Goal: Information Seeking & Learning: Find contact information

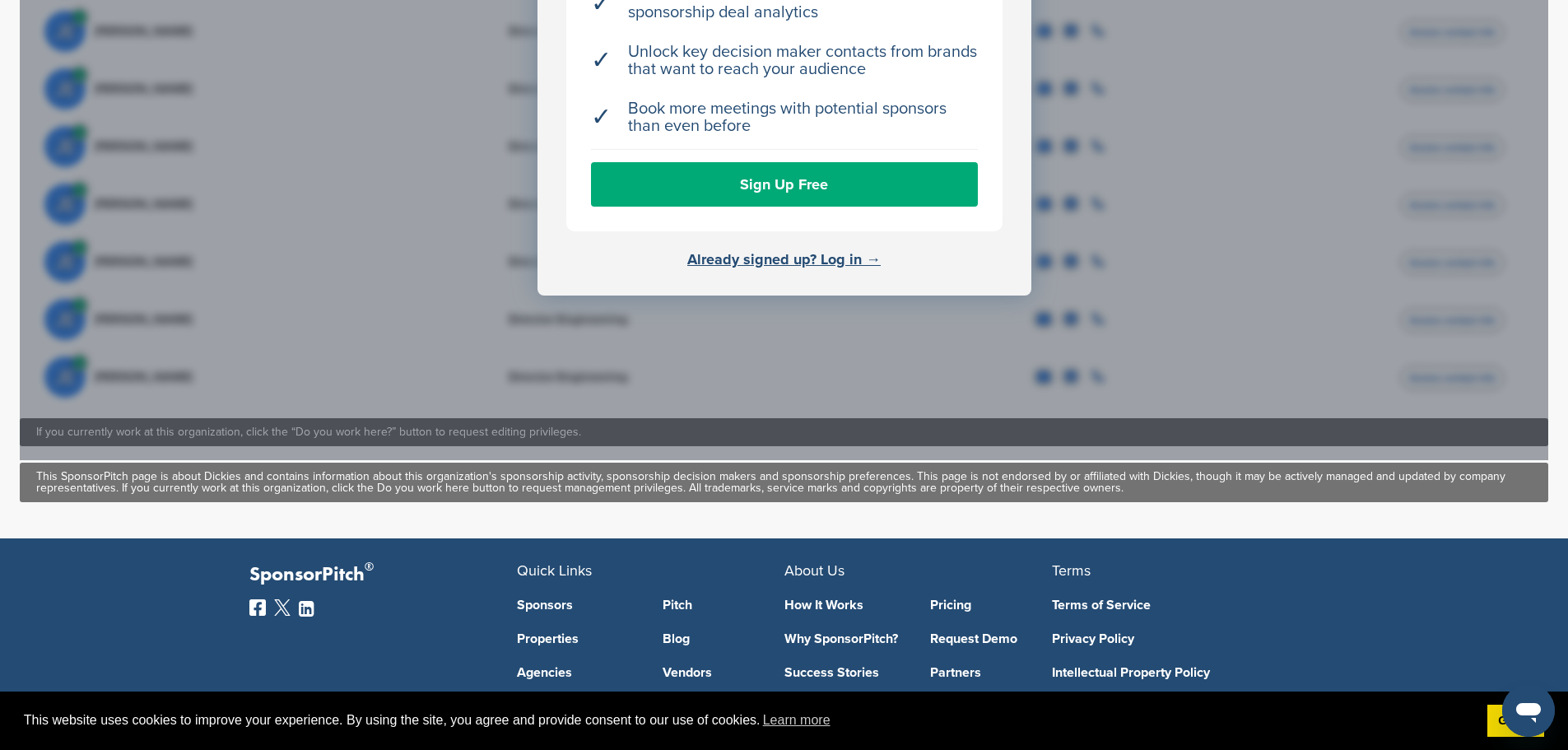
scroll to position [823, 0]
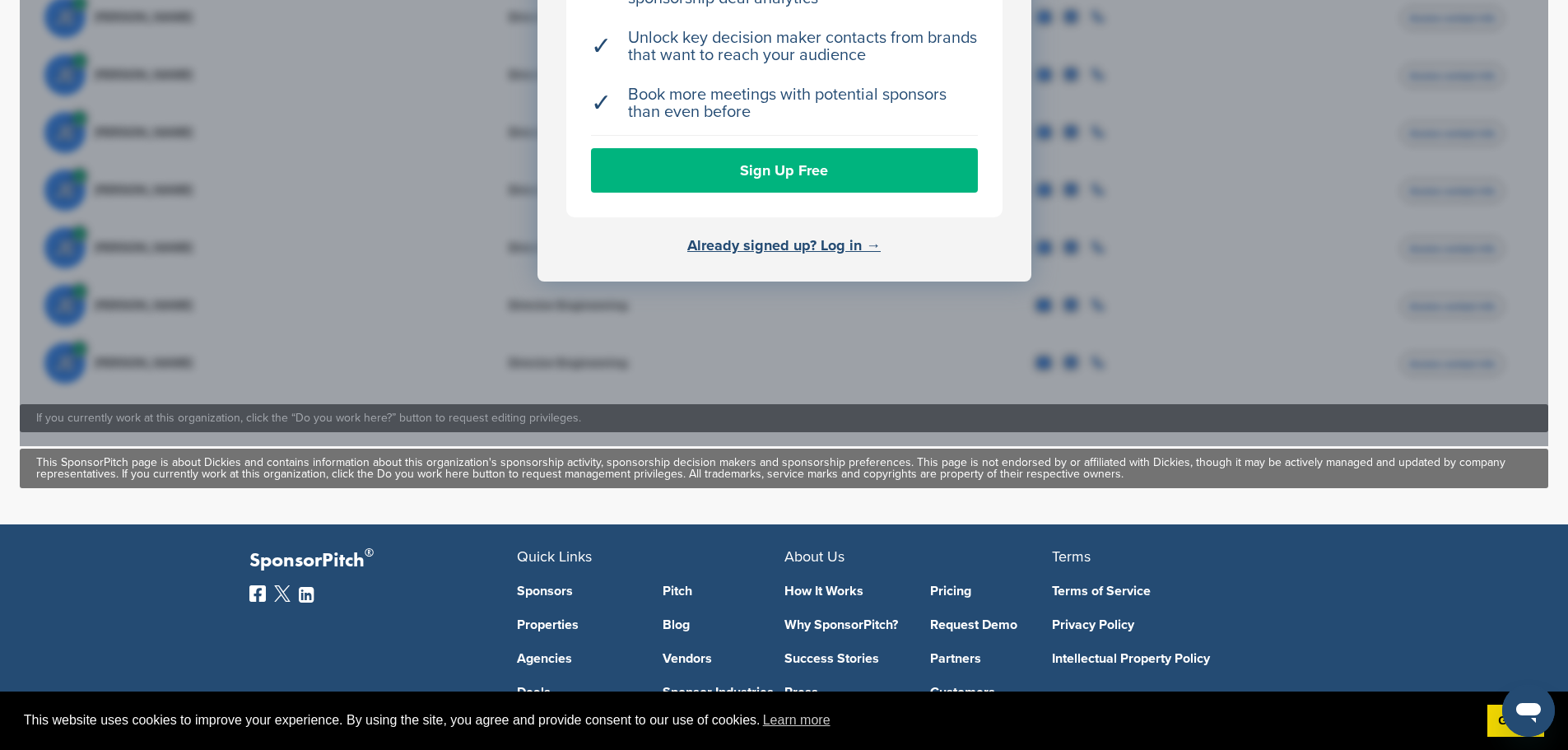
click at [746, 156] on link "Sign Up Free" at bounding box center [784, 170] width 387 height 45
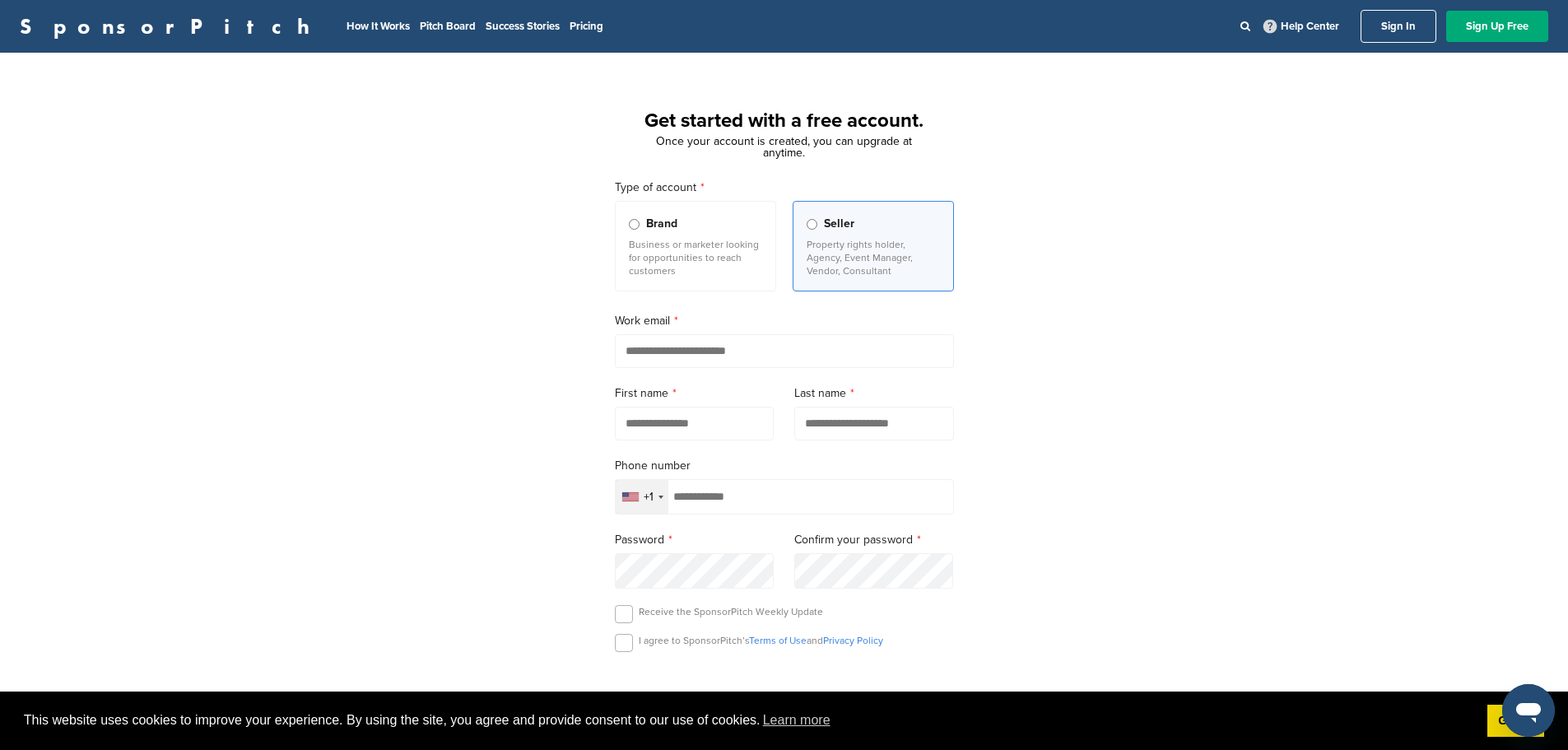
click at [695, 347] on input "email" at bounding box center [784, 351] width 339 height 34
type input "*"
type input "**********"
type input "****"
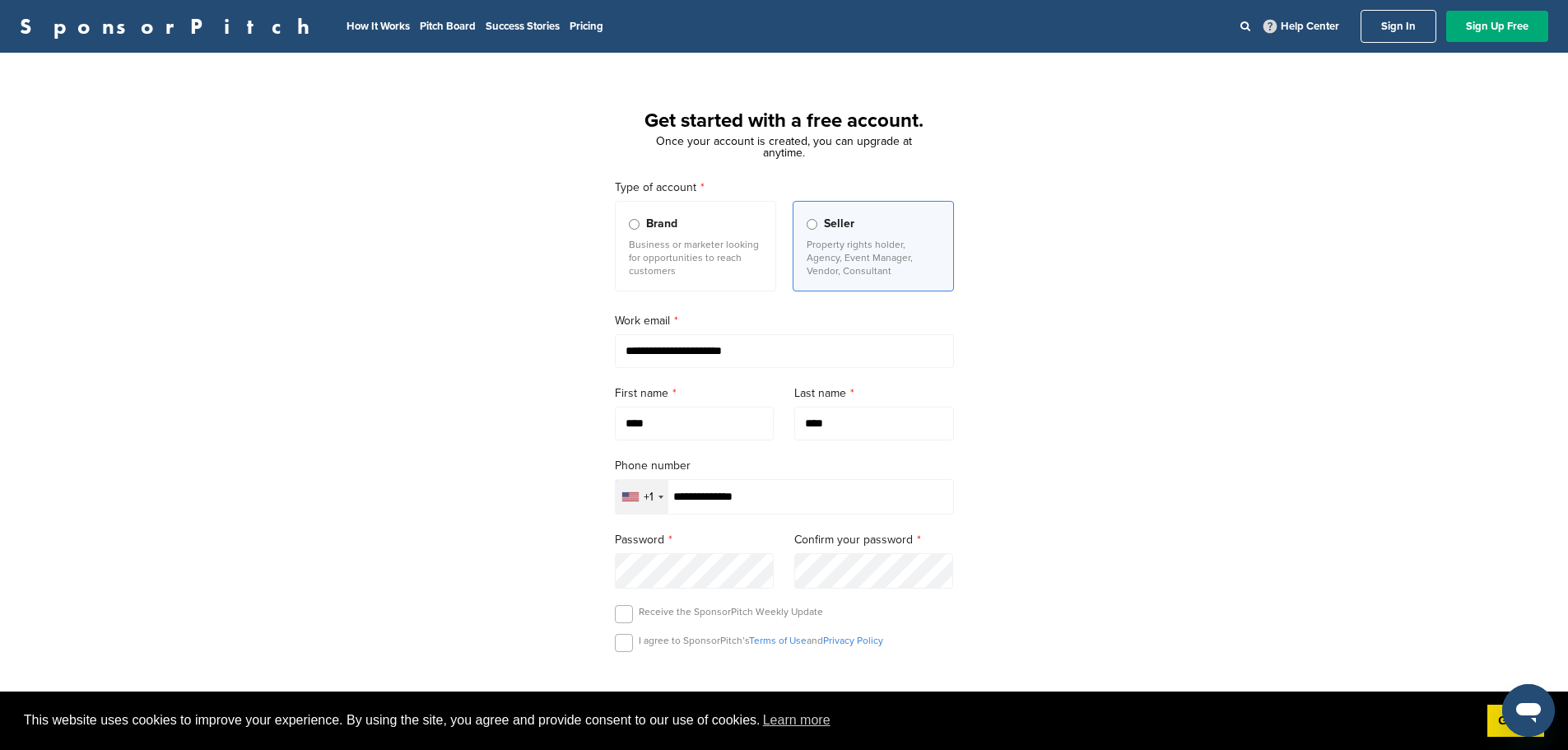
type input "**********"
click at [1134, 512] on div "**********" at bounding box center [784, 454] width 1568 height 765
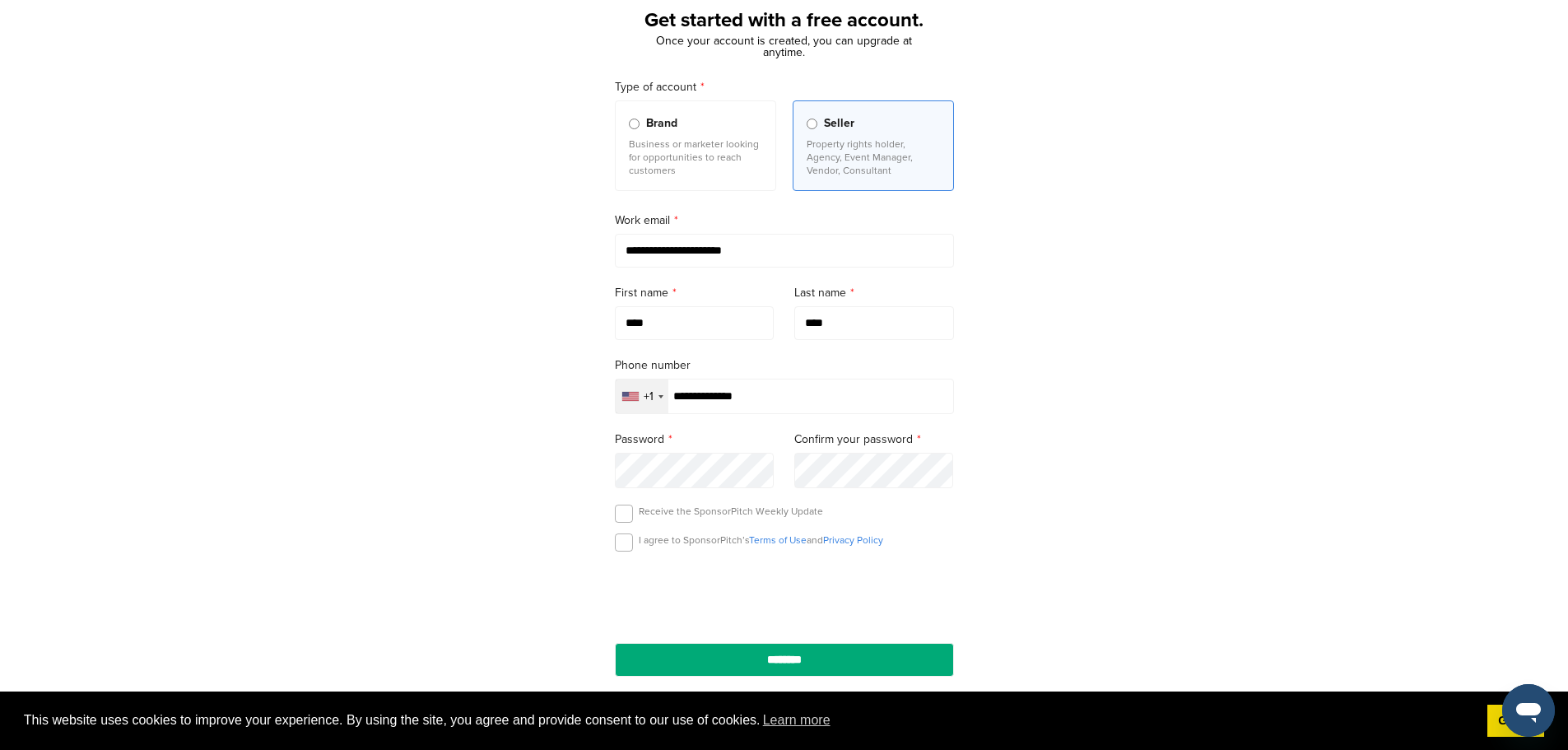
scroll to position [329, 0]
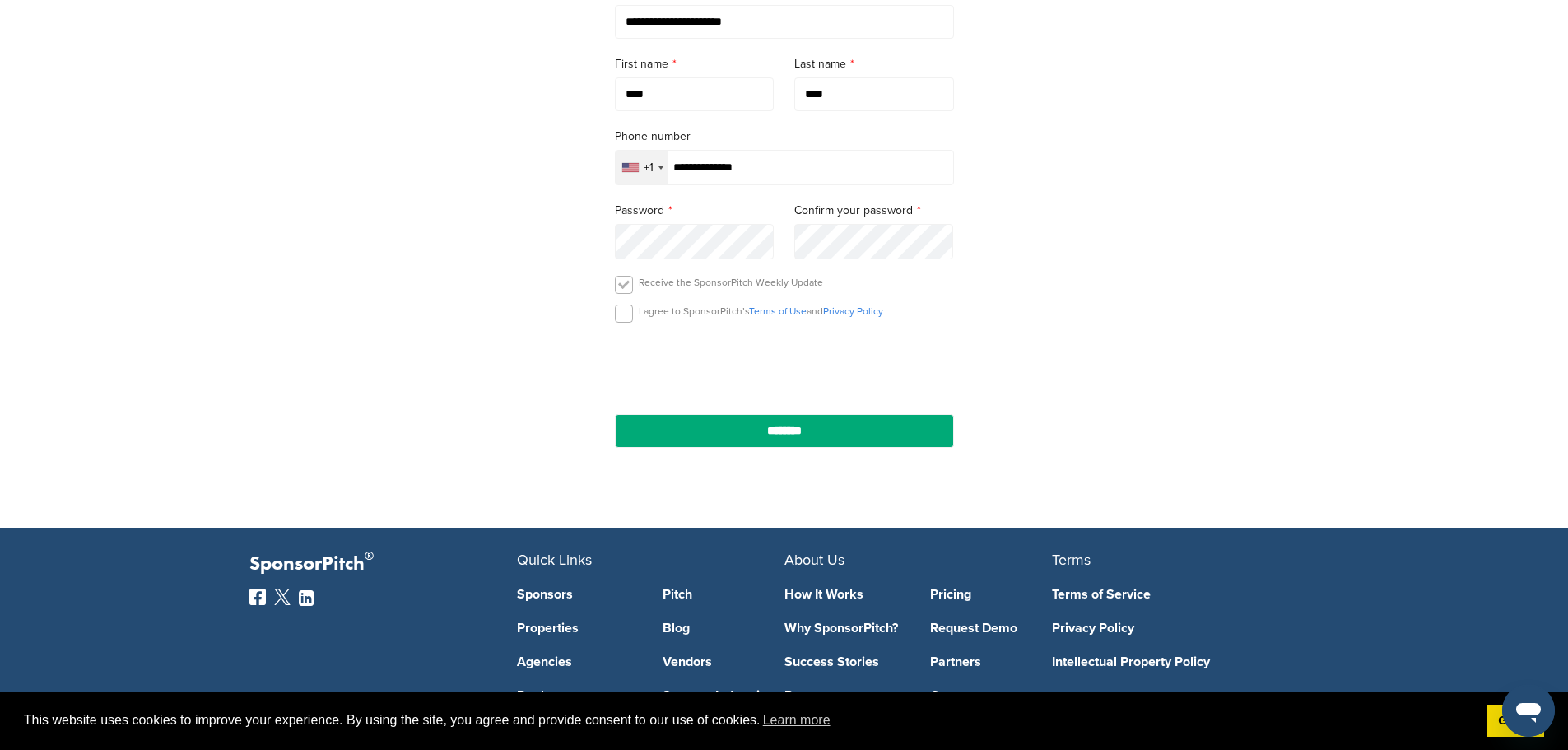
click at [622, 290] on label at bounding box center [623, 285] width 18 height 18
click at [625, 329] on div "I agree to SponsorPitch’s Terms of Use and Privacy Policy" at bounding box center [784, 317] width 339 height 25
click at [620, 319] on label at bounding box center [623, 313] width 18 height 18
click at [723, 433] on input "********" at bounding box center [784, 431] width 339 height 34
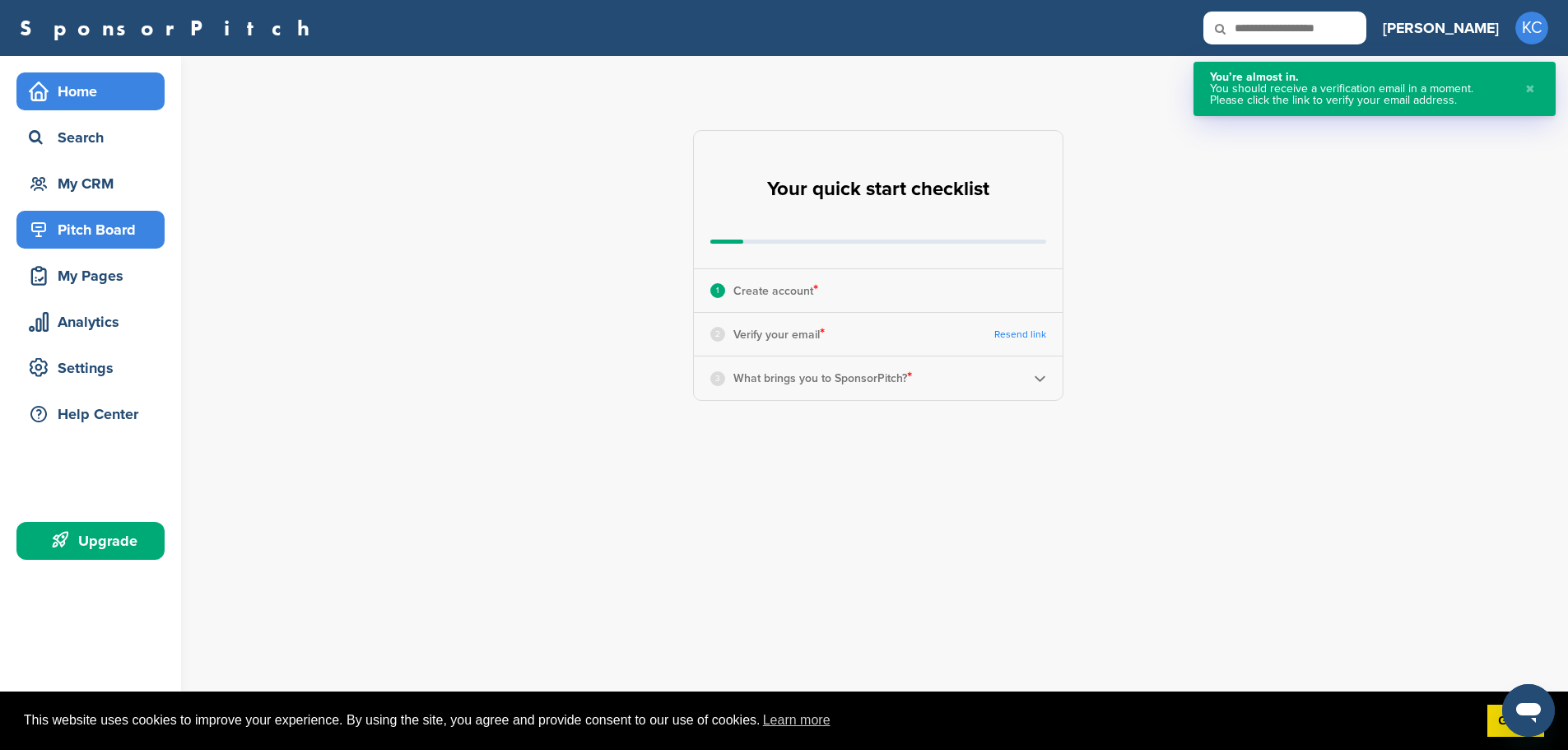
click at [121, 227] on div "Pitch Board" at bounding box center [95, 230] width 140 height 29
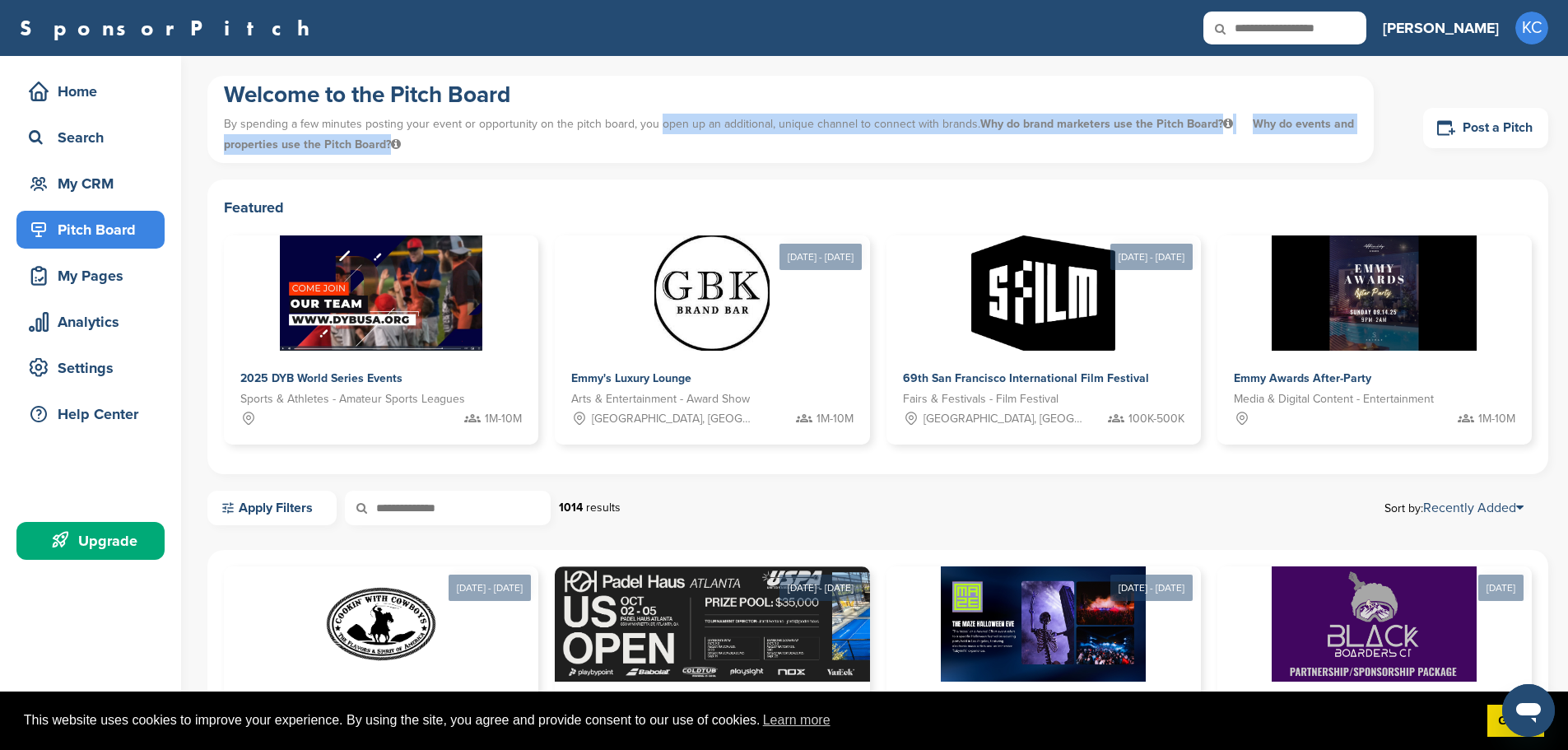
drag, startPoint x: 652, startPoint y: 122, endPoint x: 1082, endPoint y: 138, distance: 430.3
click at [1102, 138] on p "By spending a few minutes posting your event or opportunity on the pitch board,…" at bounding box center [790, 133] width 1133 height 49
click at [1082, 138] on p "By spending a few minutes posting your event or opportunity on the pitch board,…" at bounding box center [790, 133] width 1133 height 49
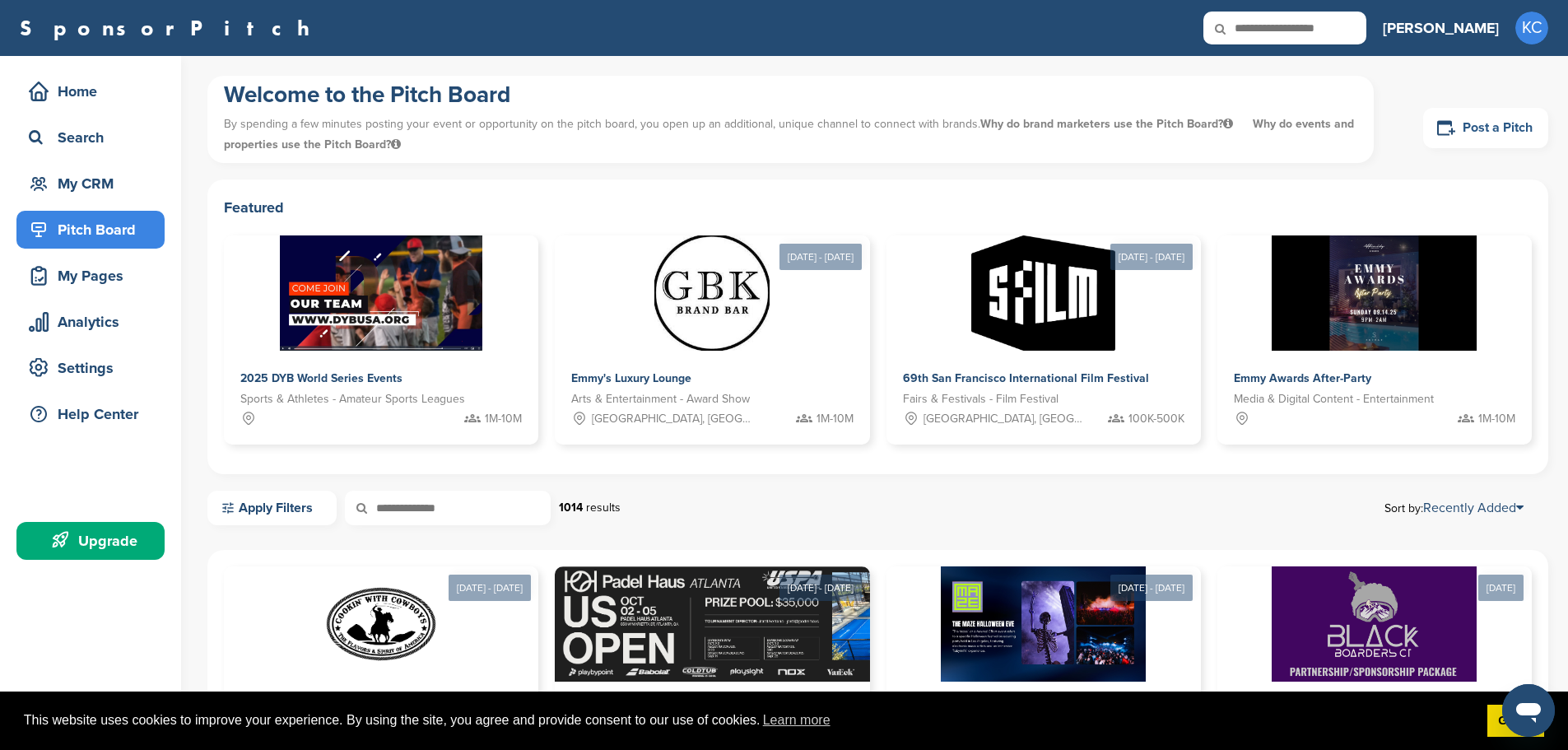
click at [1470, 136] on link "Post a Pitch" at bounding box center [1485, 127] width 126 height 40
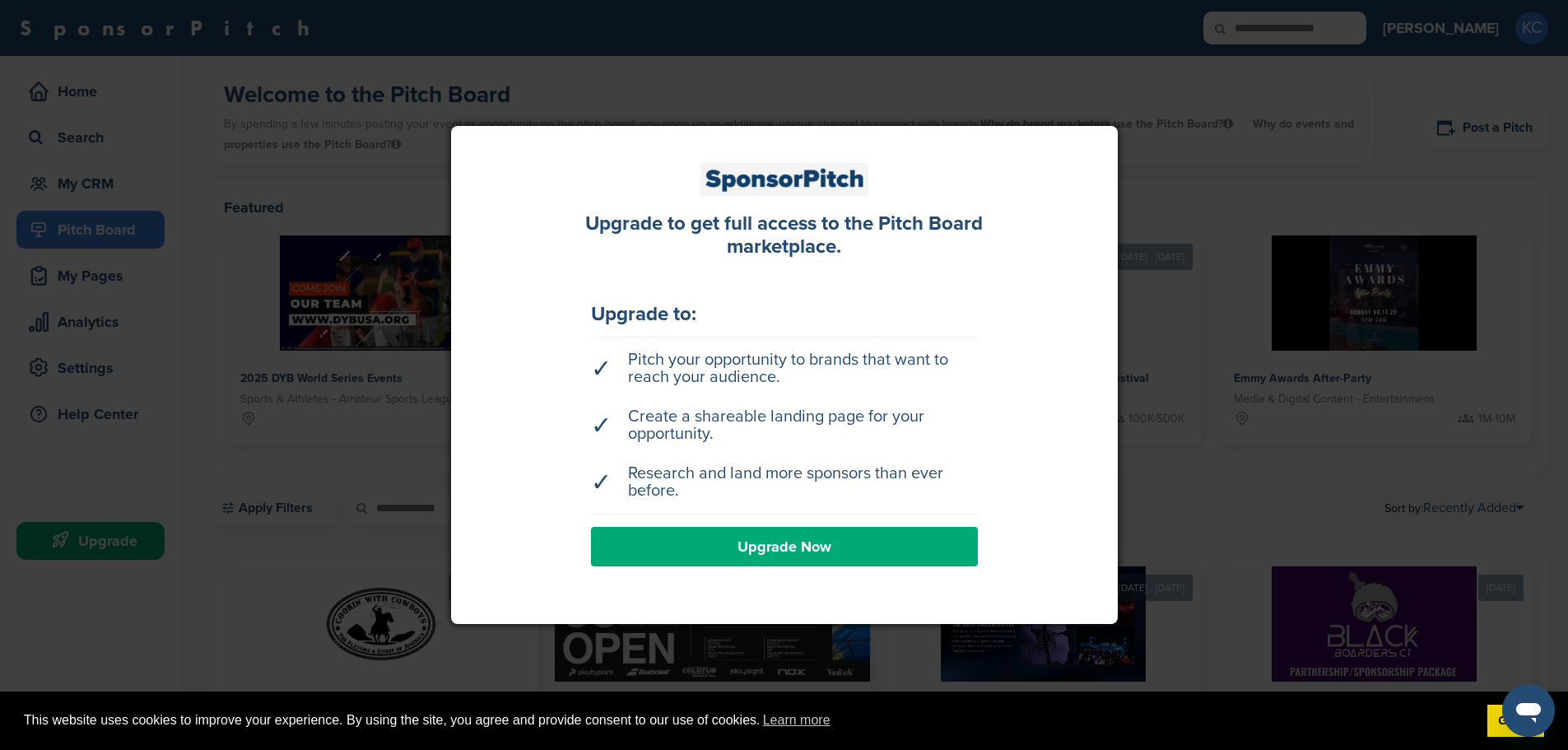
click at [848, 556] on link "Upgrade Now" at bounding box center [784, 547] width 387 height 40
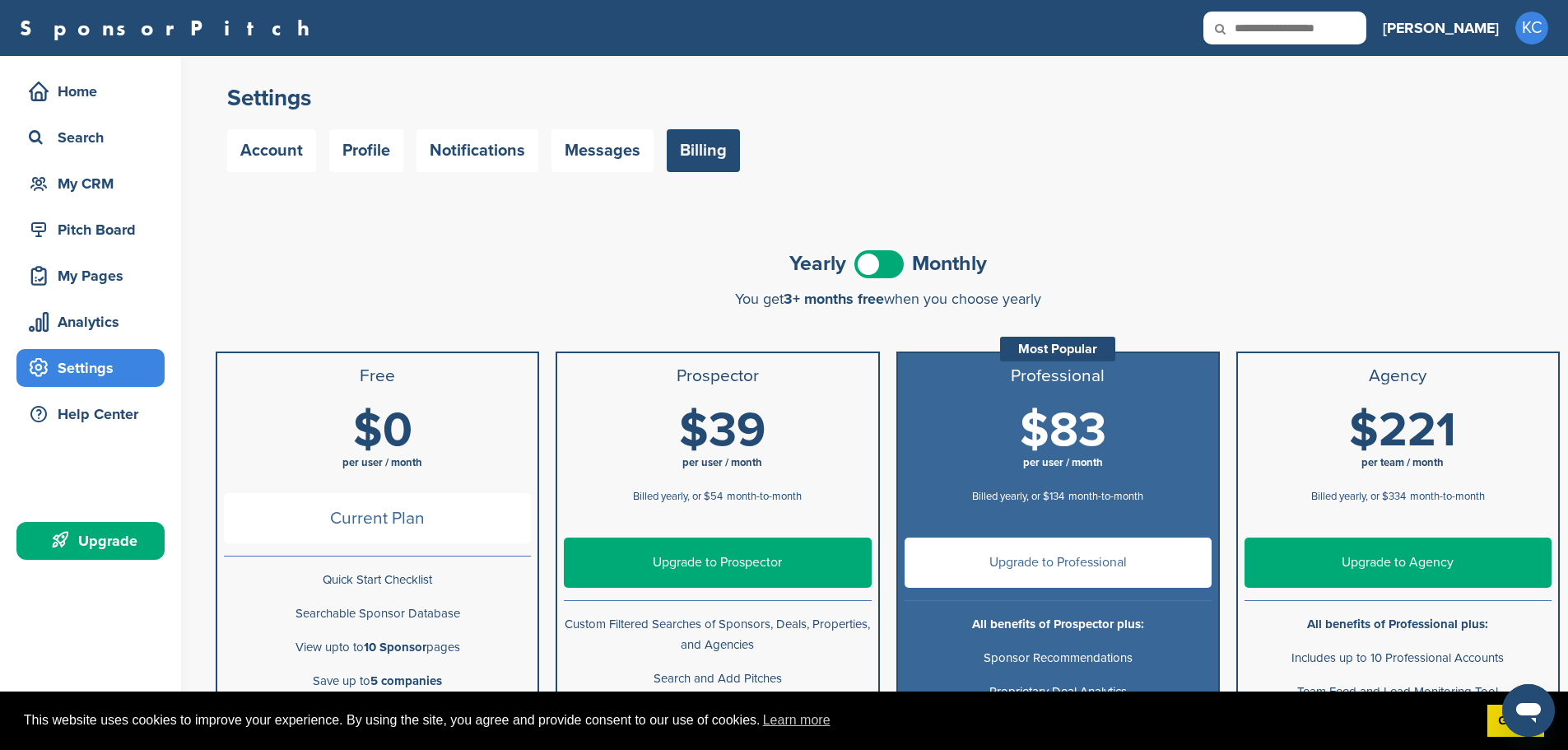
click at [438, 437] on h1 "$0 per user / month" at bounding box center [382, 443] width 307 height 74
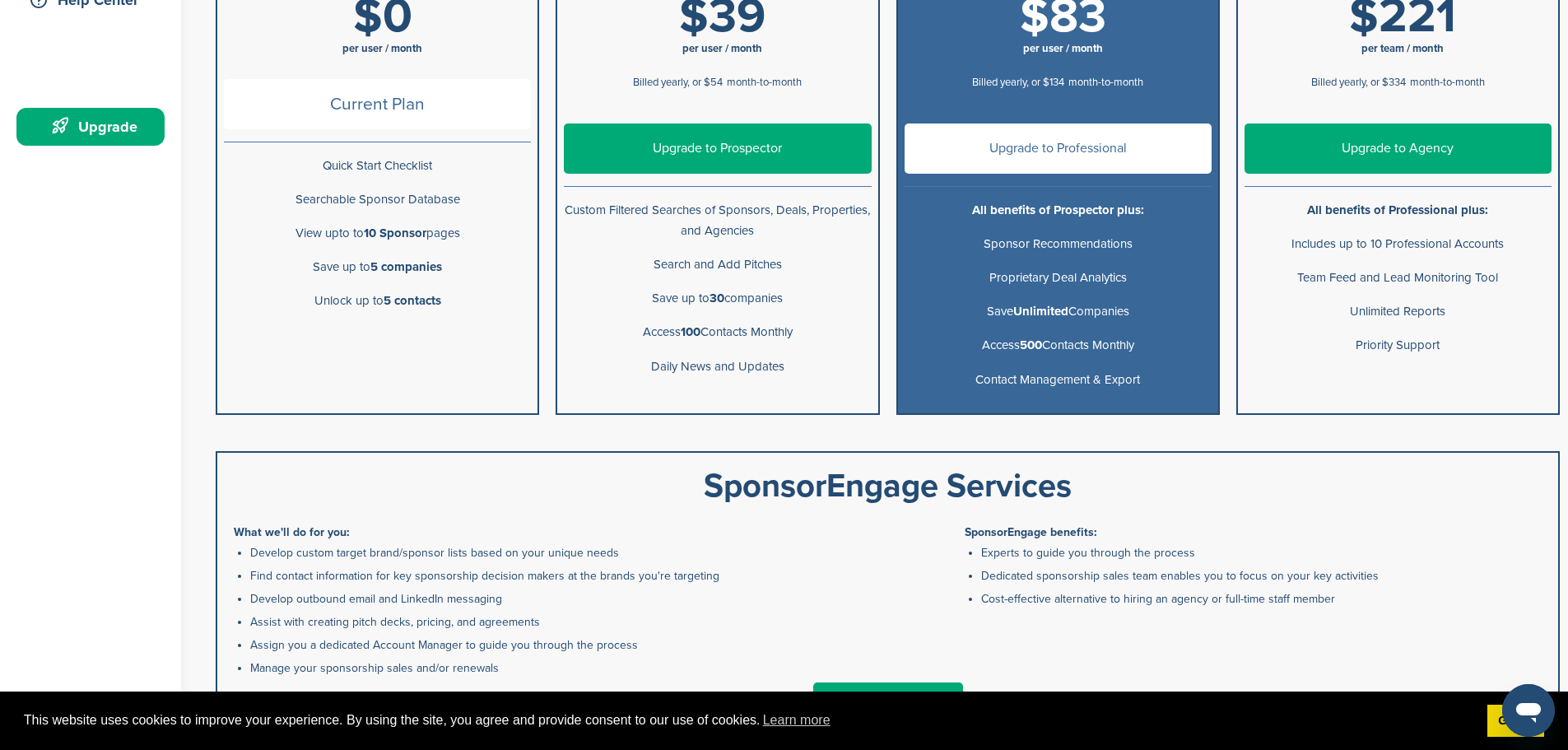
scroll to position [164, 0]
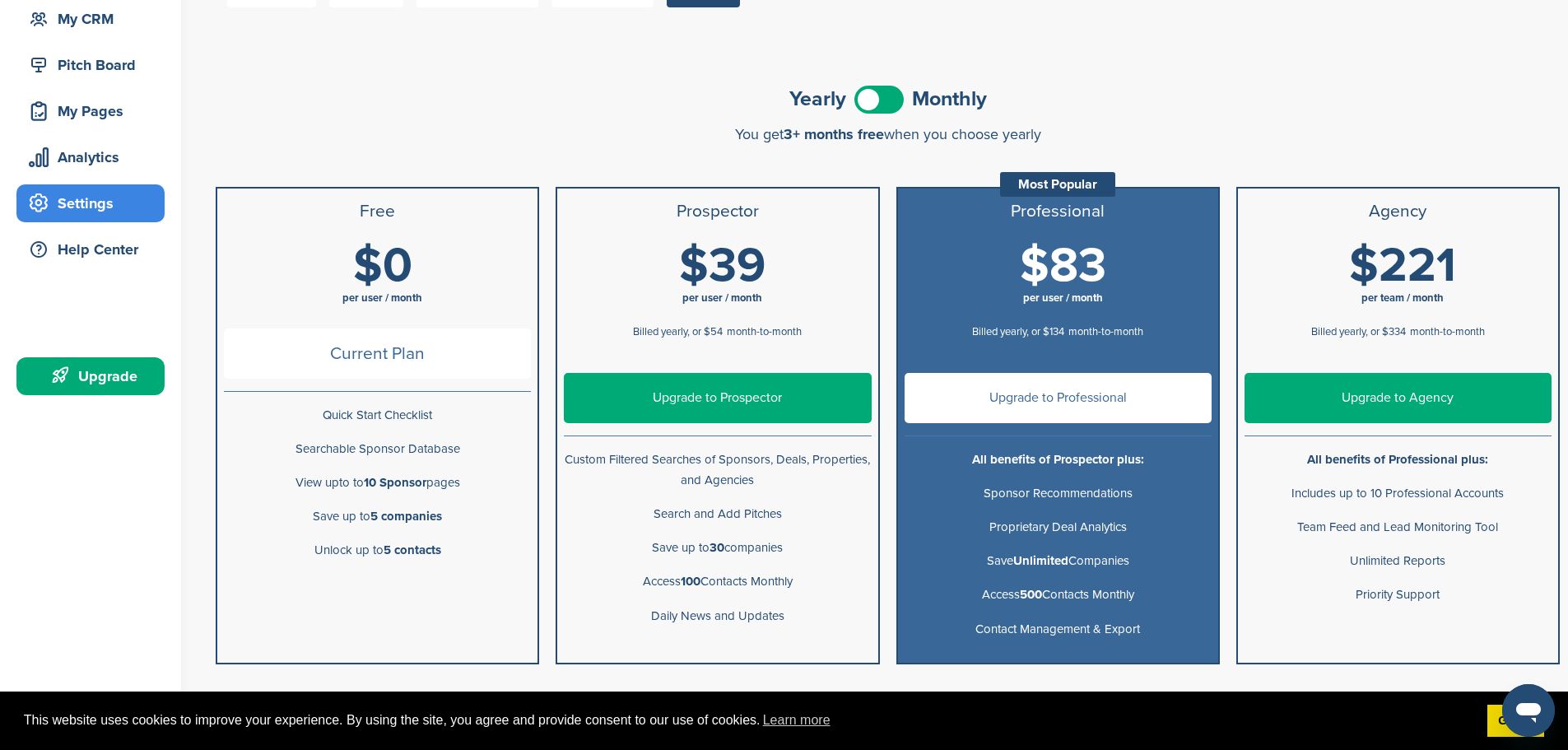
click at [873, 102] on span at bounding box center [879, 100] width 49 height 28
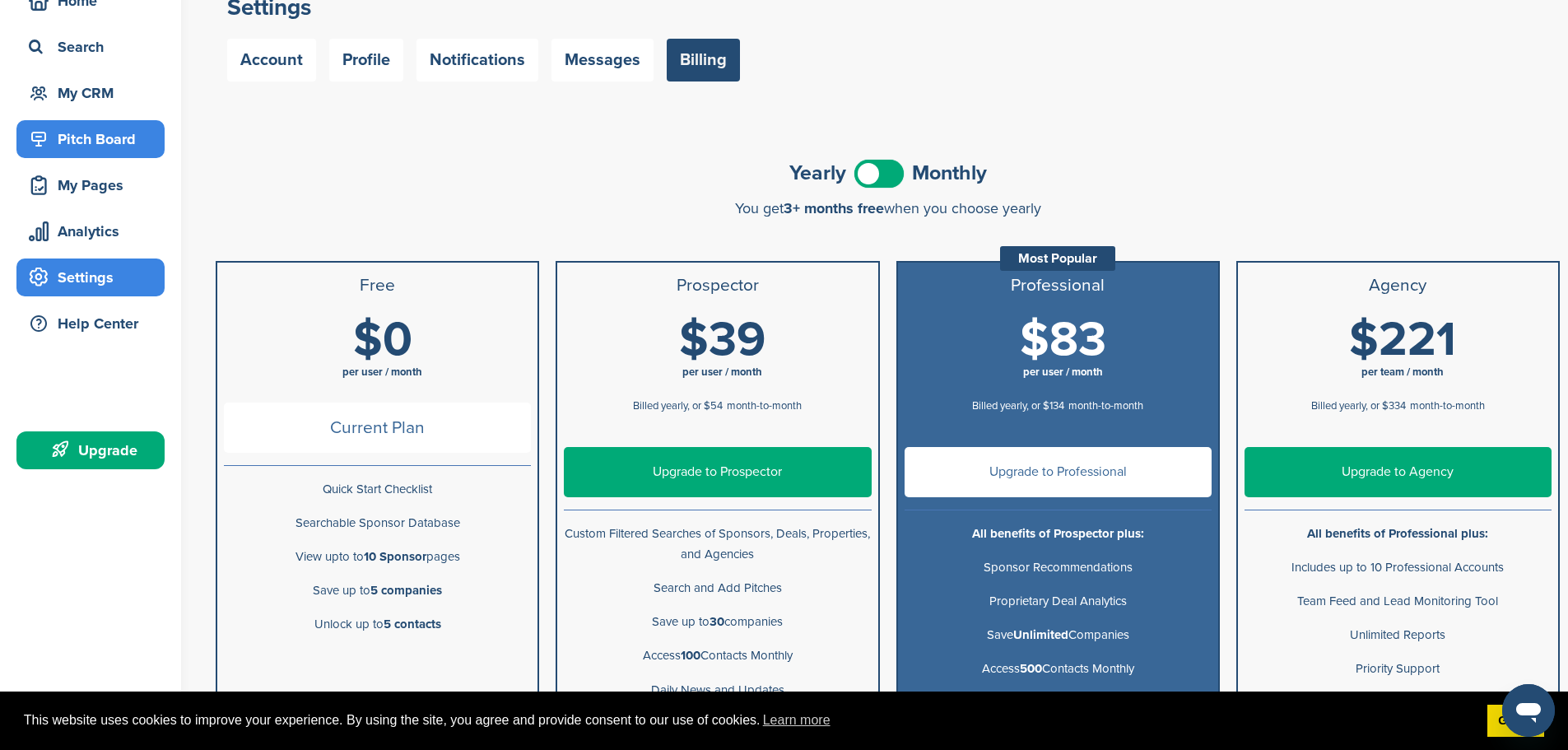
scroll to position [0, 0]
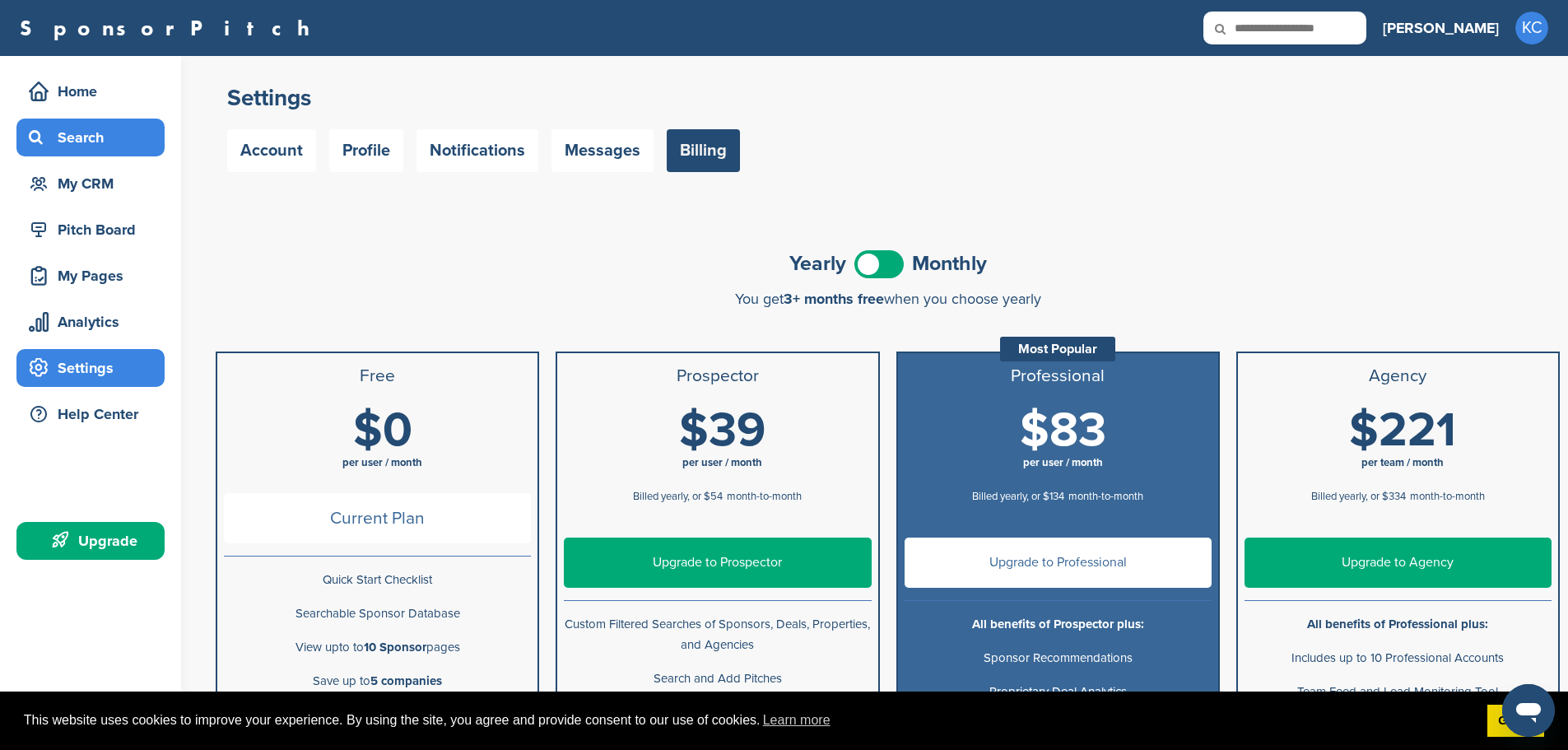
click at [93, 123] on div "Search" at bounding box center [95, 138] width 140 height 29
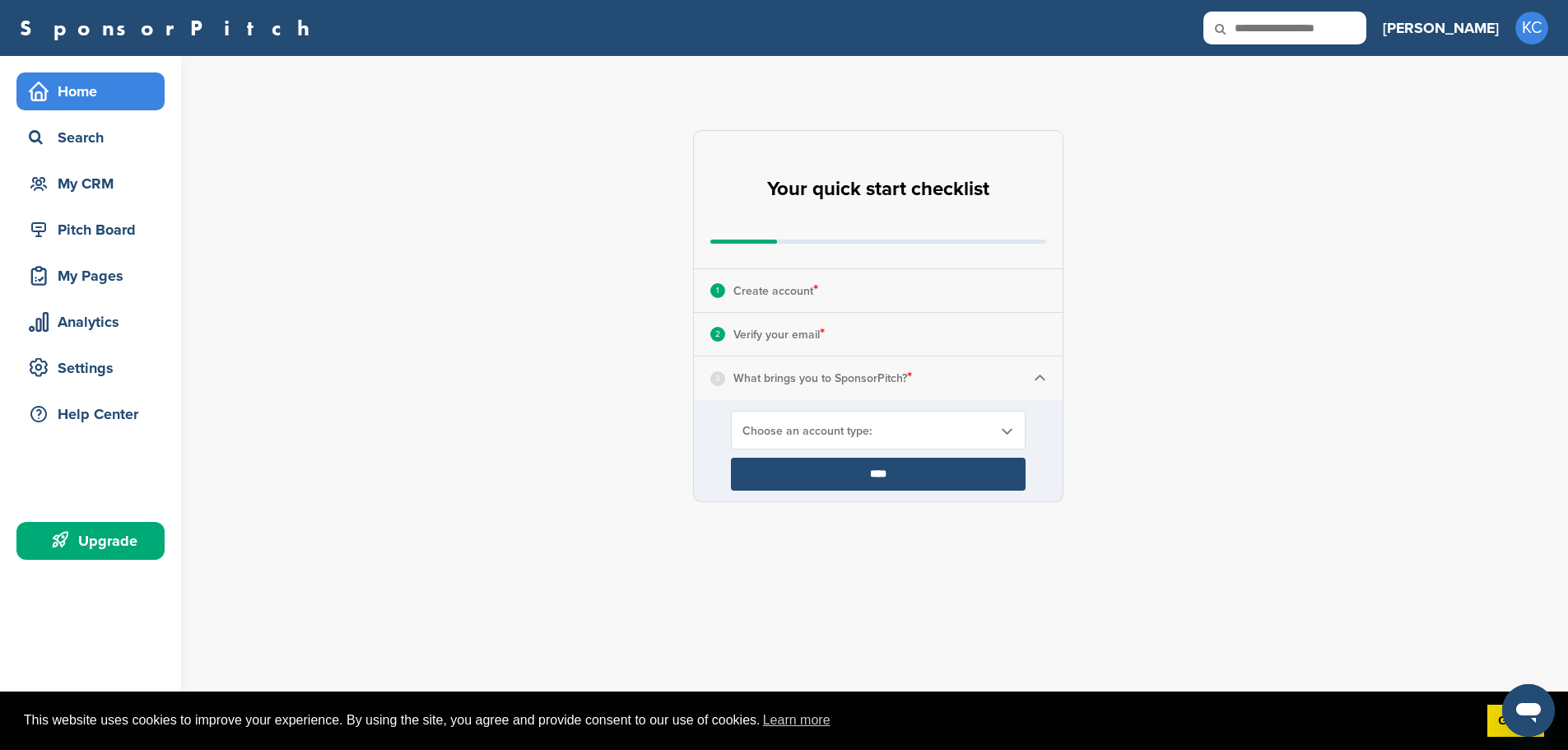
click at [791, 419] on div "Choose an account type:" at bounding box center [878, 430] width 295 height 39
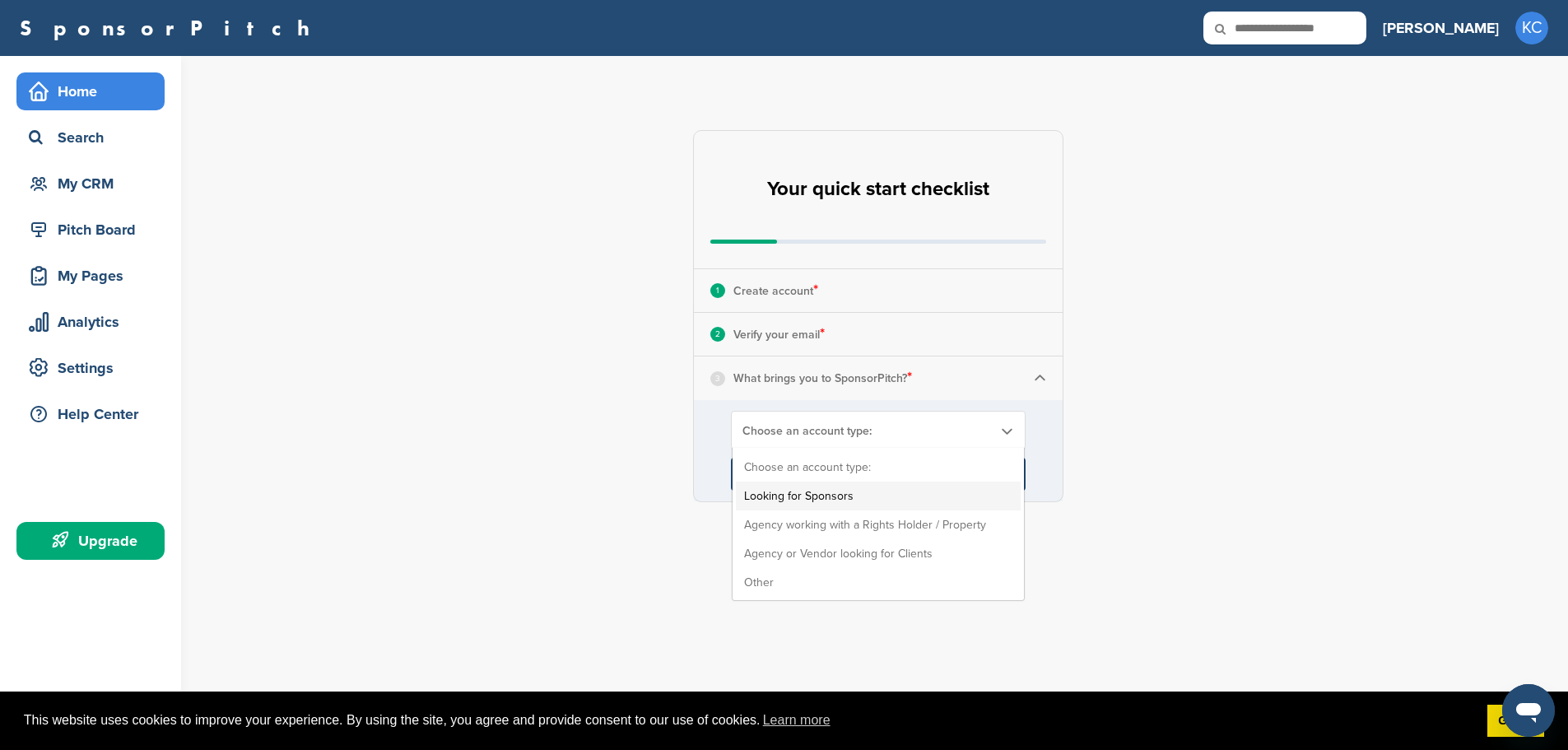
click at [885, 493] on li "Looking for Sponsors" at bounding box center [878, 496] width 285 height 29
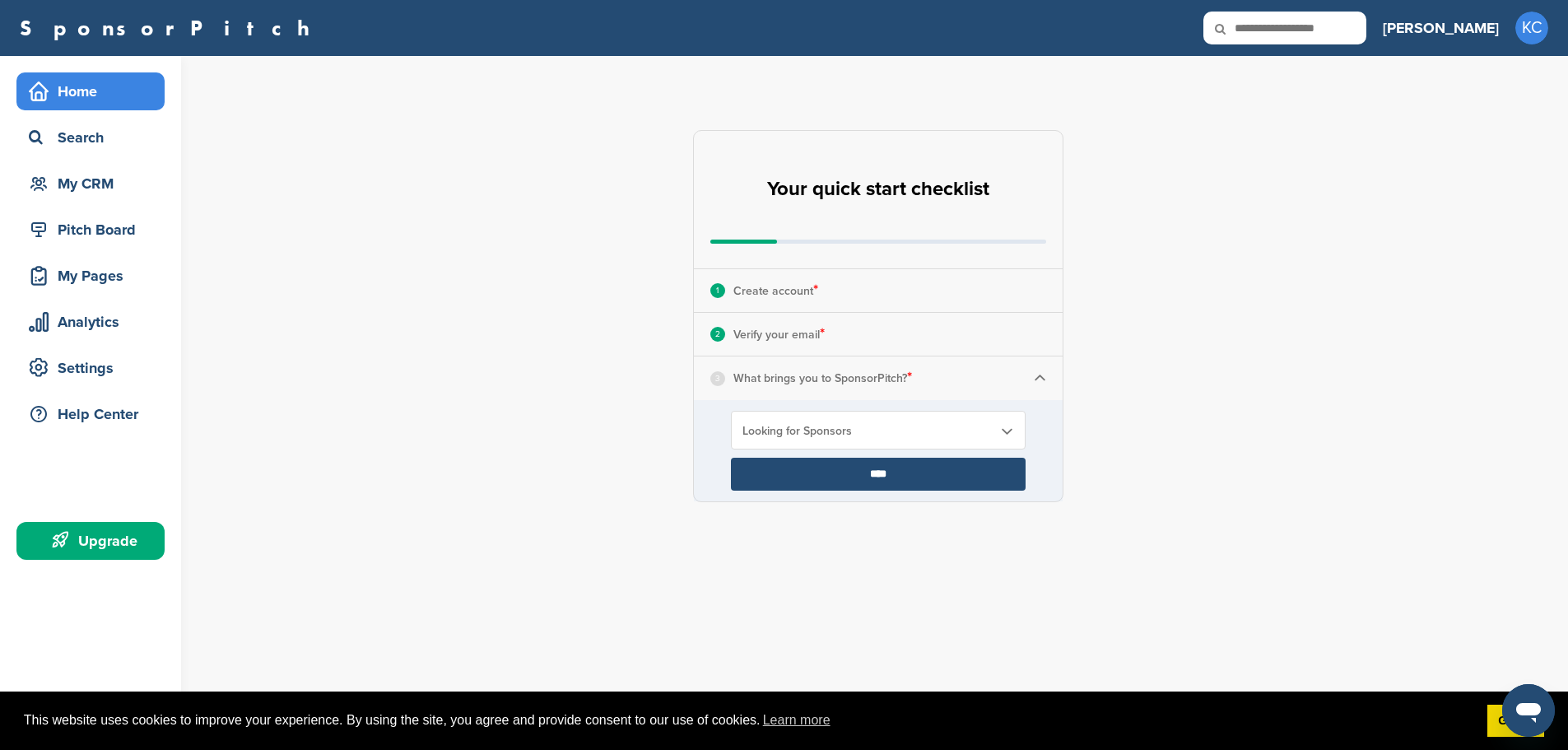
click at [870, 470] on input "****" at bounding box center [878, 474] width 295 height 33
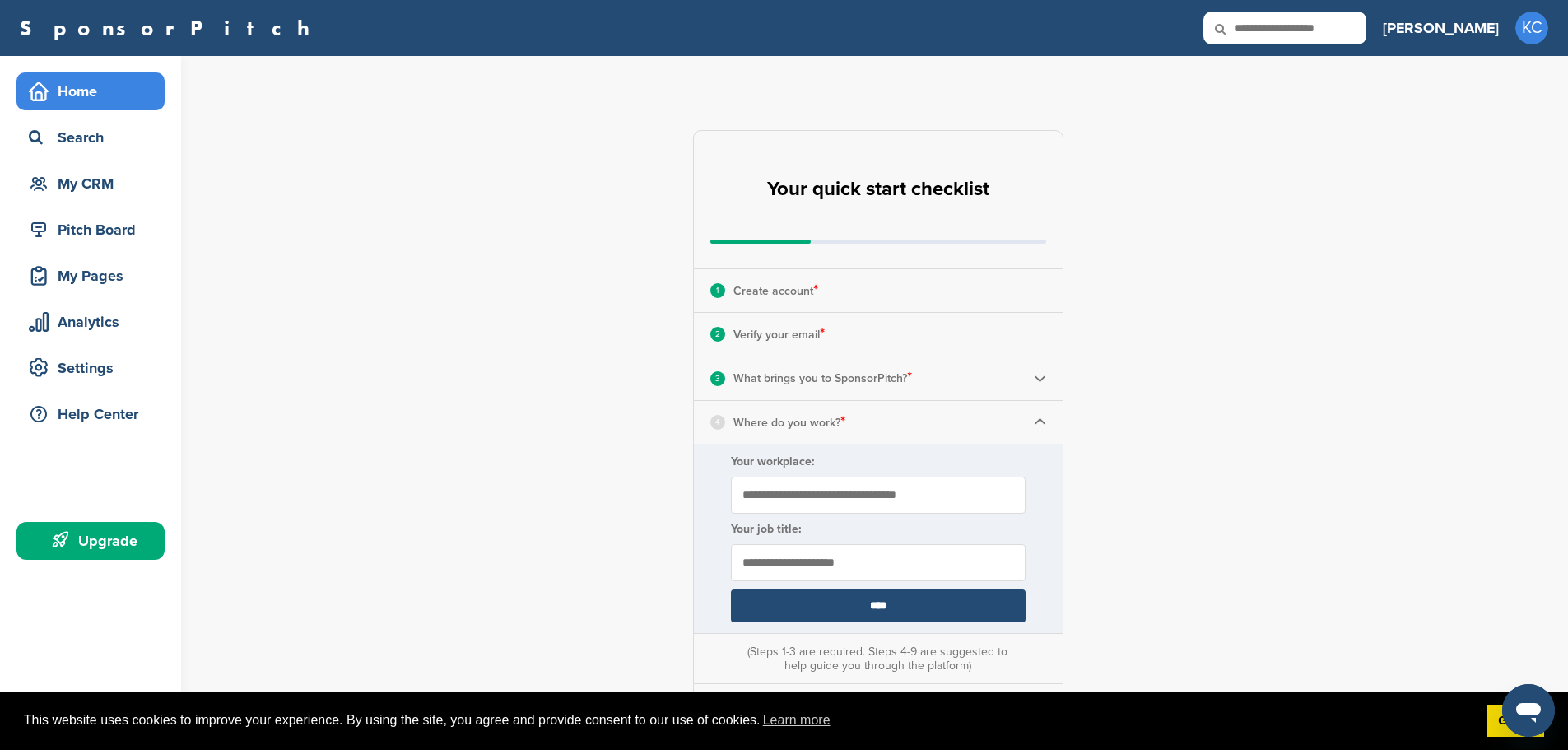
click at [903, 497] on input "Your workplace:" at bounding box center [878, 495] width 295 height 37
type input "*********"
click at [877, 596] on input "****" at bounding box center [878, 606] width 295 height 33
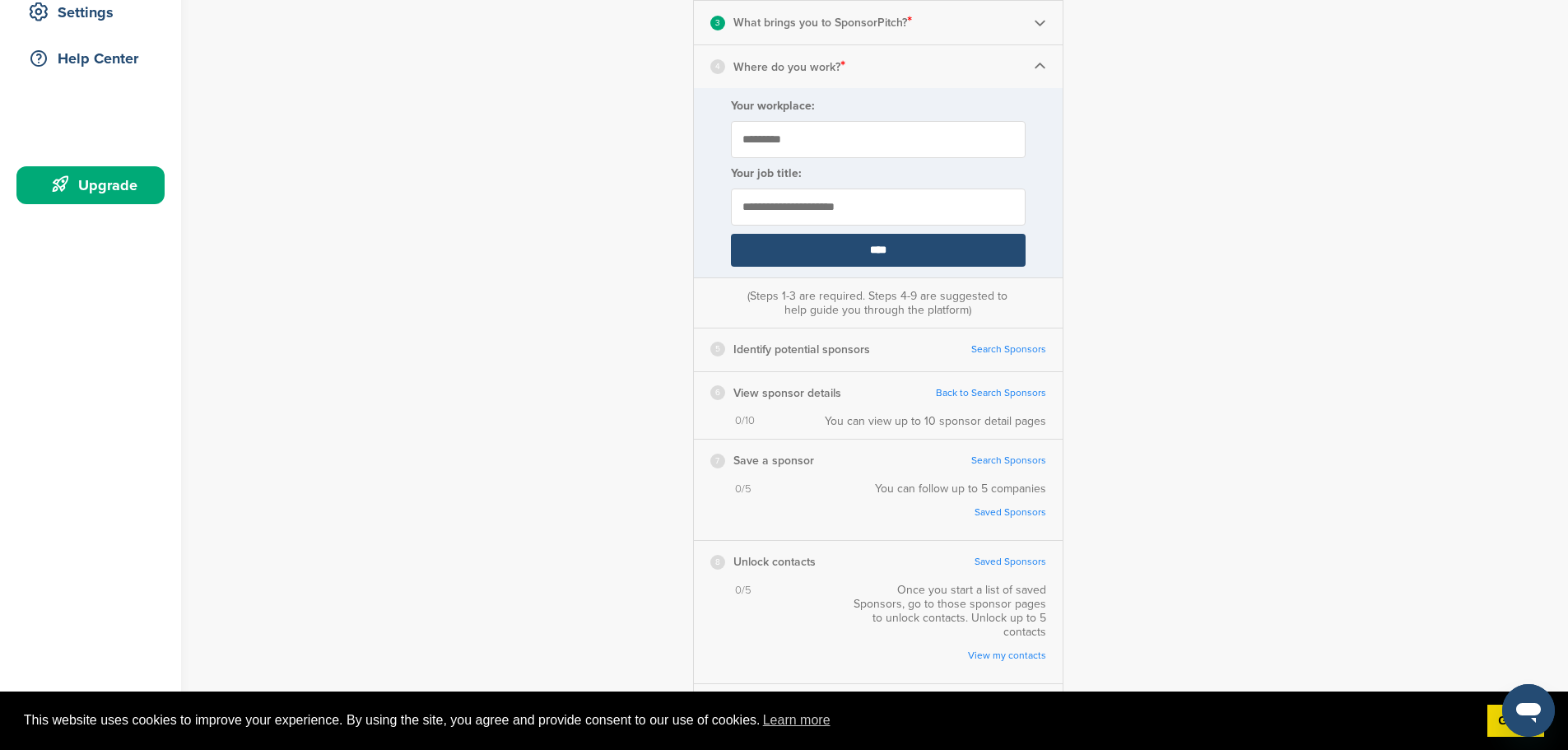
scroll to position [412, 0]
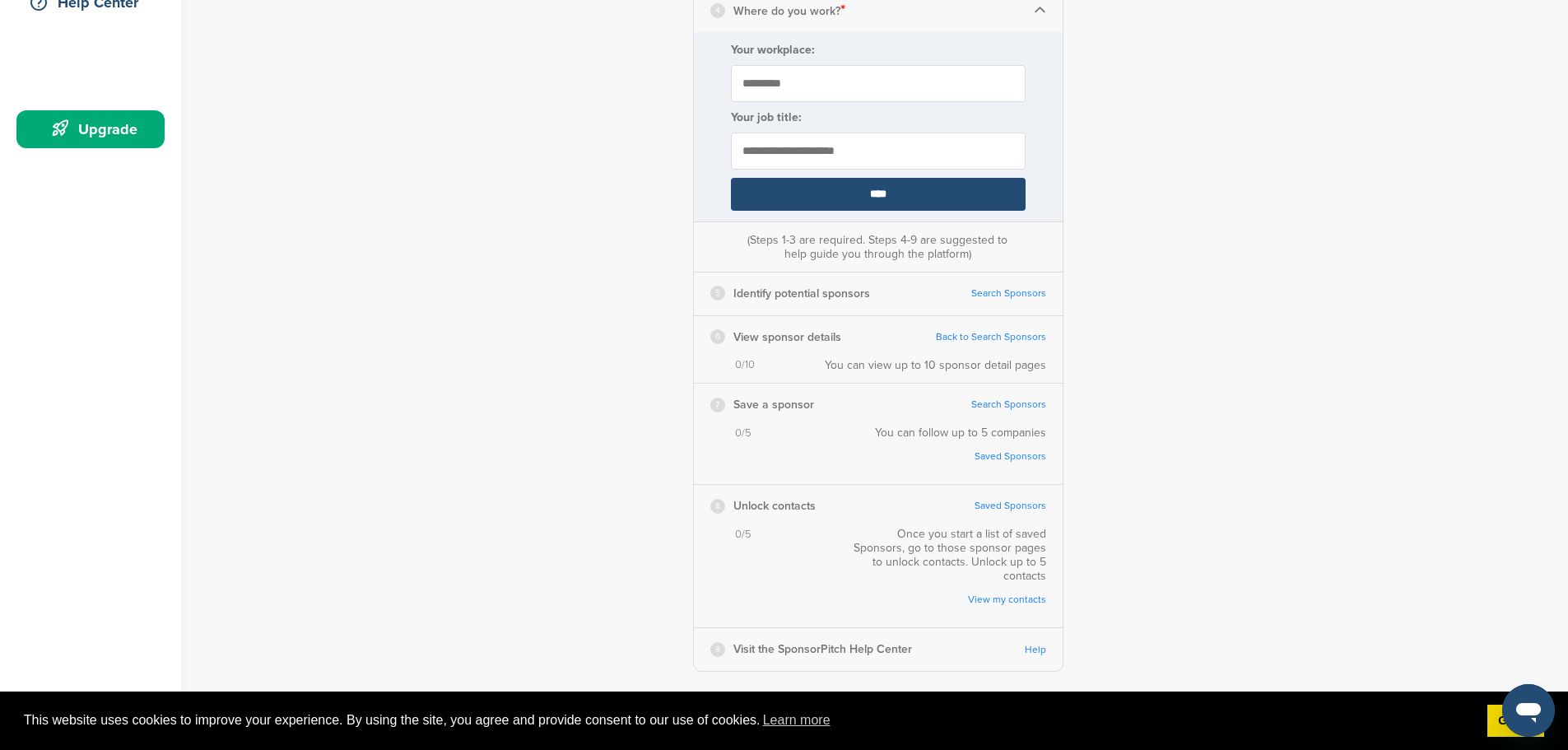
click at [827, 152] on input "text" at bounding box center [878, 151] width 295 height 37
type input "**********"
click at [856, 187] on input "****" at bounding box center [878, 194] width 295 height 33
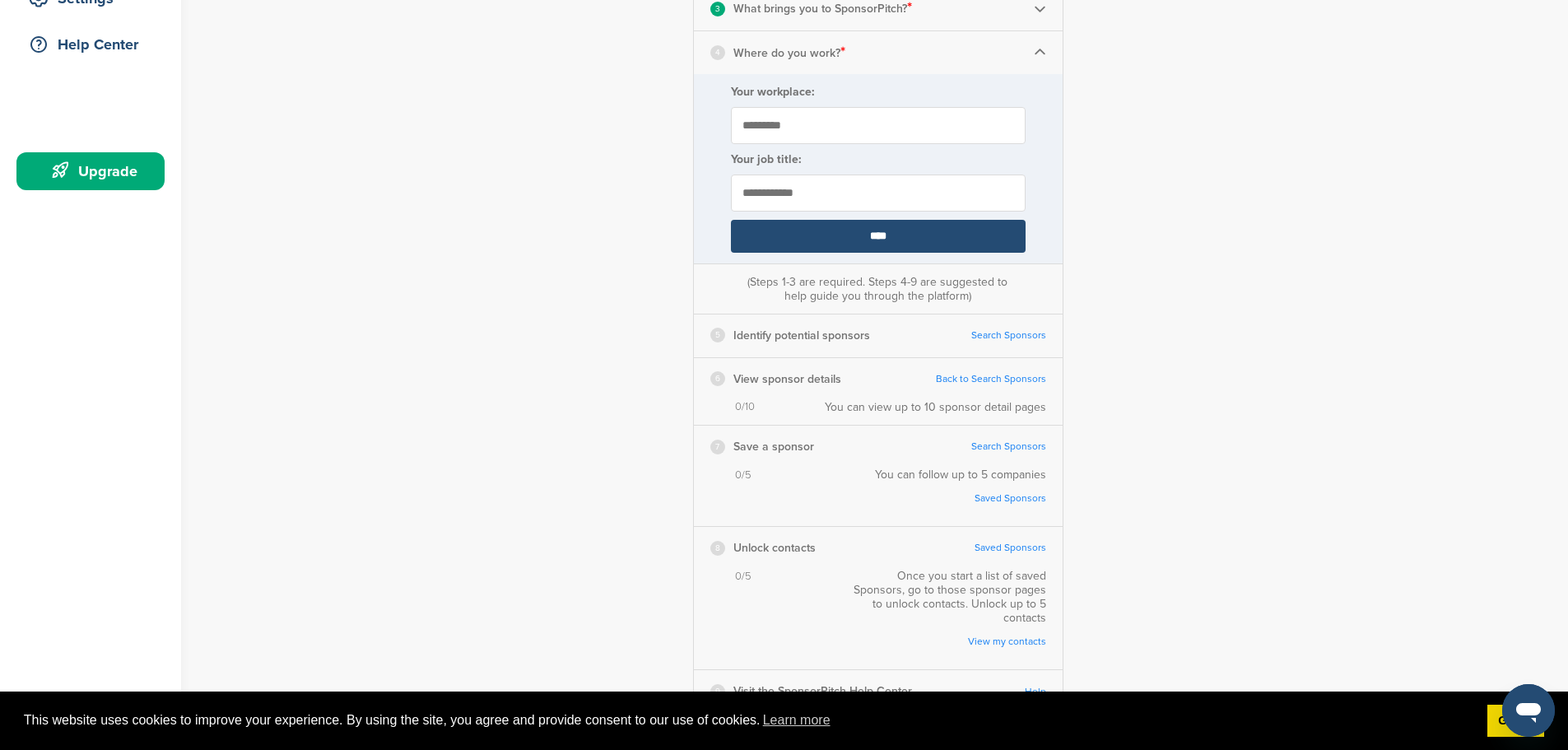
scroll to position [329, 0]
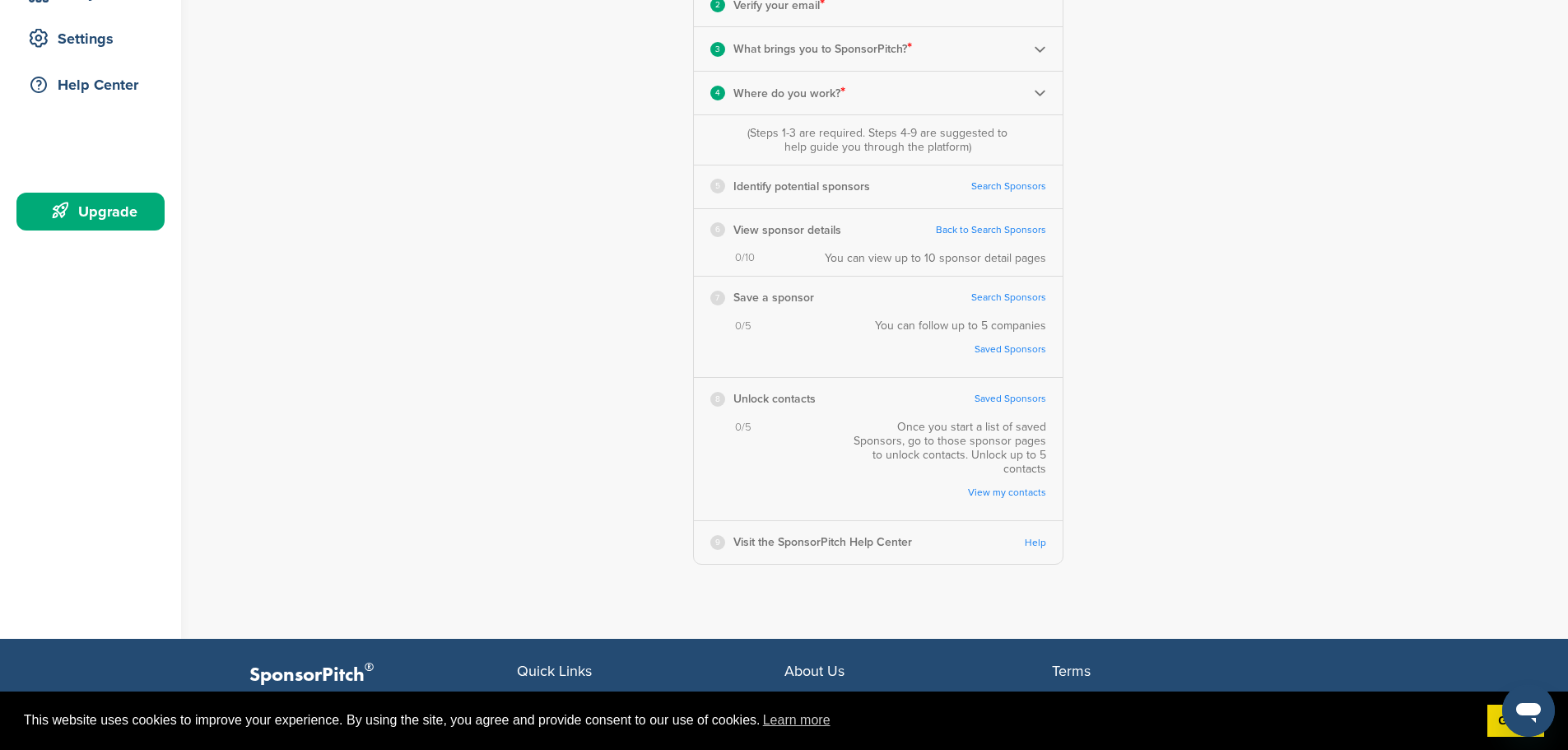
click at [1009, 375] on div "0/5 You can follow up to 5 companies Saved Sponsors" at bounding box center [878, 348] width 369 height 58
click at [1195, 316] on div "**********" at bounding box center [887, 182] width 1361 height 913
click at [1008, 181] on link "Search Sponsors" at bounding box center [1008, 187] width 75 height 12
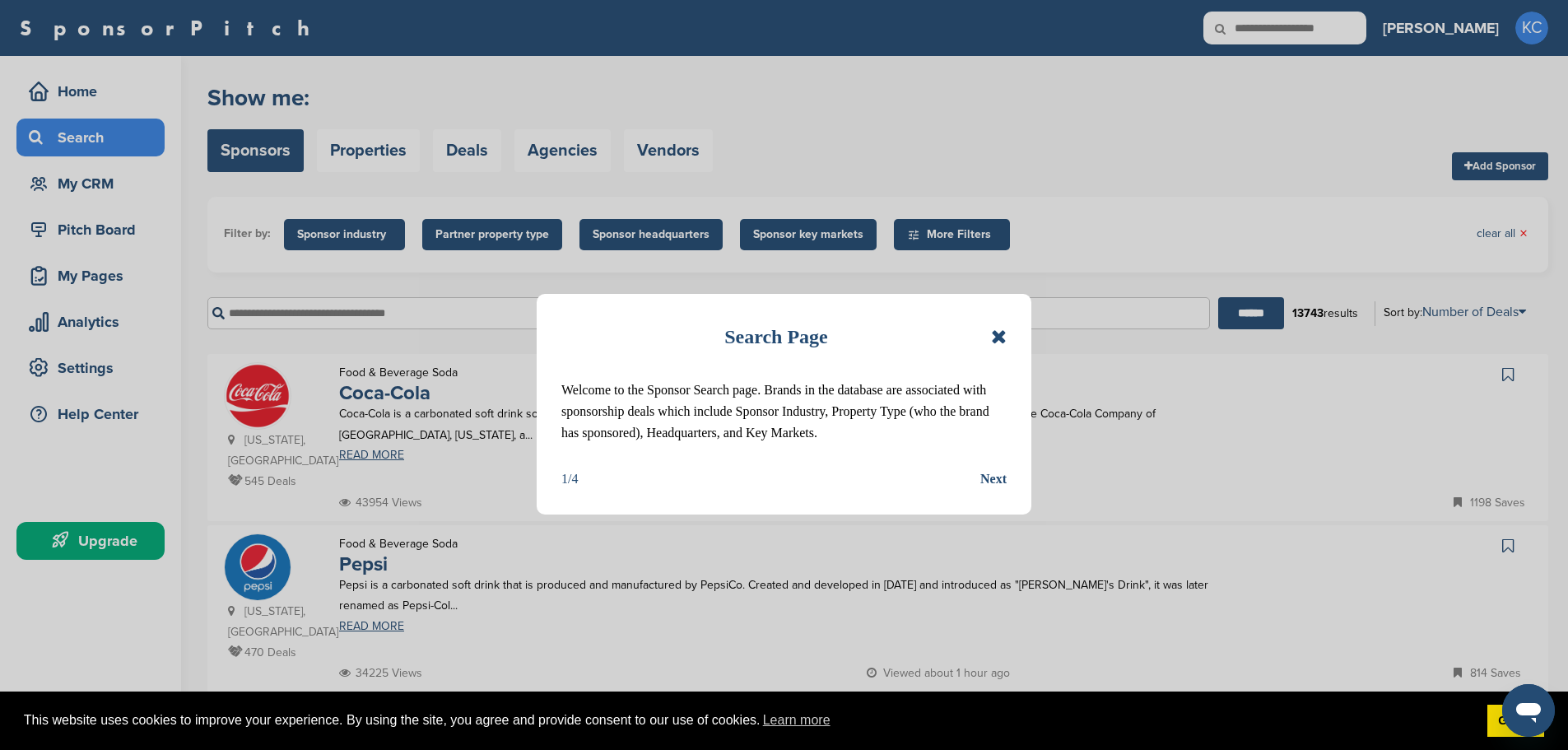
click at [1004, 333] on icon at bounding box center [999, 336] width 15 height 20
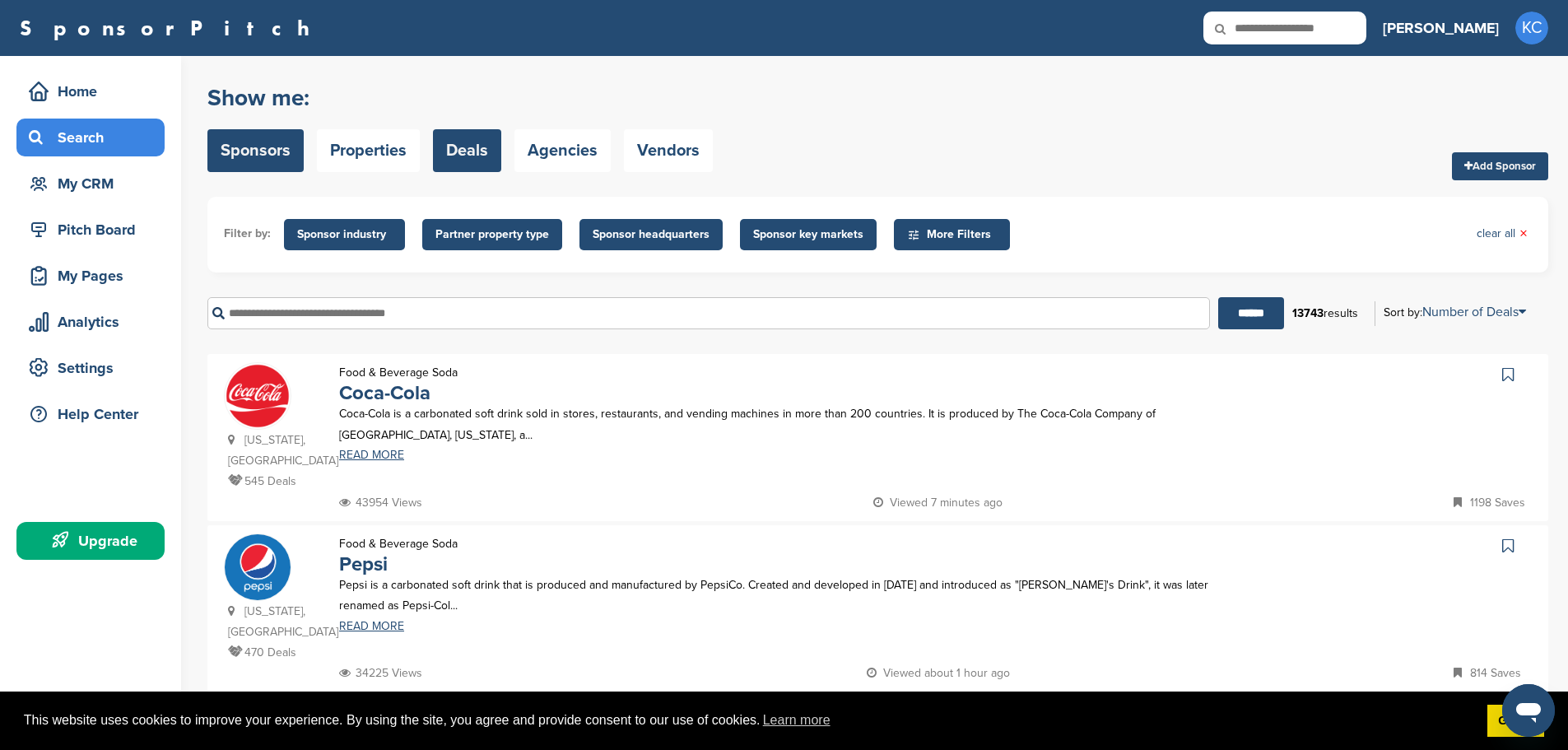
click at [471, 164] on link "Deals" at bounding box center [467, 151] width 68 height 43
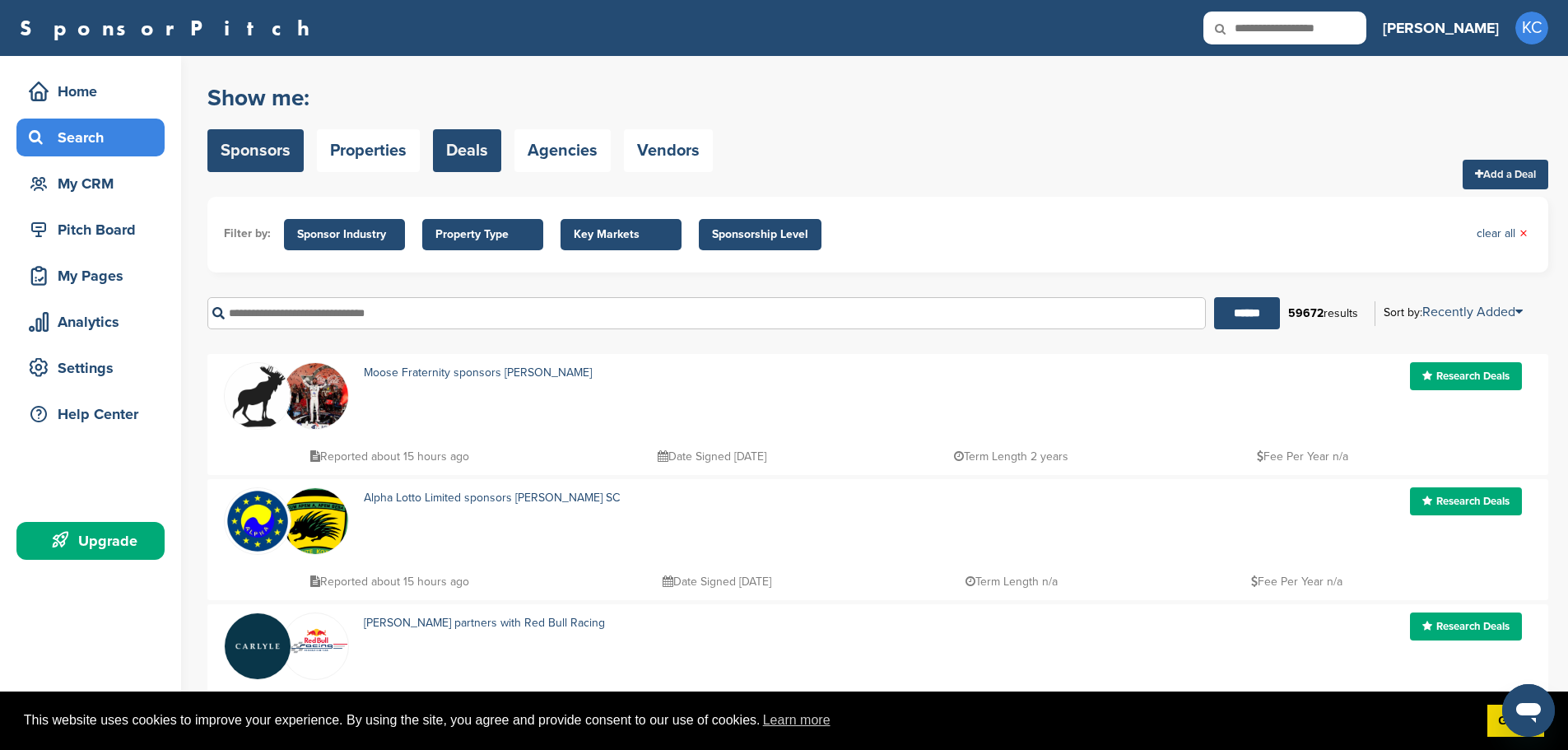
click at [246, 162] on link "Sponsors" at bounding box center [255, 151] width 96 height 43
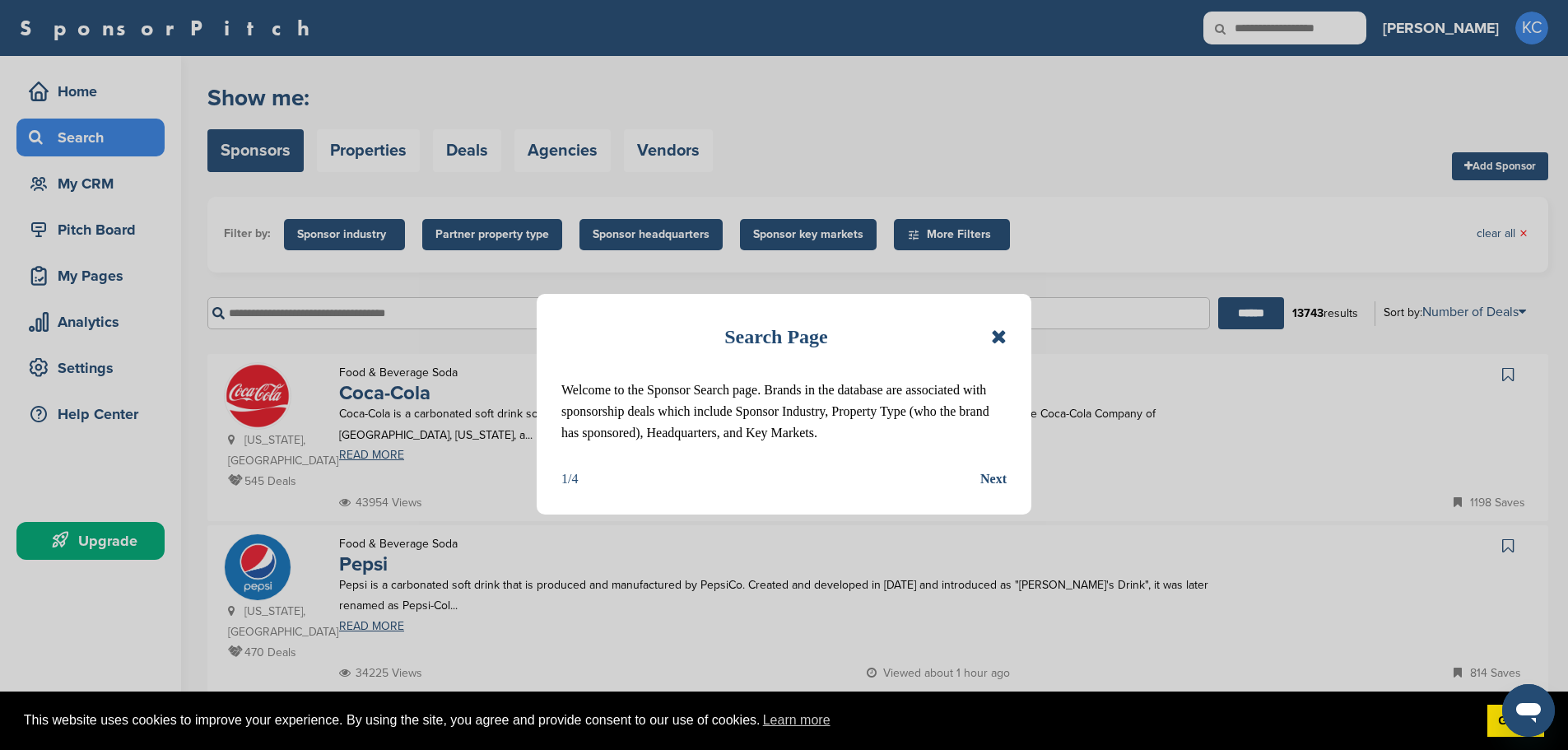
click at [1002, 475] on div "Next" at bounding box center [993, 479] width 27 height 22
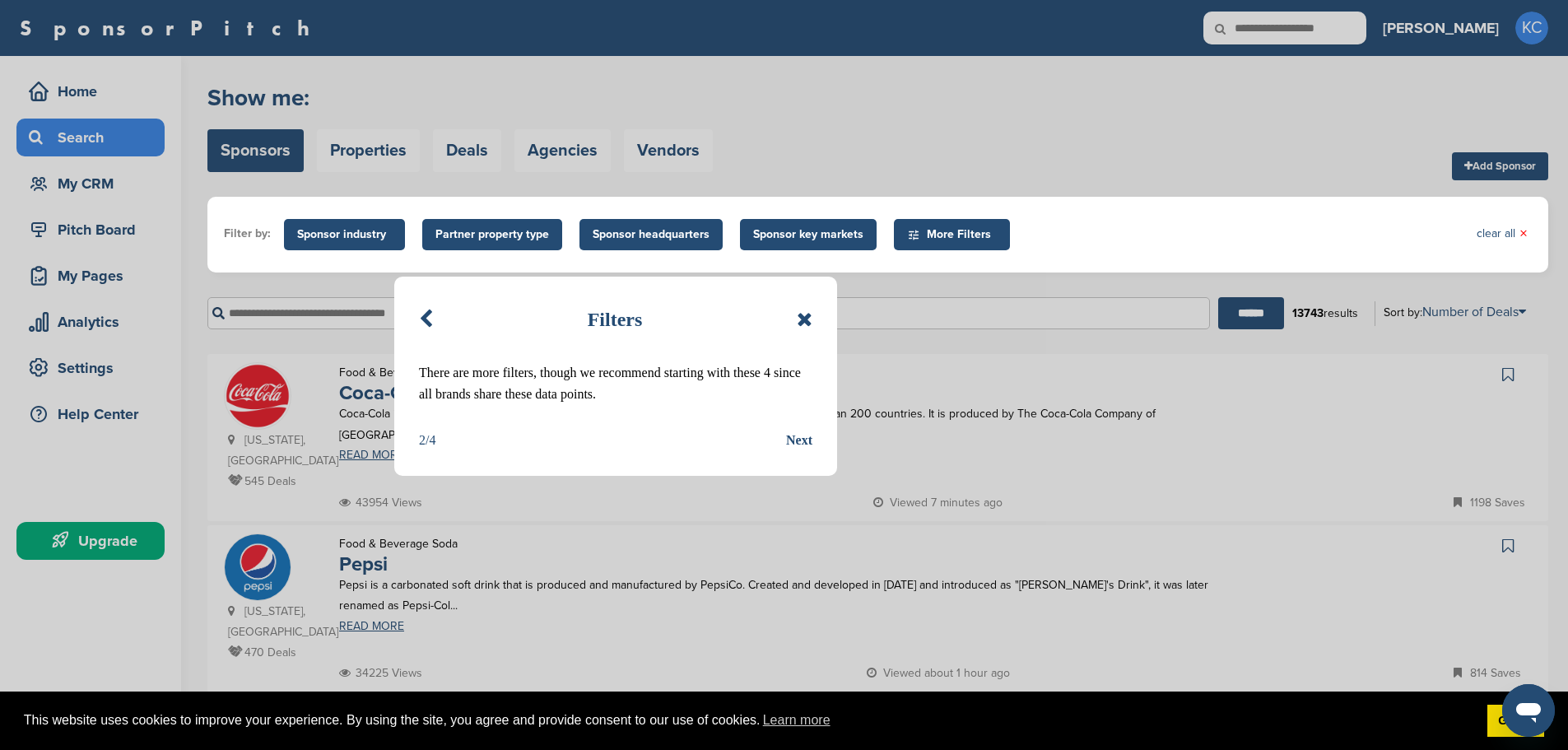
click at [793, 443] on div "Next" at bounding box center [799, 440] width 27 height 22
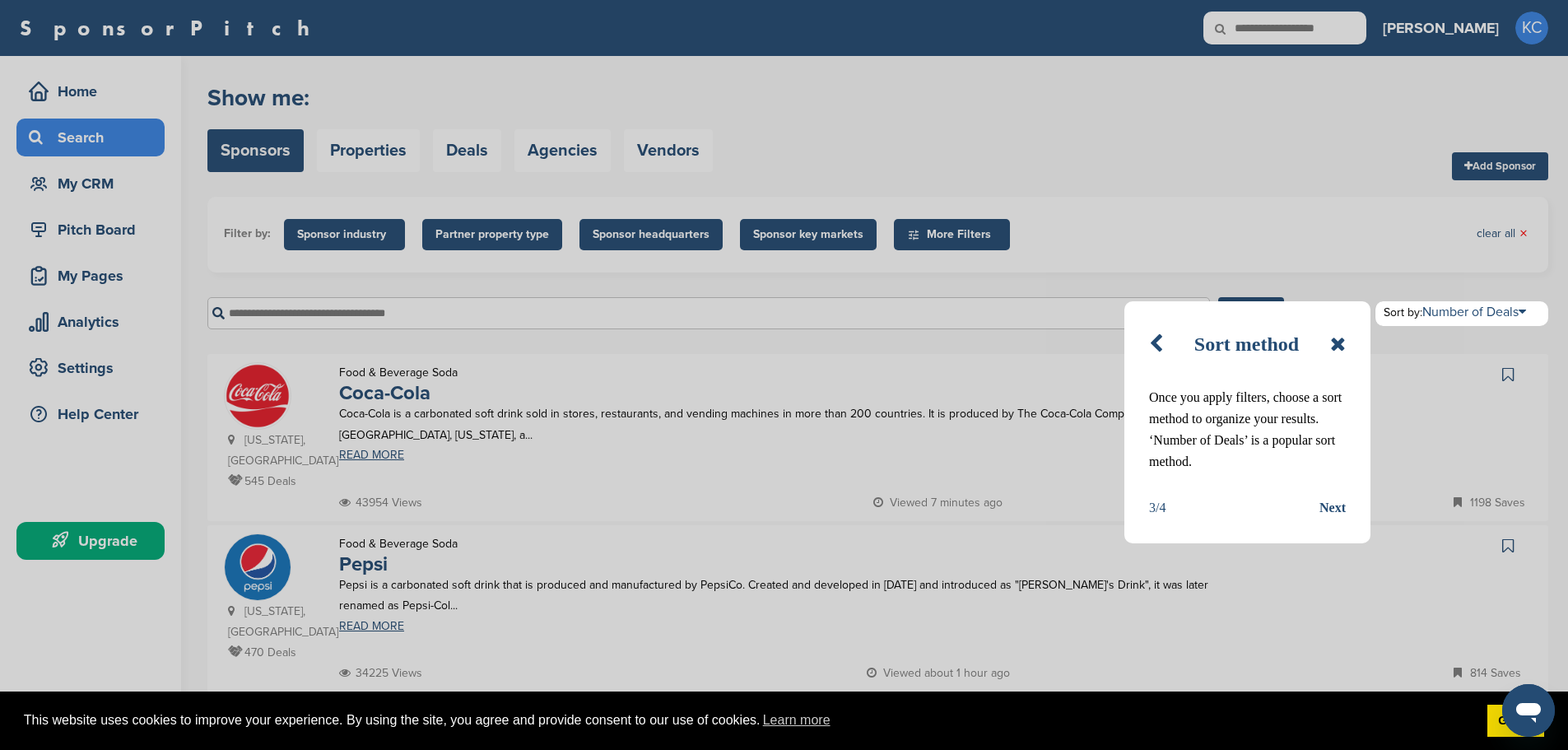
click at [1331, 509] on div "Next" at bounding box center [1332, 507] width 27 height 22
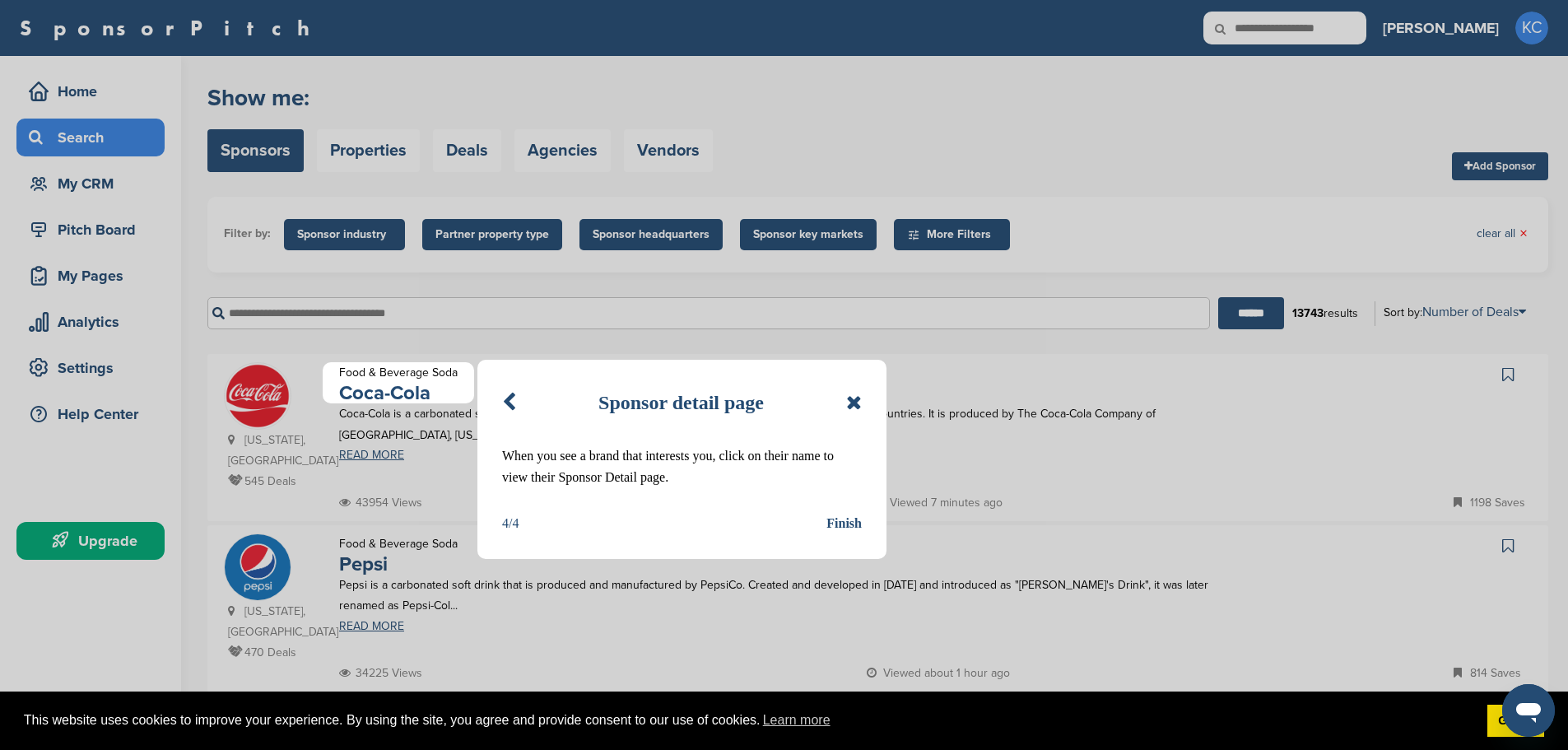
click at [839, 521] on div "Finish" at bounding box center [843, 523] width 35 height 22
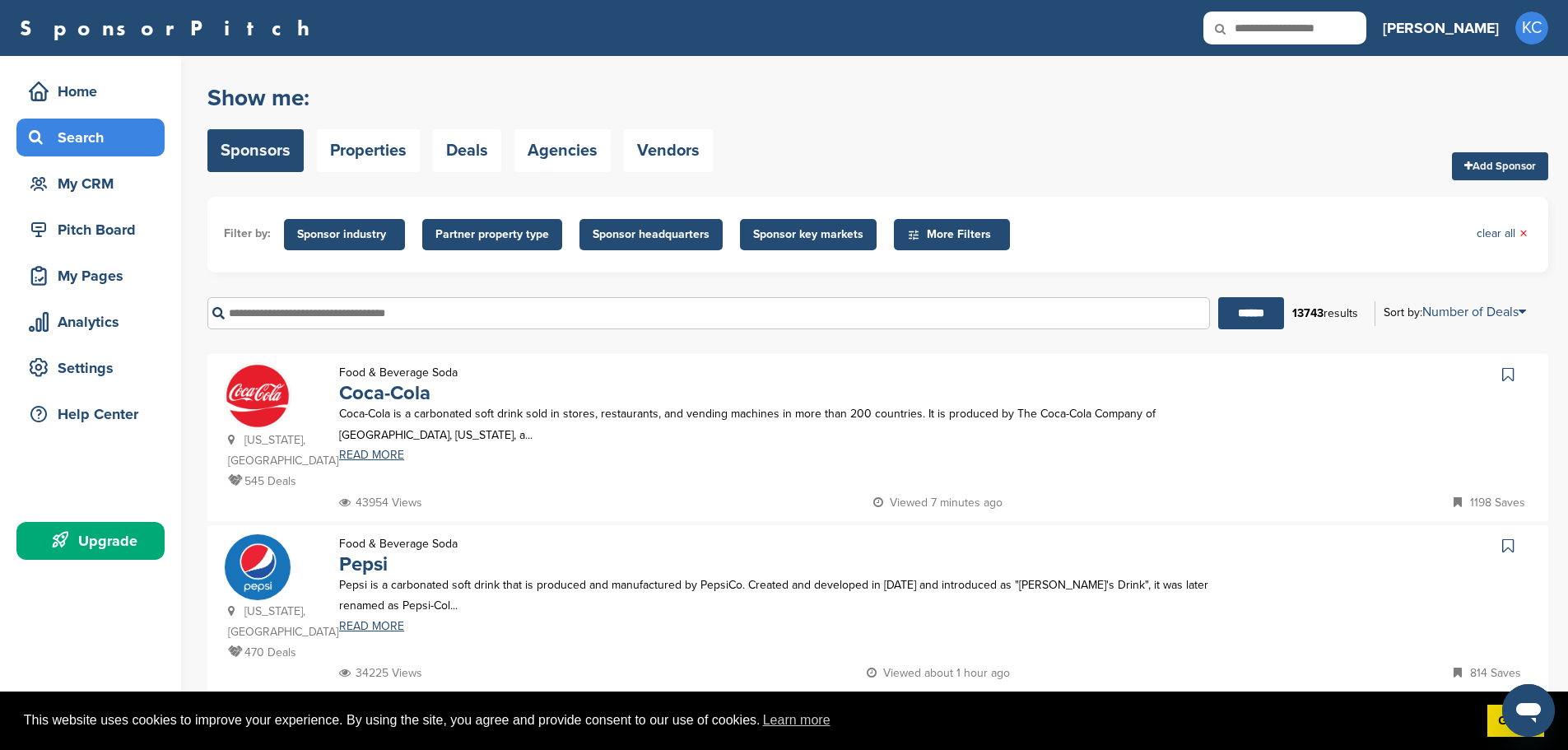
click at [1469, 293] on div "****** 13743 results Sort by: Number of Deals Sponsor Name Recently Added Numbe…" at bounding box center [878, 313] width 1341 height 57
click at [1465, 396] on li "Number of Deals" at bounding box center [1457, 395] width 171 height 17
drag, startPoint x: 1351, startPoint y: 513, endPoint x: 1317, endPoint y: 153, distance: 361.6
click at [1509, 320] on link "Number of Deals" at bounding box center [1473, 311] width 104 height 16
click at [1422, 362] on li "Recently Added" at bounding box center [1457, 366] width 171 height 17
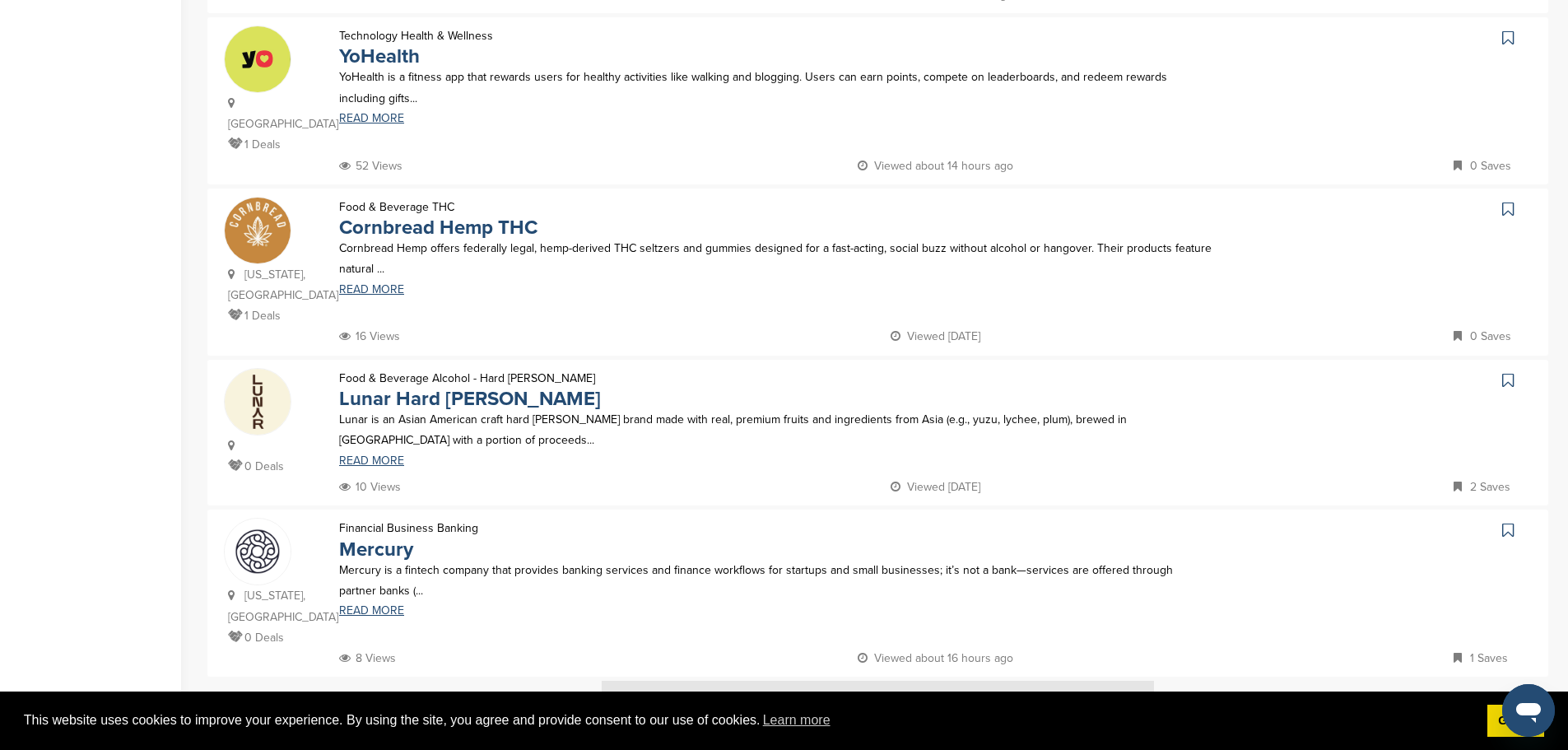
scroll to position [1318, 0]
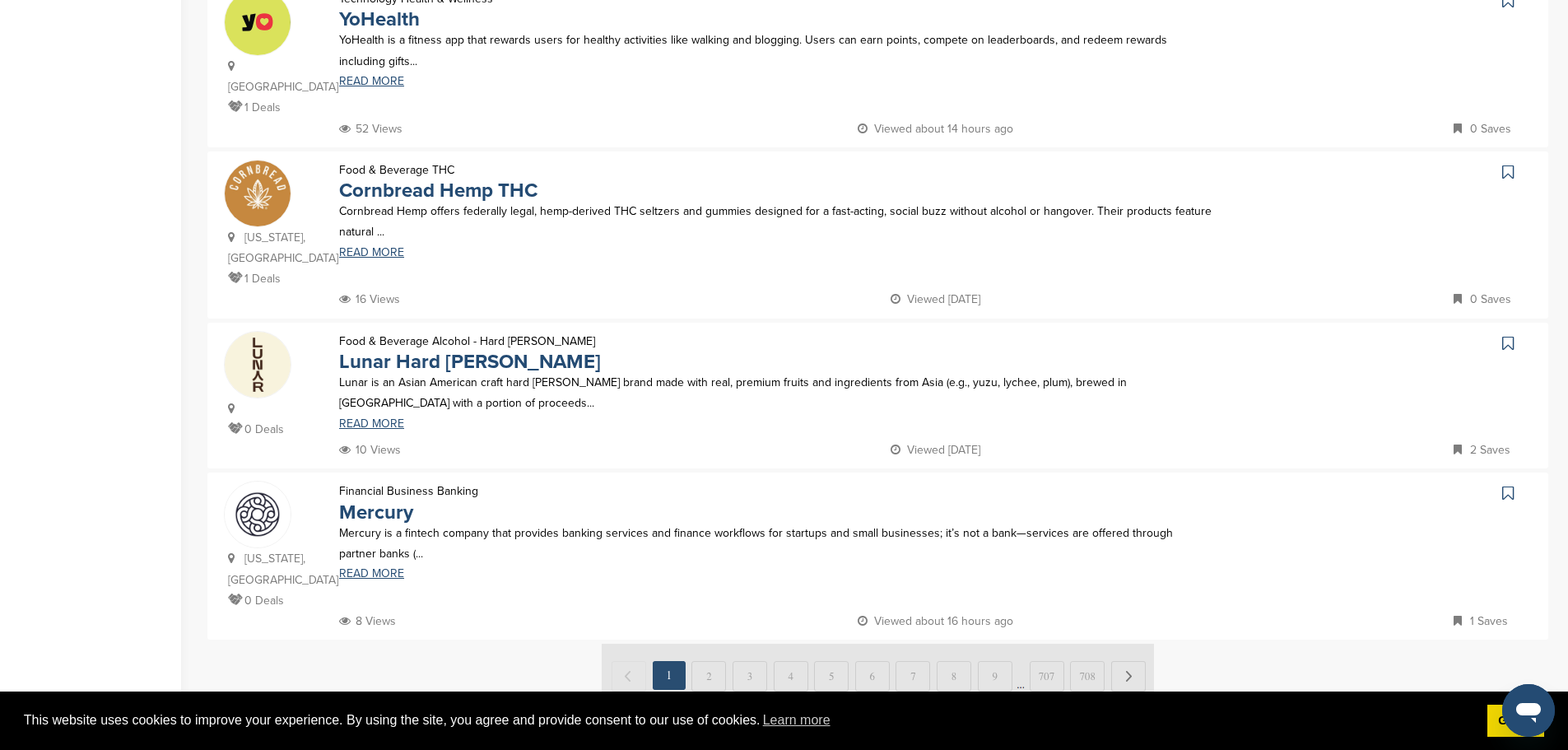
click at [707, 644] on img at bounding box center [878, 675] width 552 height 62
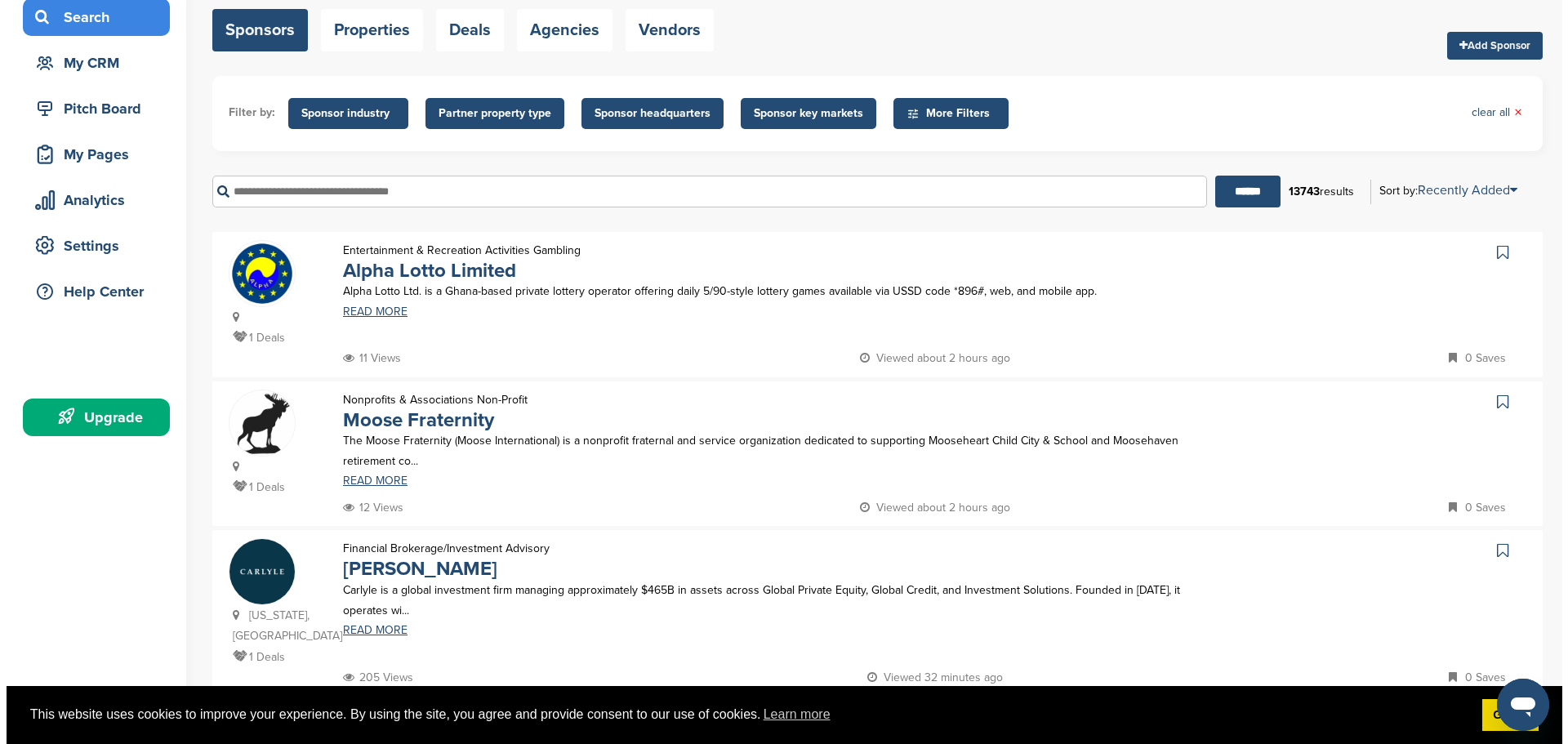
scroll to position [0, 0]
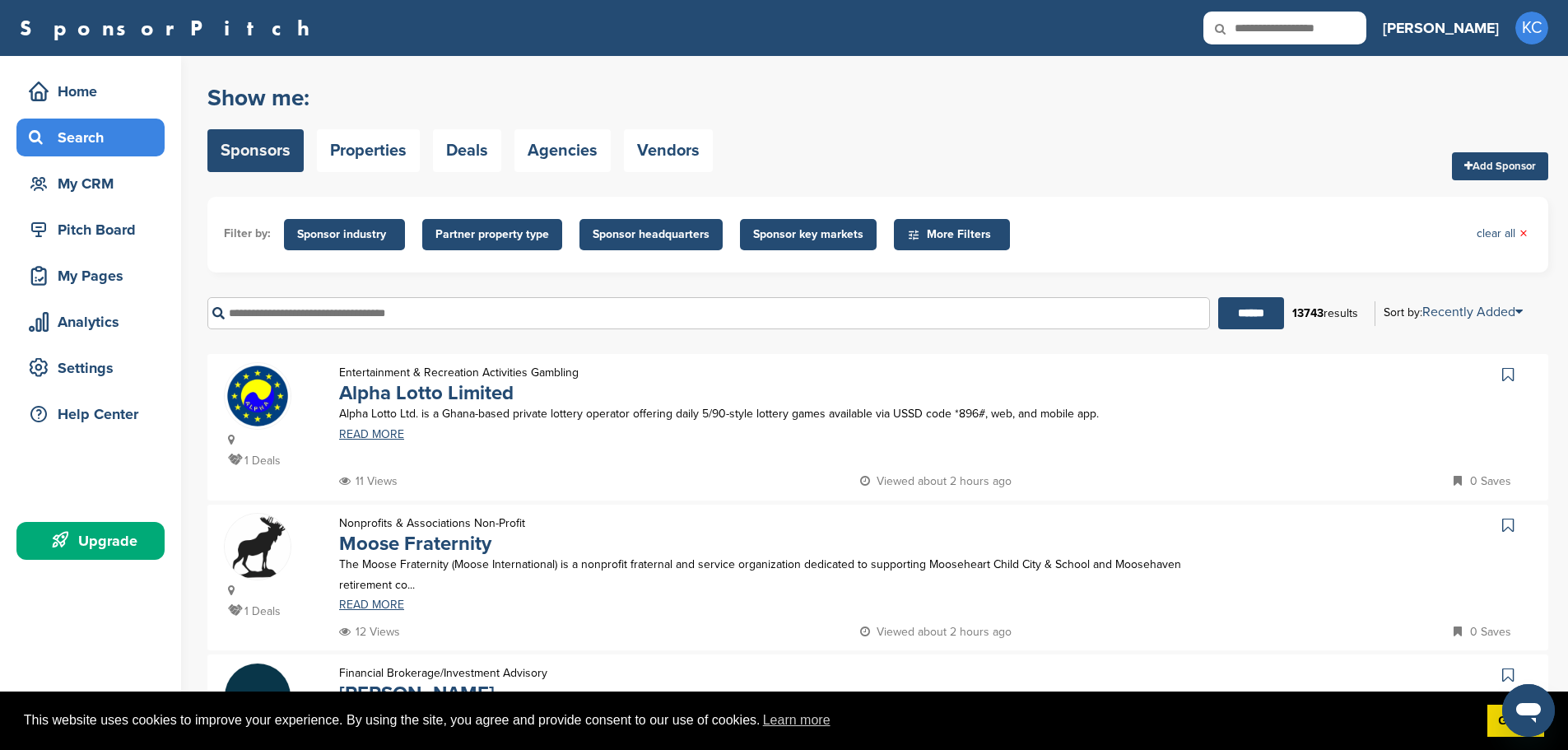
click at [324, 242] on span "Sponsor industry" at bounding box center [345, 234] width 95 height 18
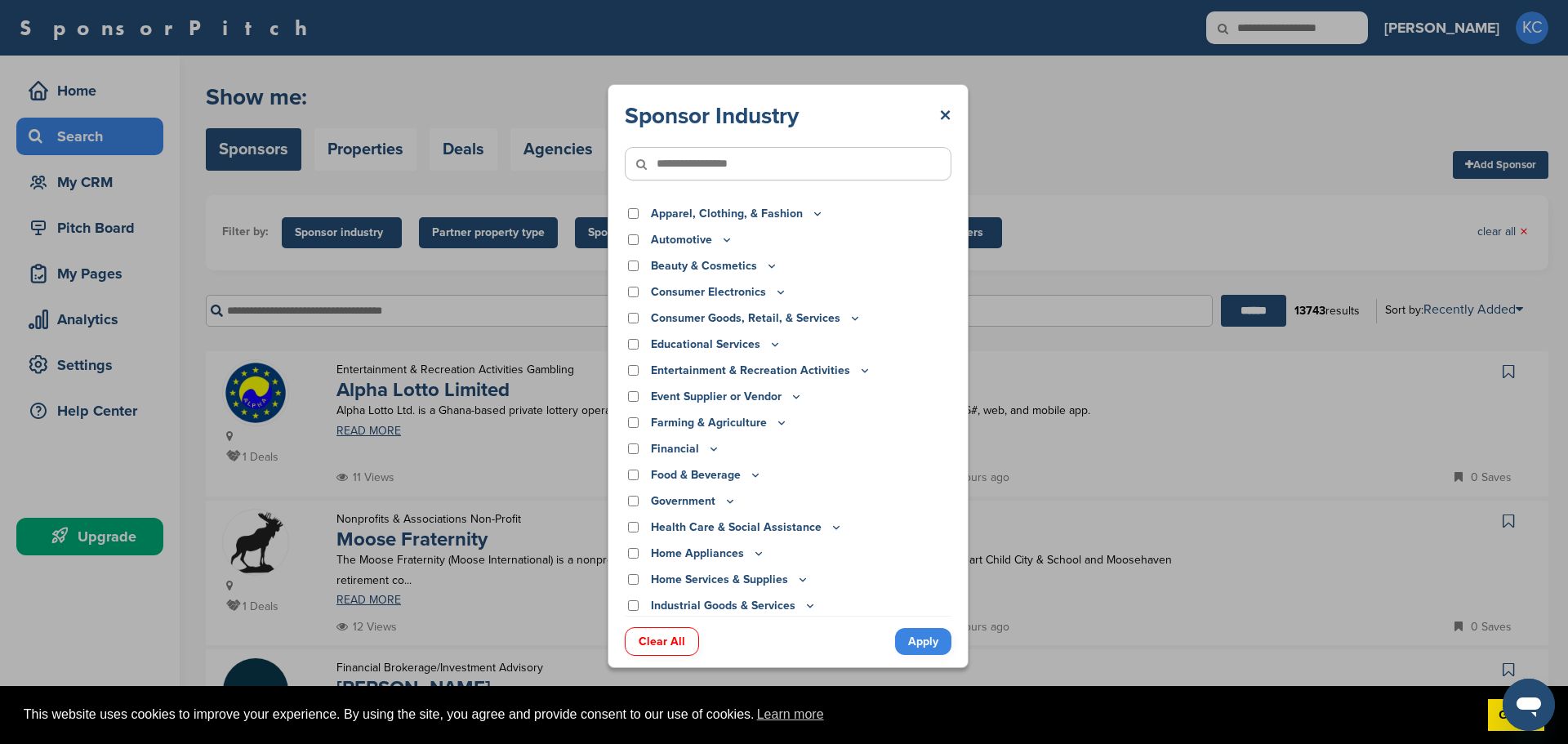
click at [624, 218] on div "Apparel, Clothing, & Fashion" at bounding box center [787, 213] width 327 height 18
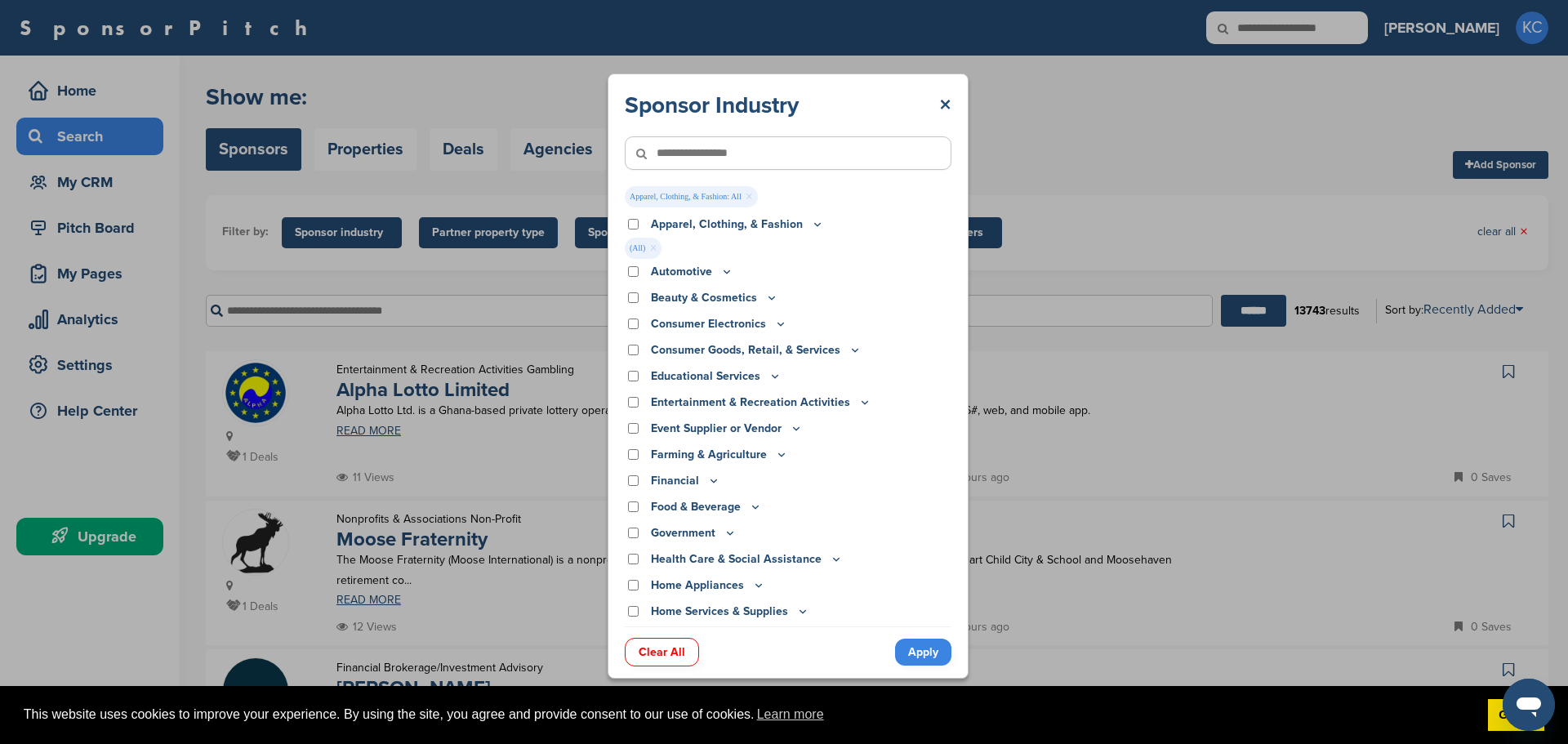
click at [635, 259] on span "(All) ×" at bounding box center [642, 248] width 37 height 21
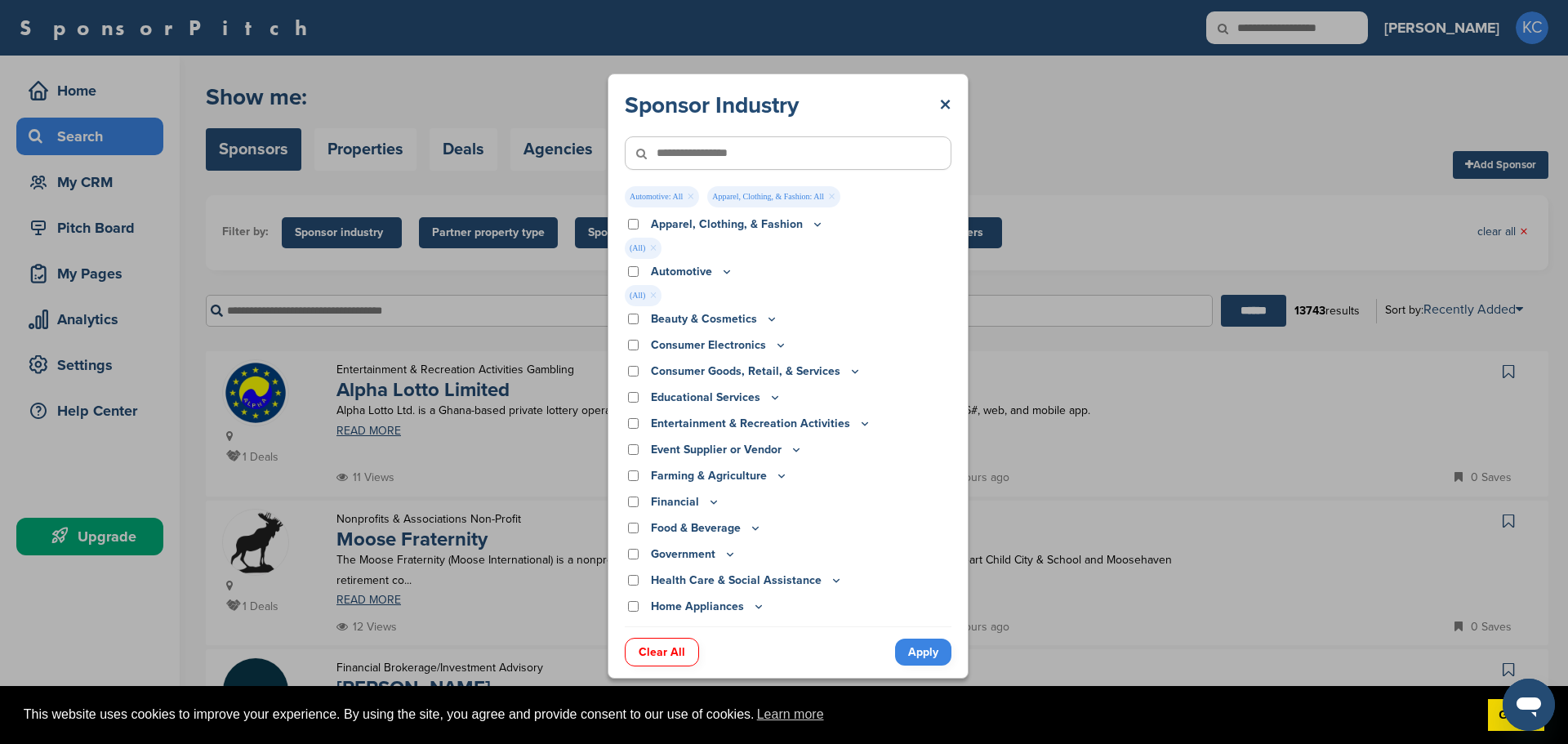
click at [626, 372] on div "Consumer Goods, Retail, & Services" at bounding box center [787, 371] width 327 height 18
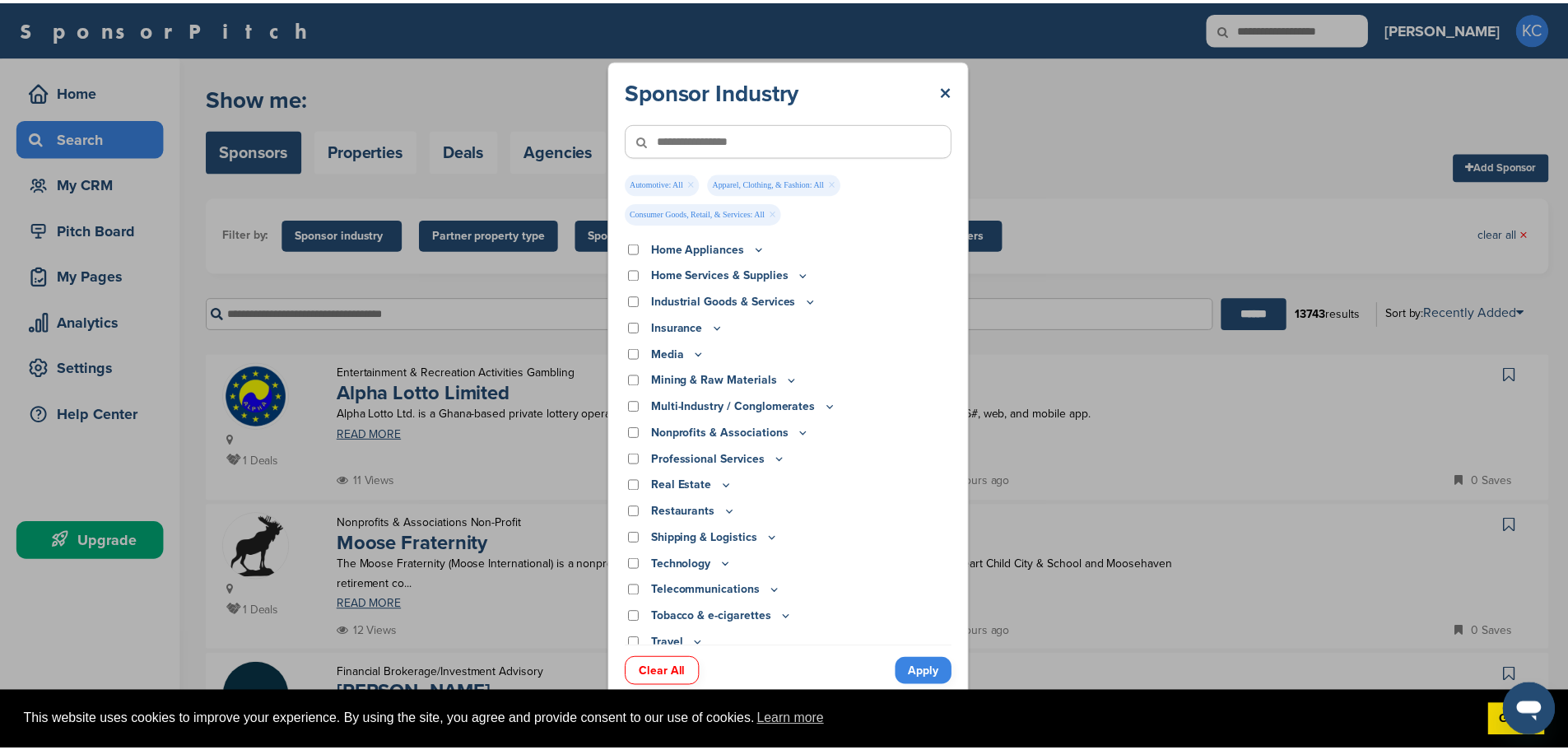
scroll to position [409, 0]
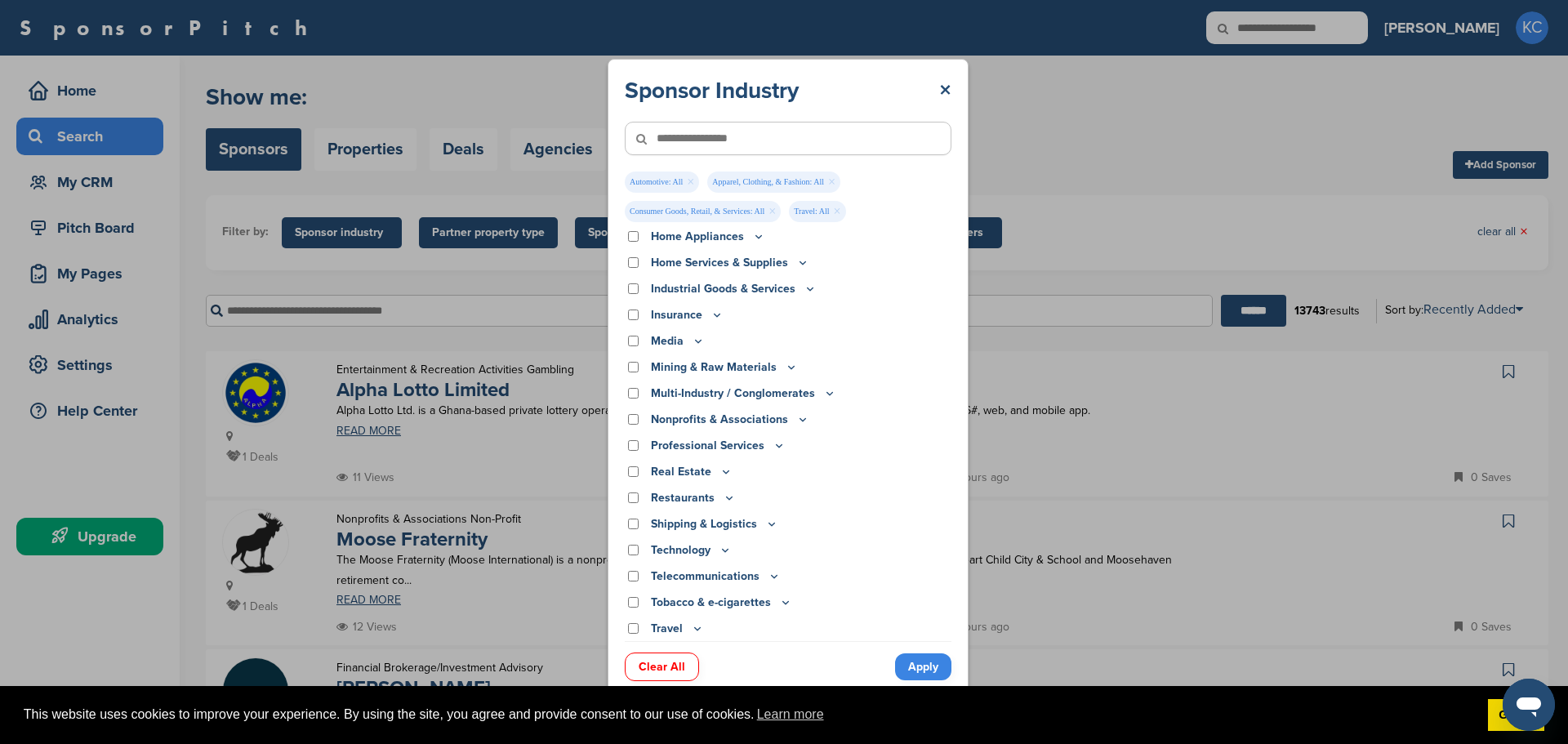
click at [923, 668] on link "Apply" at bounding box center [923, 667] width 56 height 27
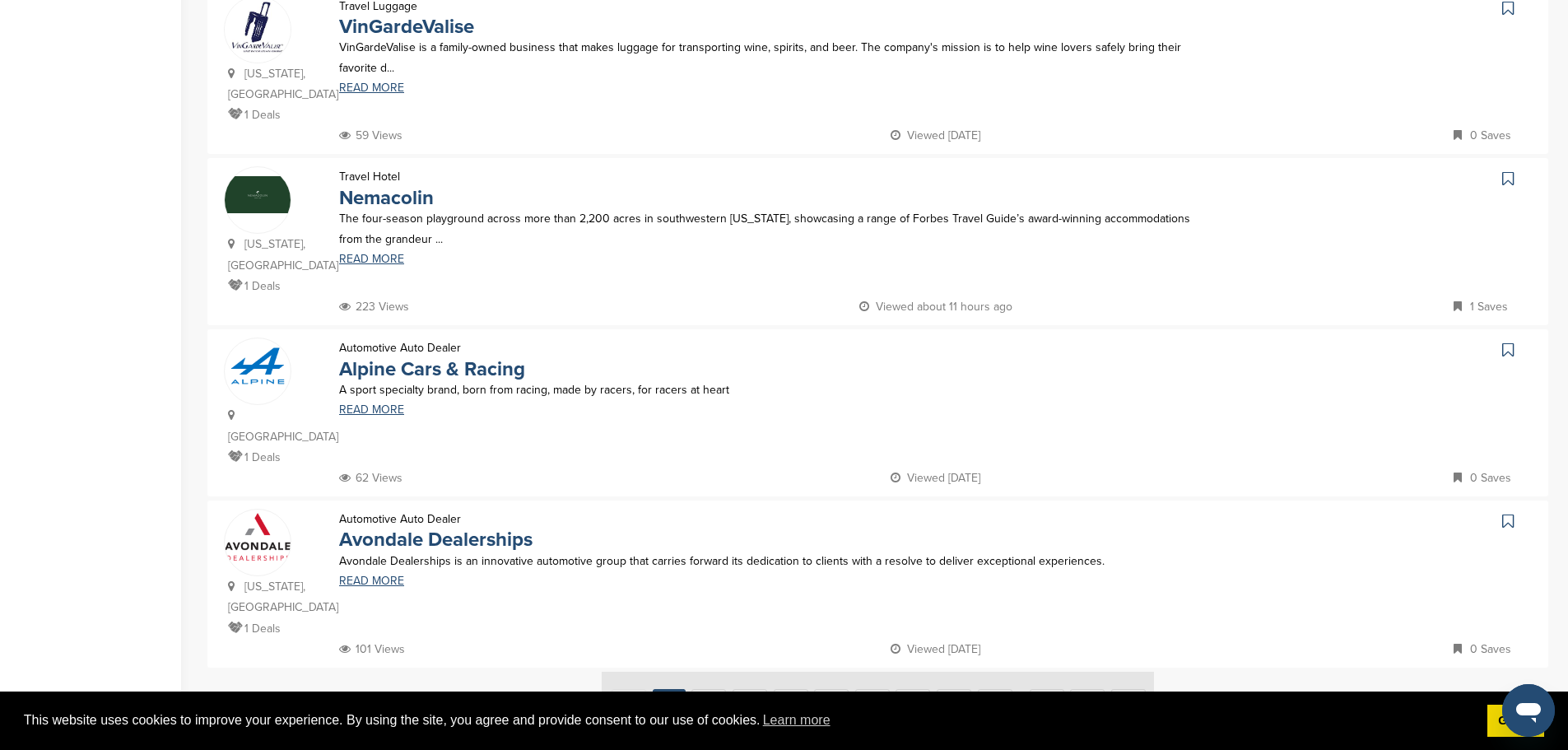
scroll to position [1482, 0]
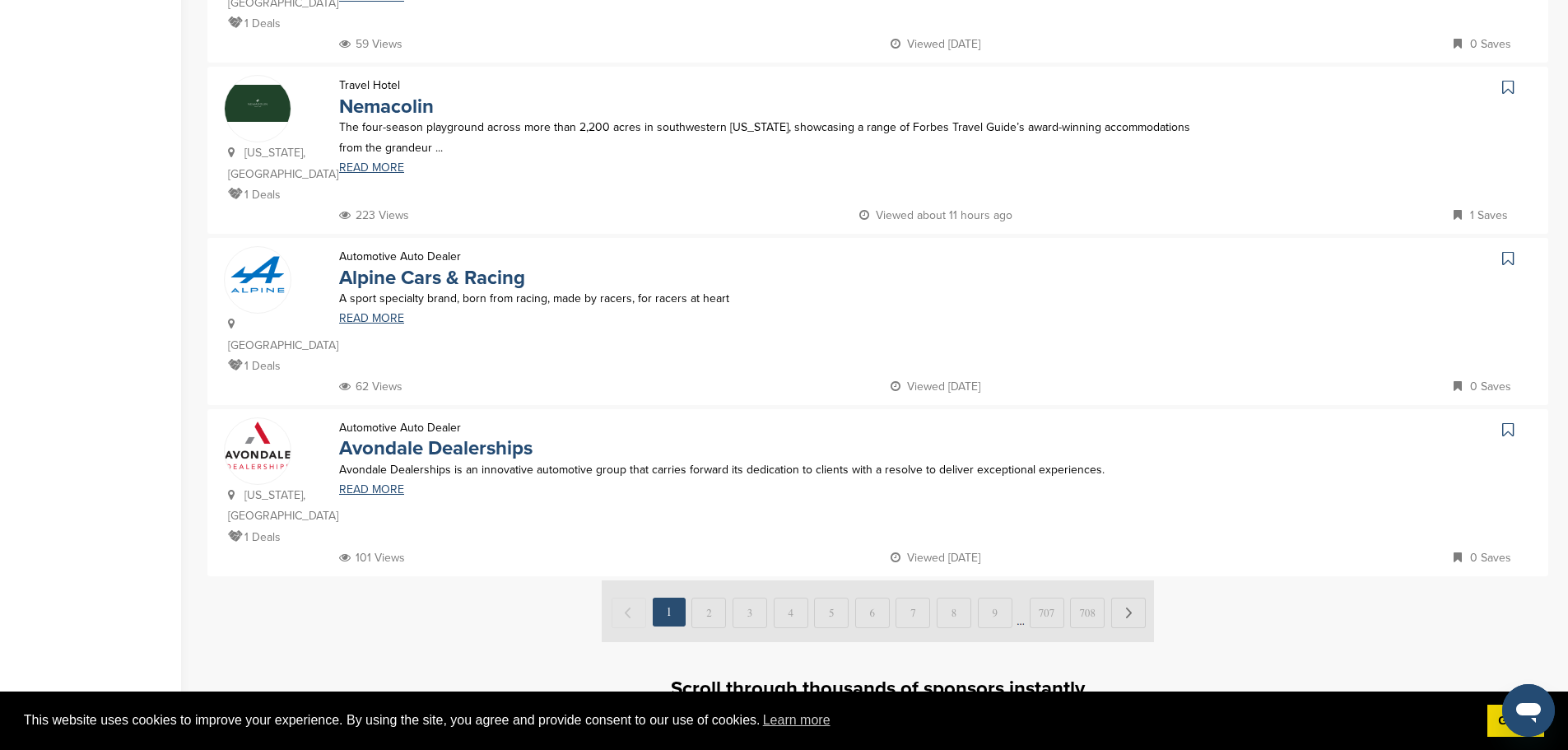
click at [699, 581] on img at bounding box center [878, 612] width 552 height 62
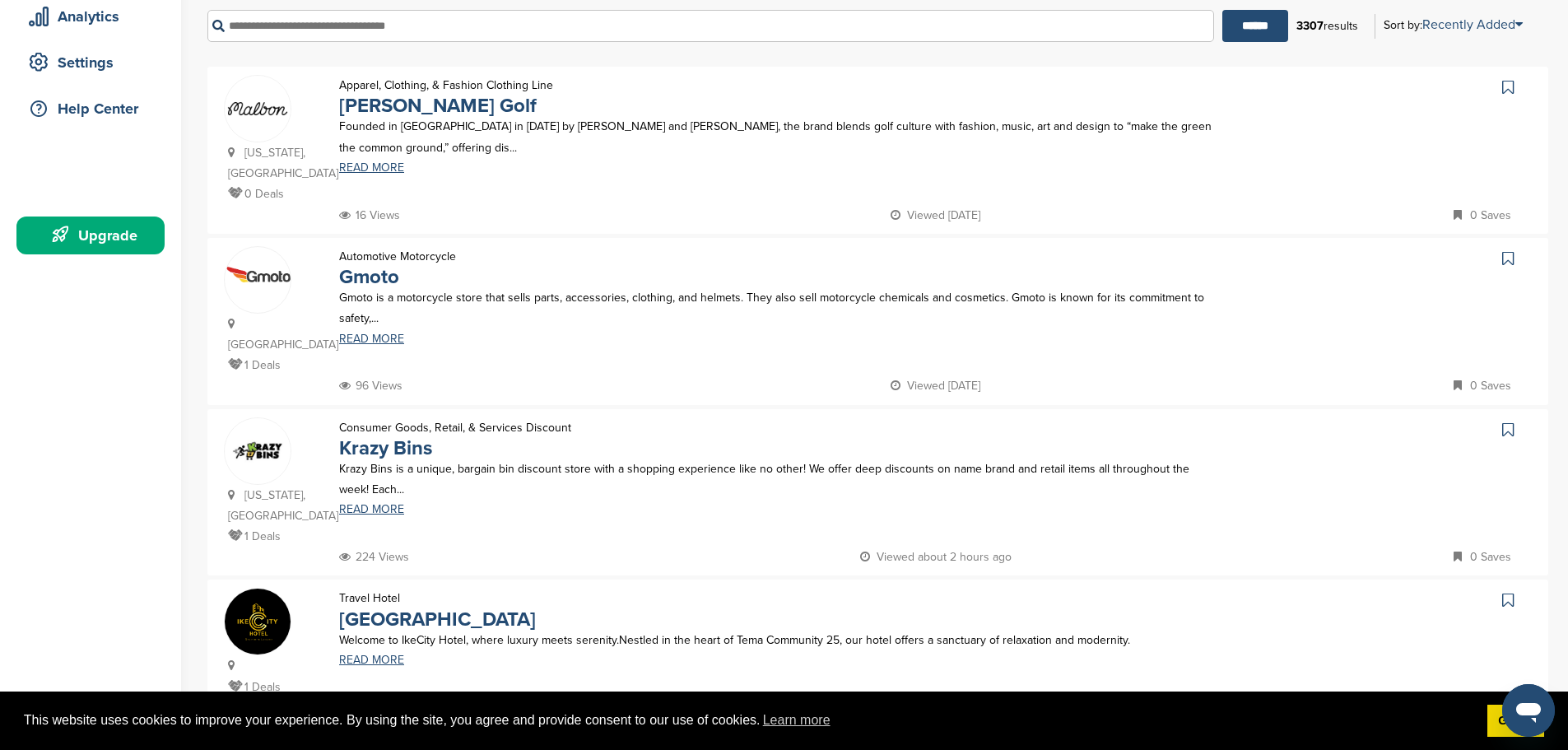
scroll to position [0, 0]
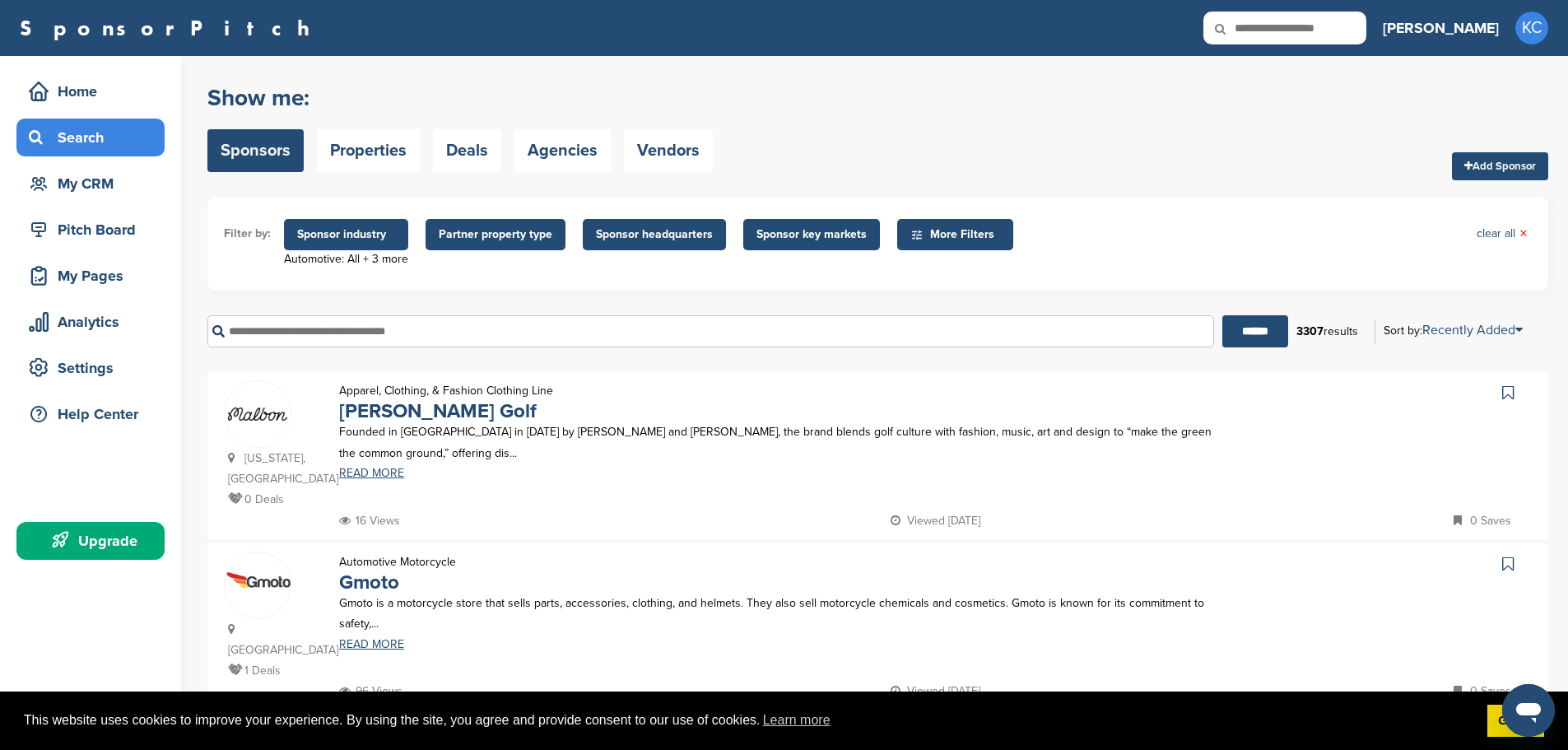
drag, startPoint x: 487, startPoint y: 570, endPoint x: 434, endPoint y: 196, distance: 377.7
click at [633, 225] on span "Sponsor headquarters" at bounding box center [654, 234] width 117 height 18
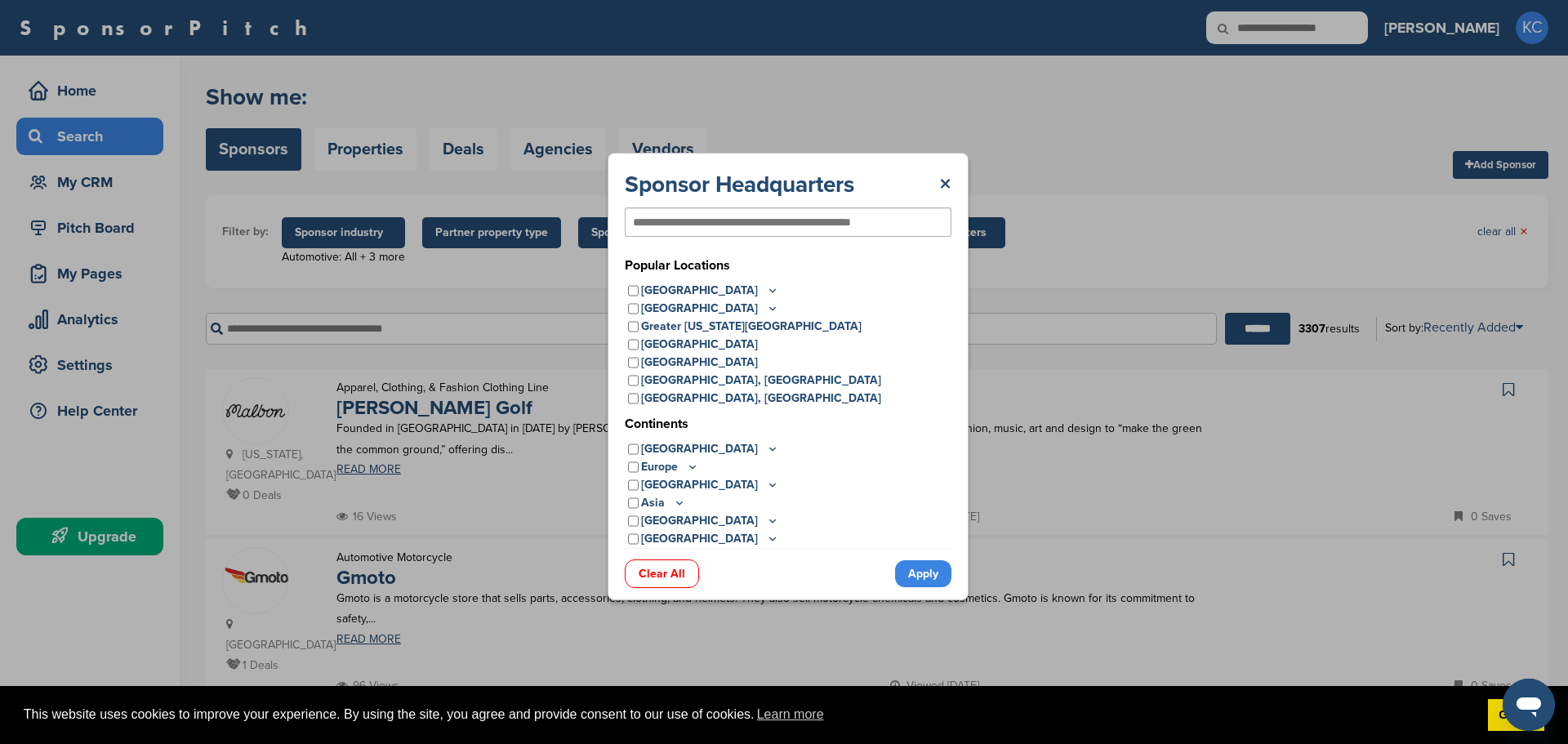
click at [626, 288] on div "United States" at bounding box center [787, 290] width 327 height 18
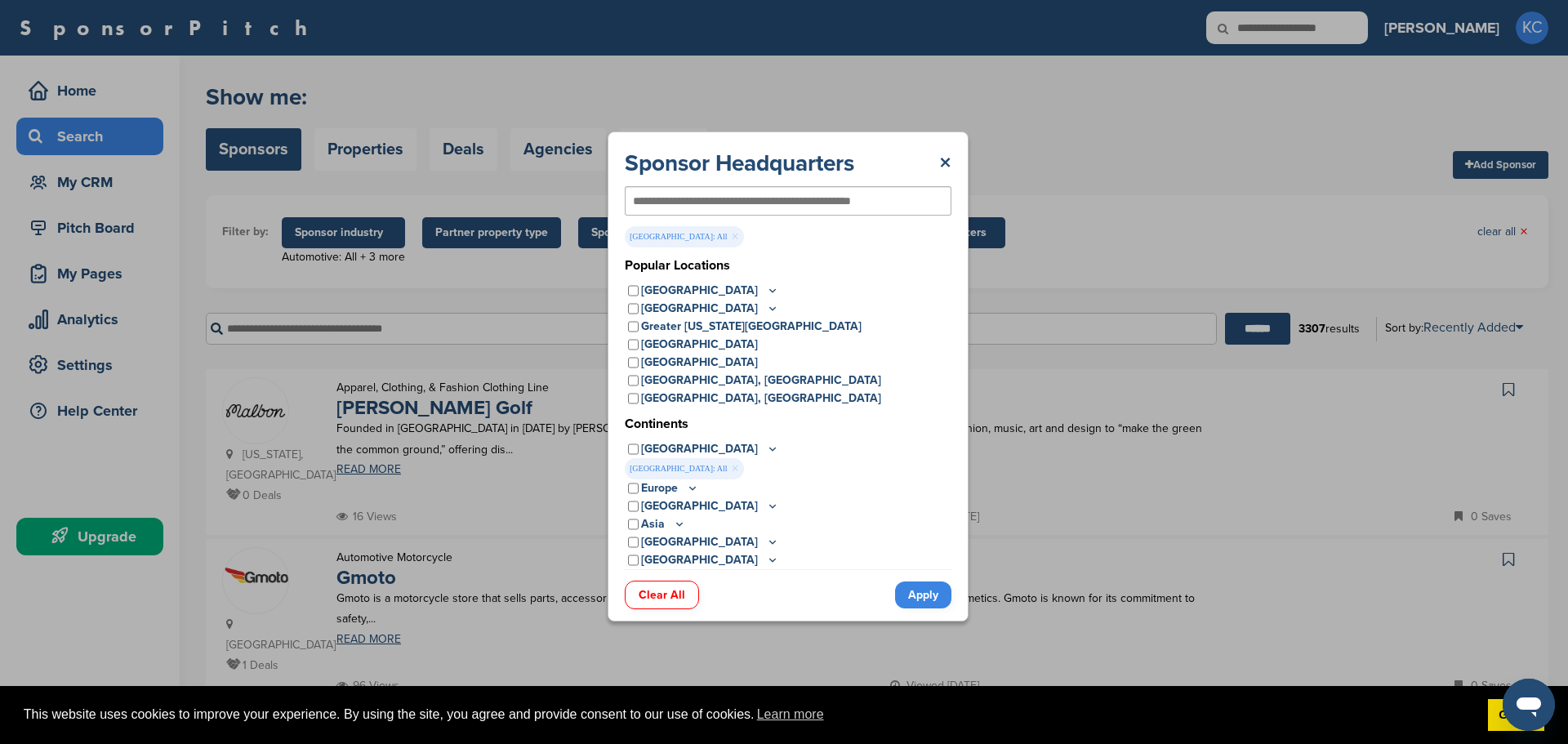
click at [924, 606] on link "Apply" at bounding box center [923, 596] width 56 height 27
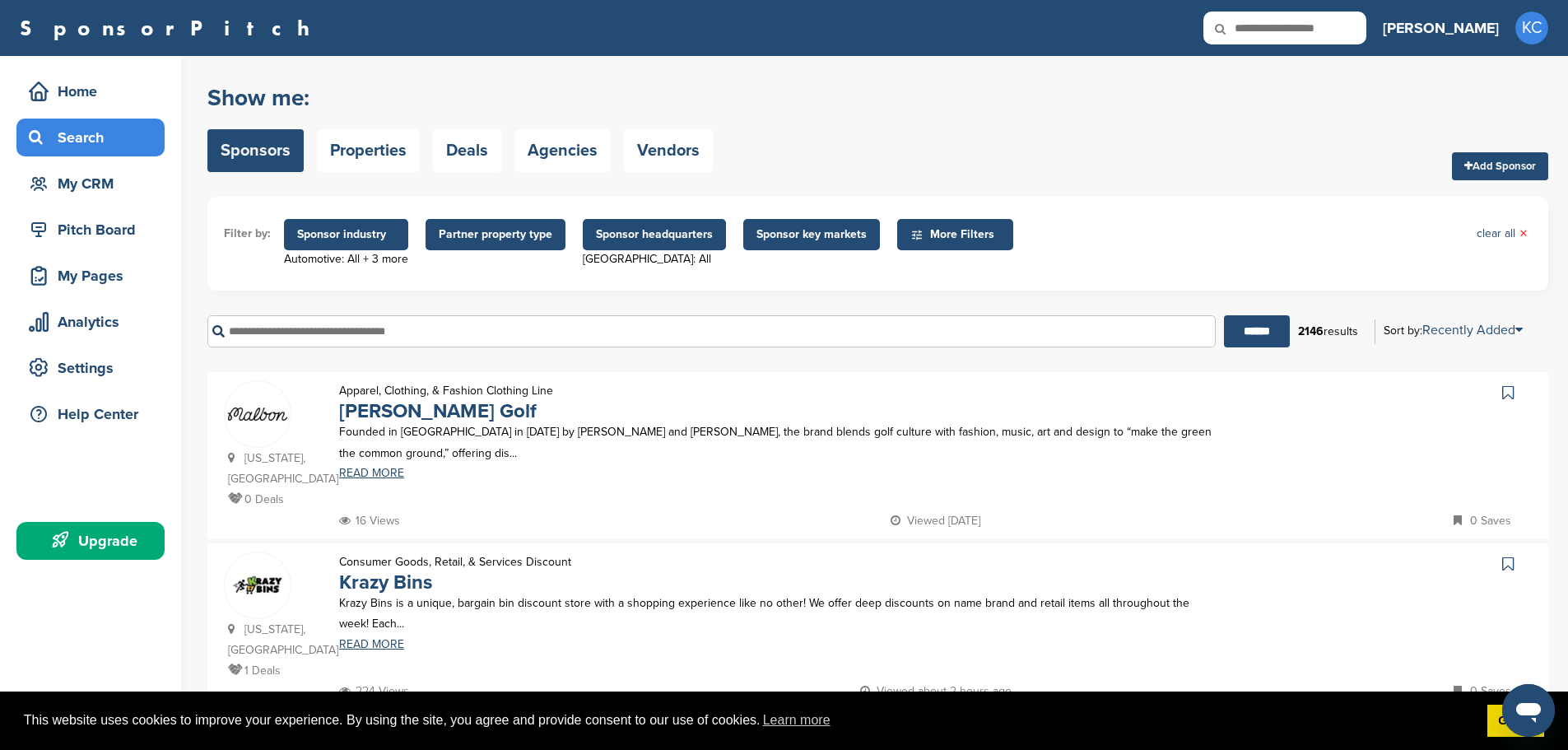
click at [821, 243] on span "Sponsor key markets" at bounding box center [812, 234] width 110 height 18
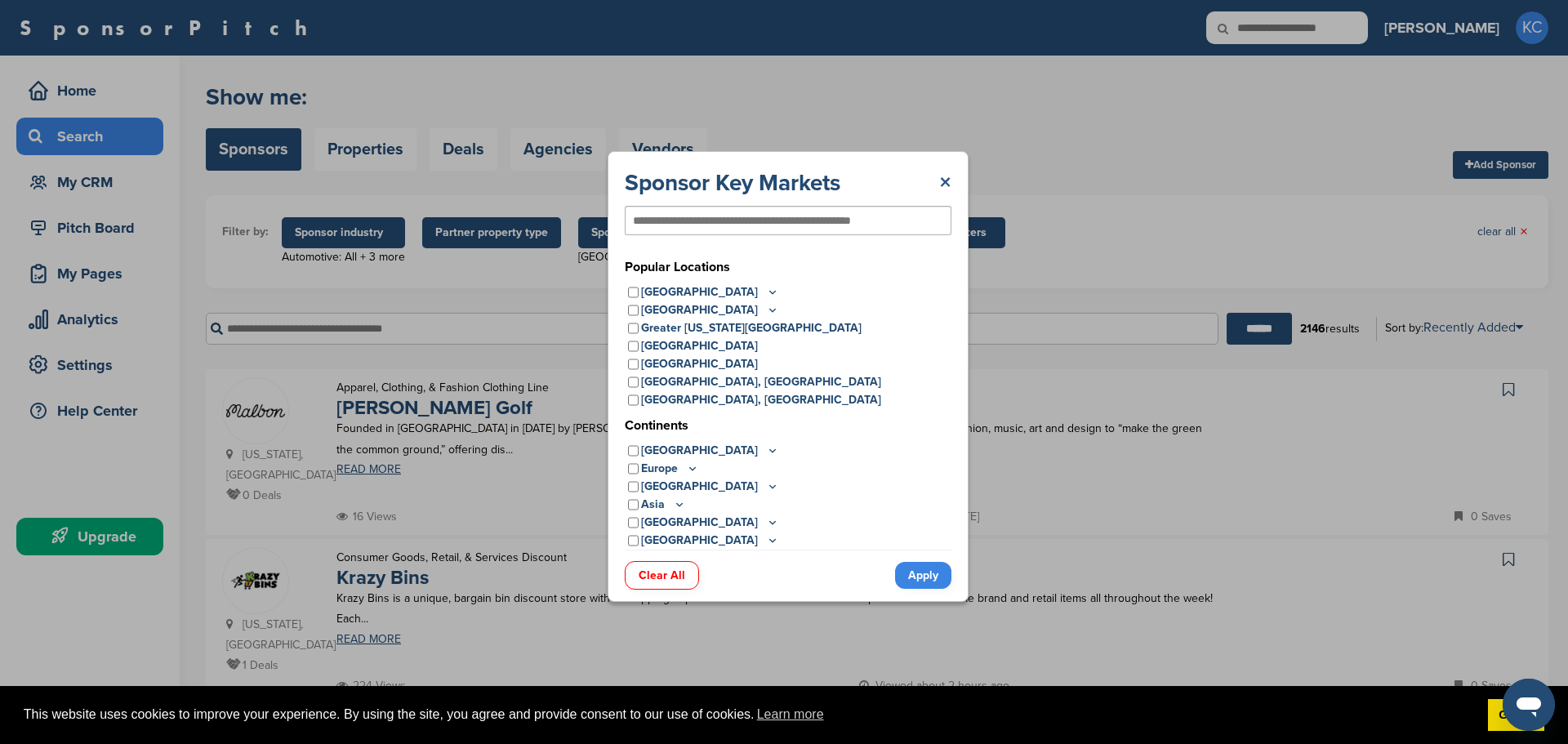
click at [943, 177] on link "×" at bounding box center [945, 183] width 12 height 29
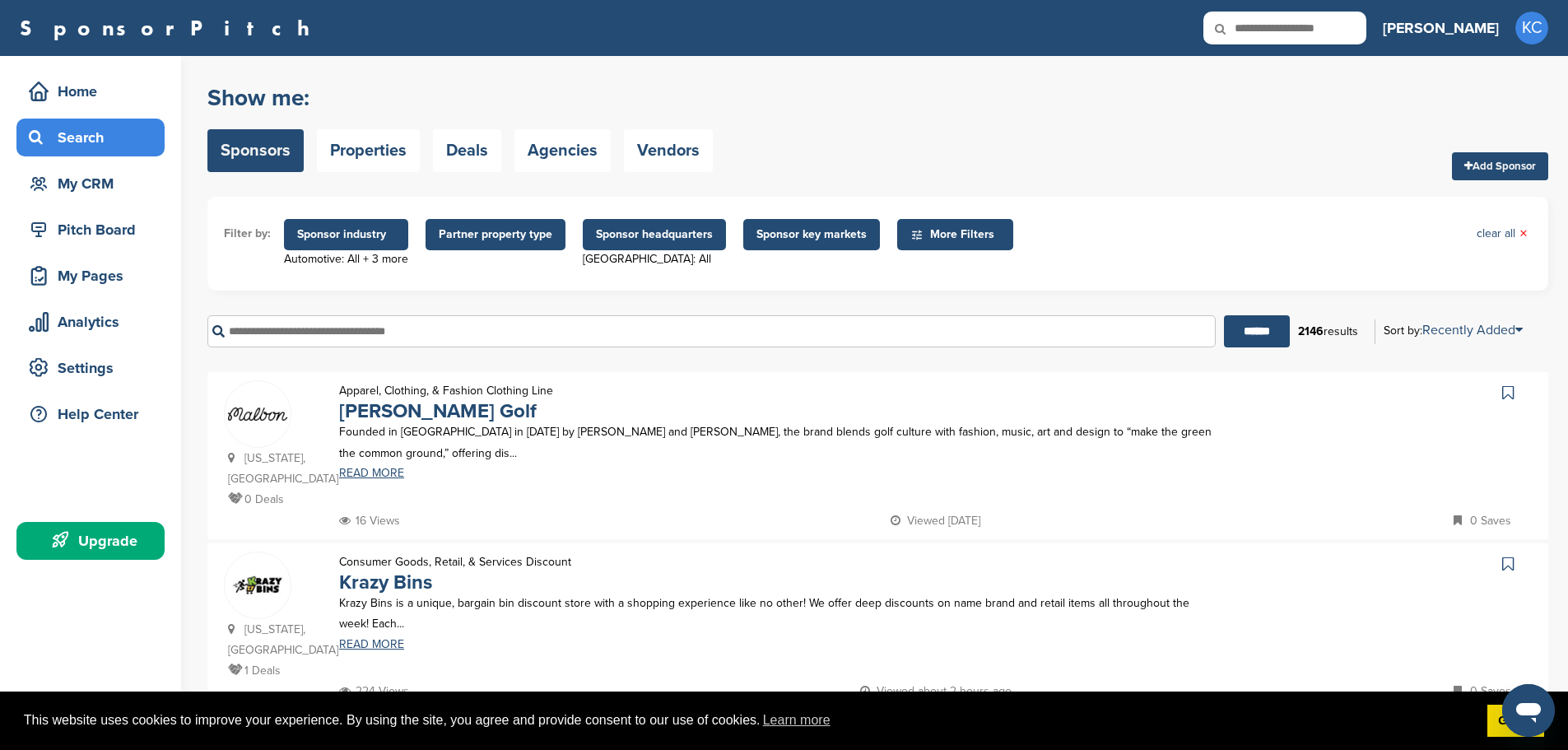
click at [944, 228] on span "More Filters" at bounding box center [958, 234] width 95 height 18
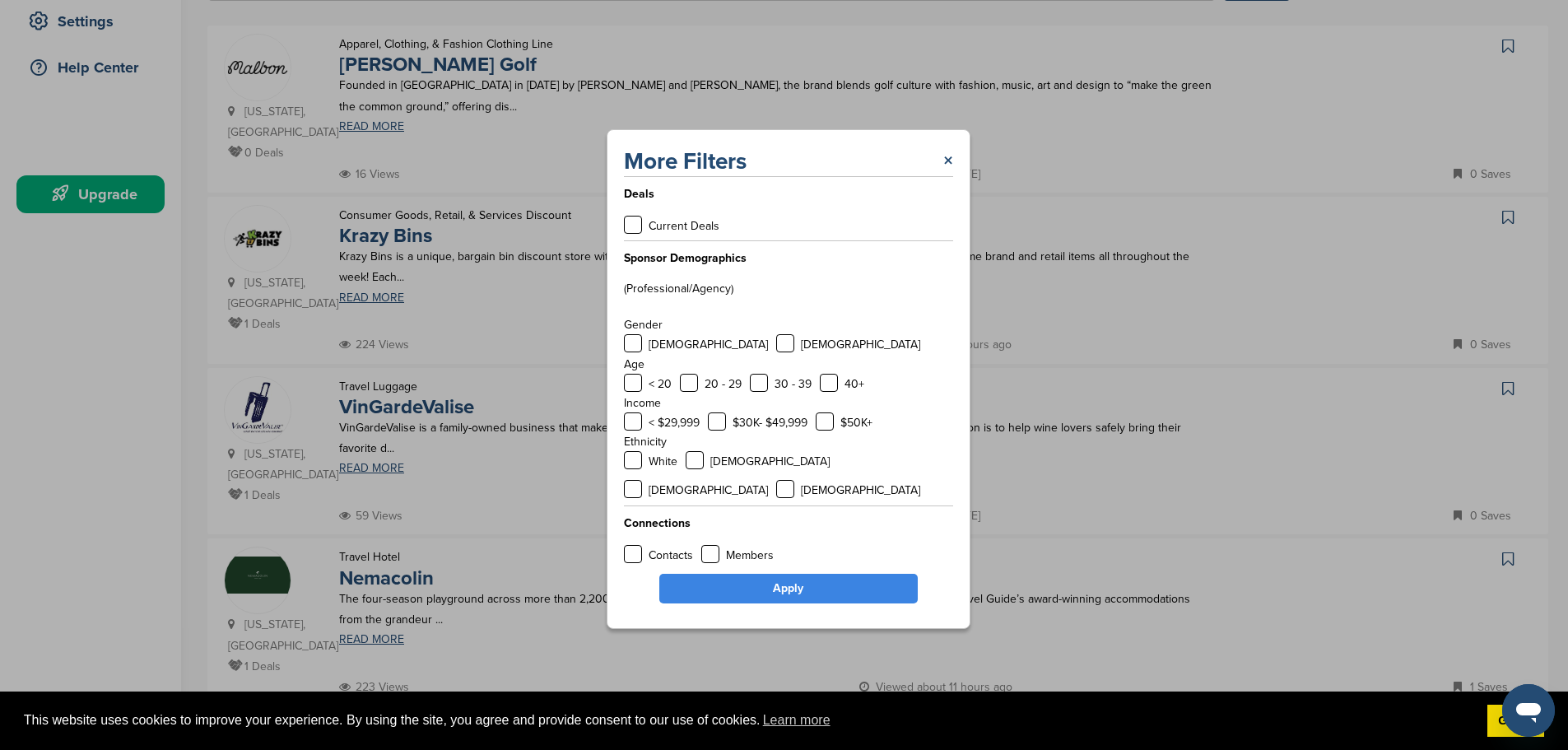
scroll to position [494, 0]
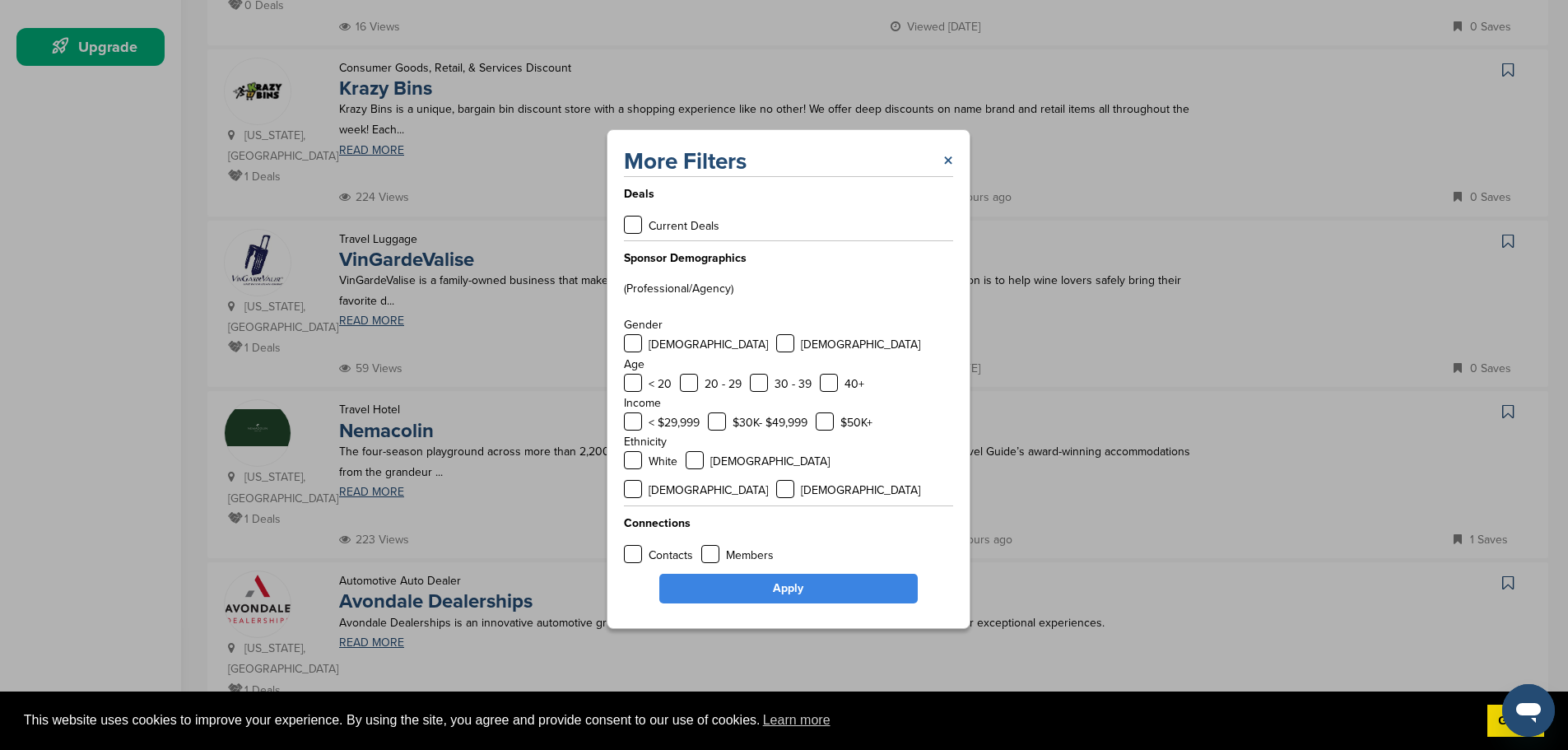
click at [947, 173] on link "×" at bounding box center [947, 161] width 9 height 29
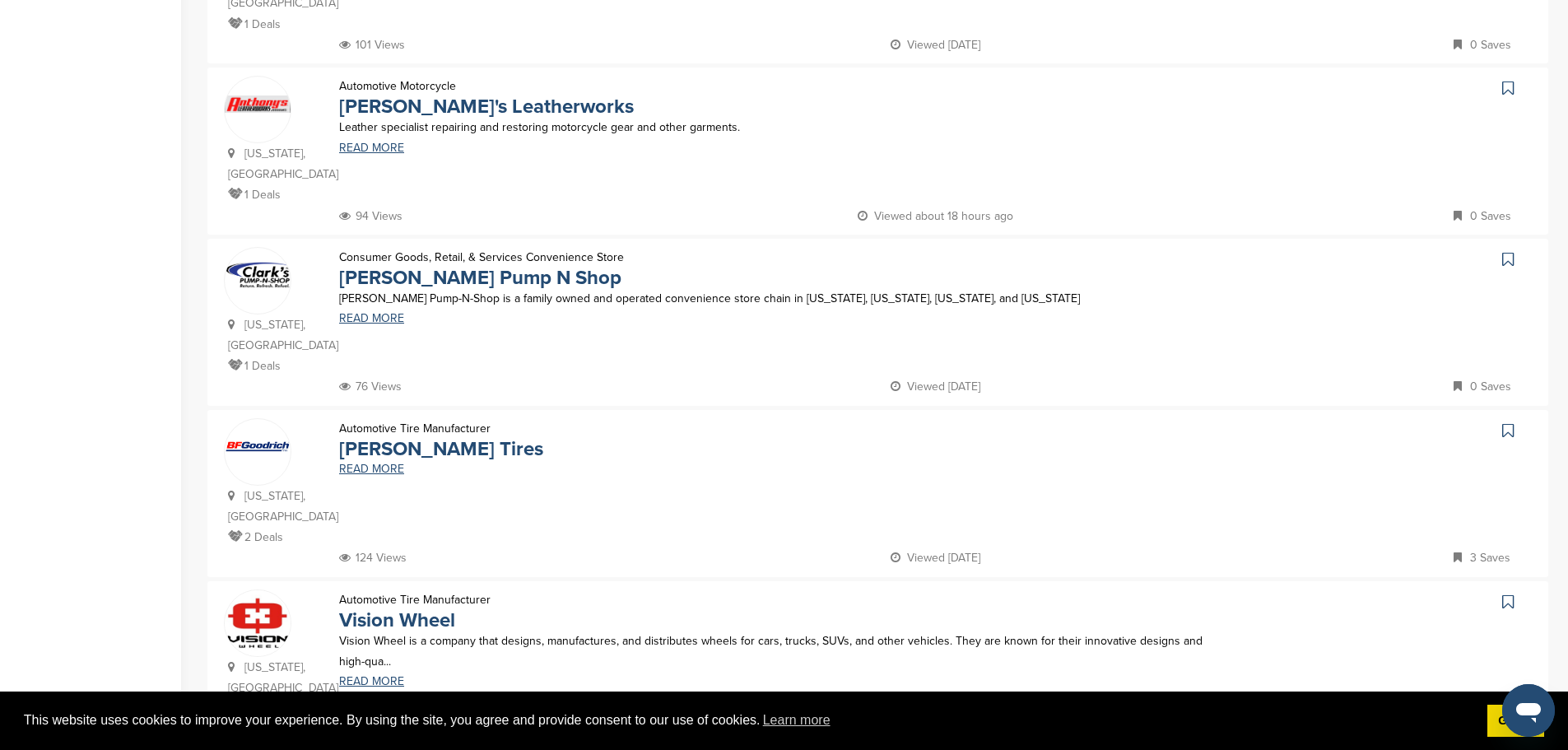
scroll to position [1153, 0]
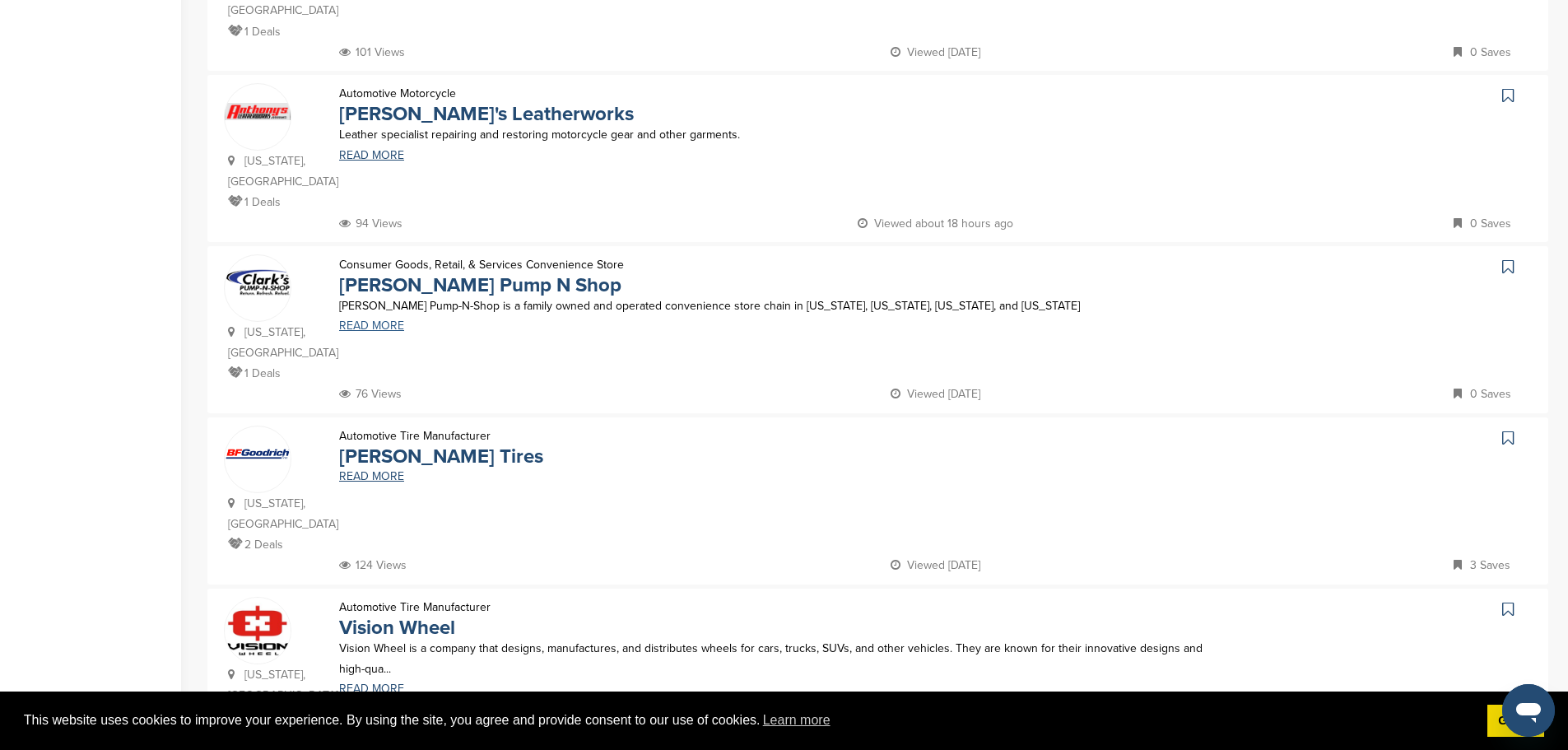
click at [380, 320] on link "READ MORE" at bounding box center [775, 325] width 874 height 11
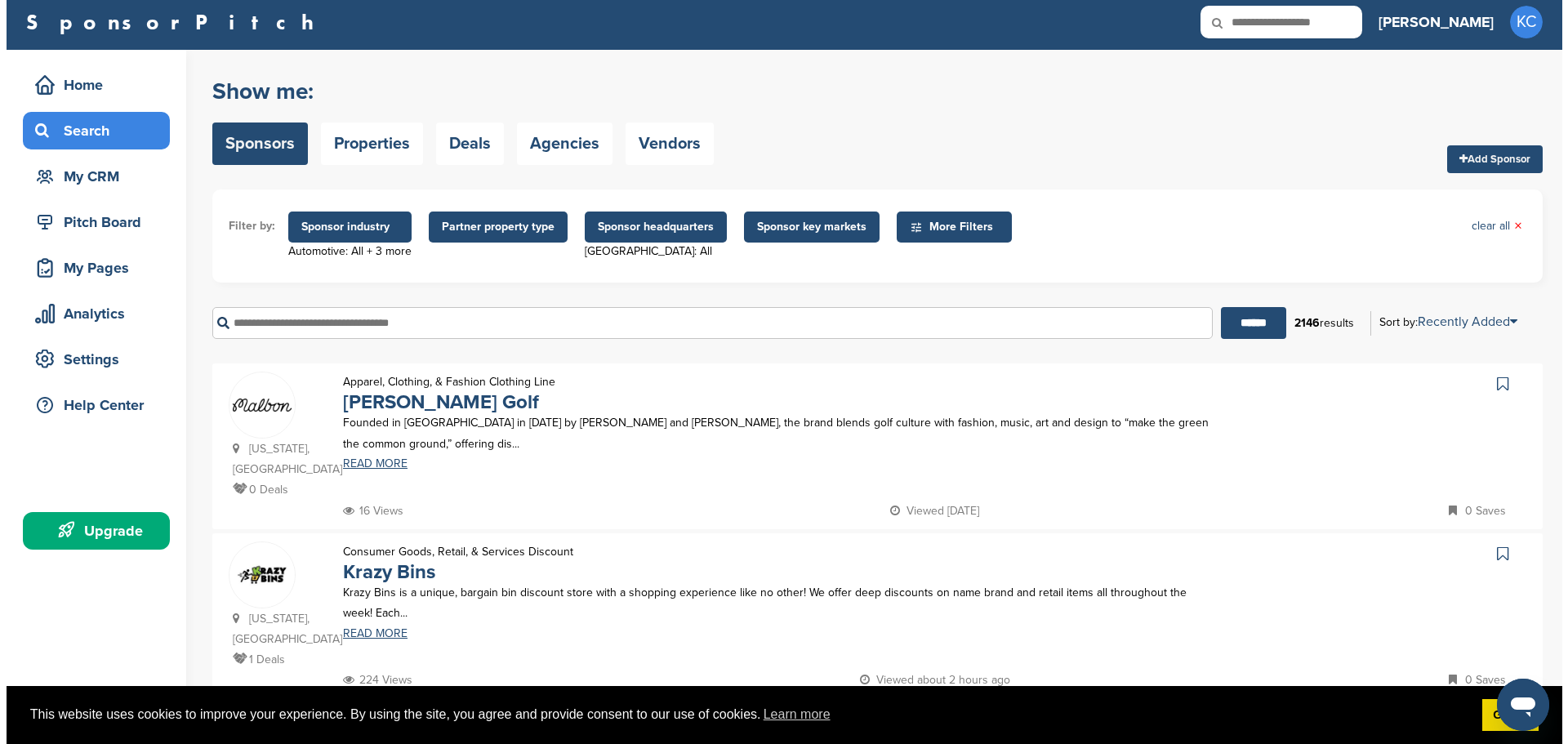
scroll to position [0, 0]
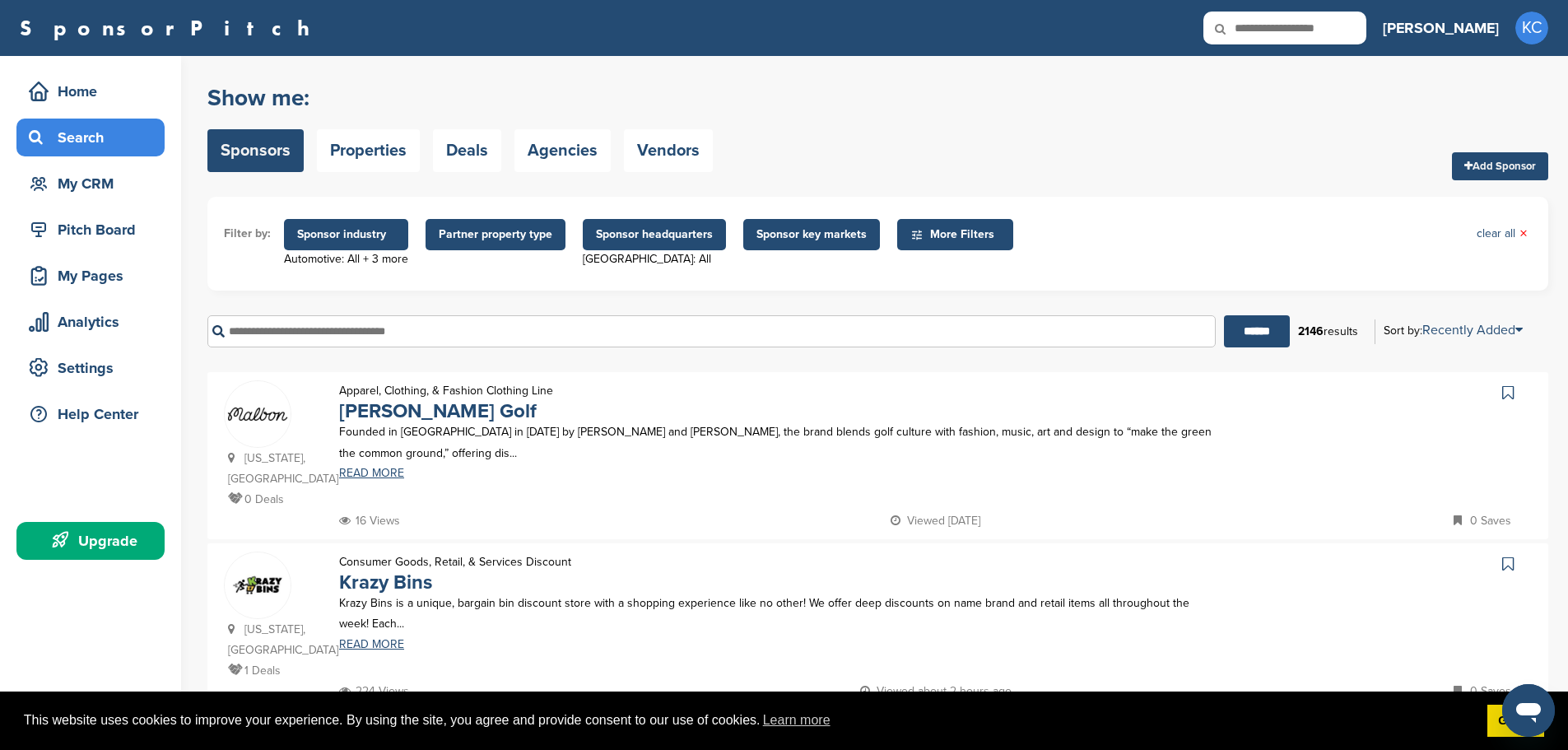
click at [388, 245] on span "Sponsor industry" at bounding box center [346, 235] width 125 height 31
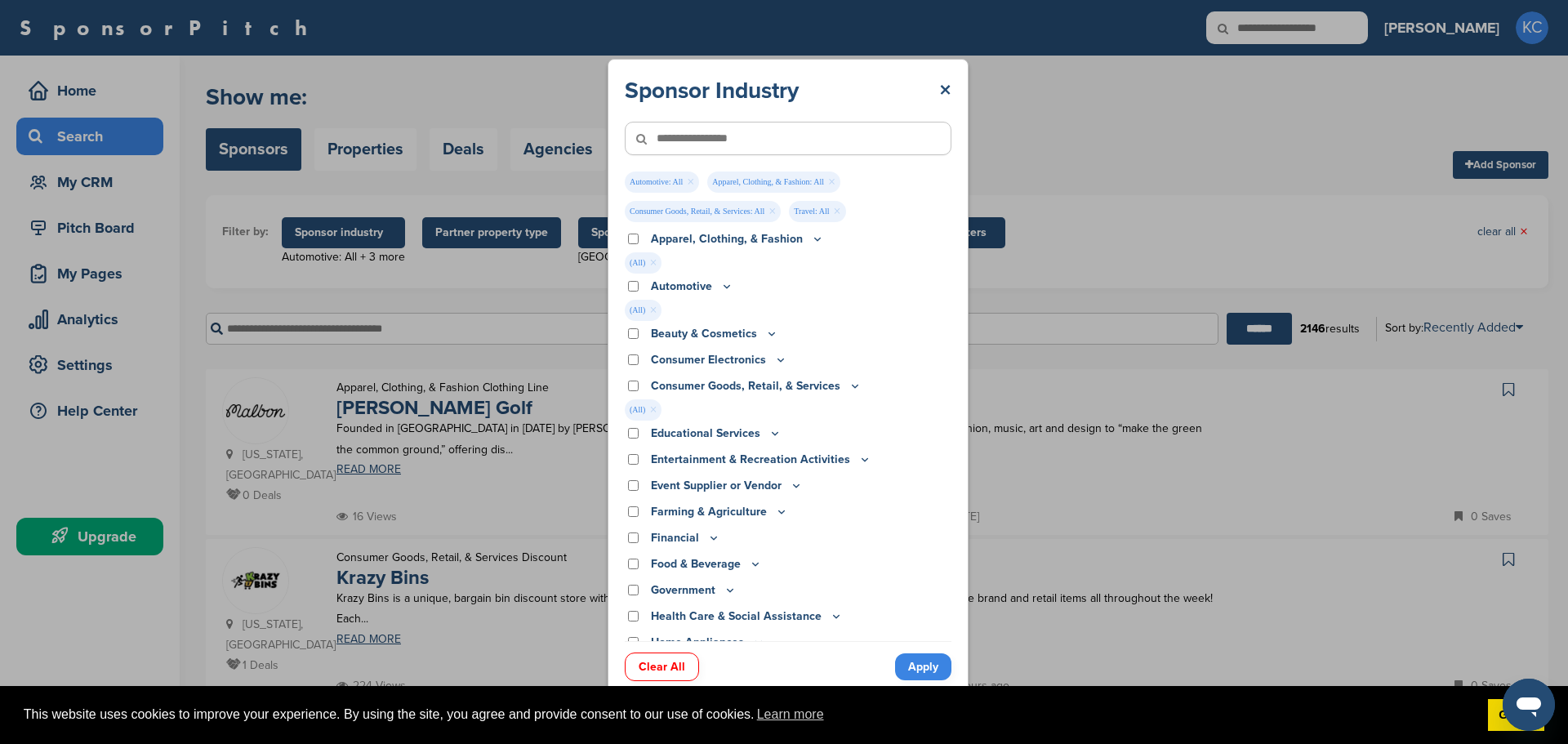
click at [833, 182] on link "×" at bounding box center [832, 182] width 8 height 18
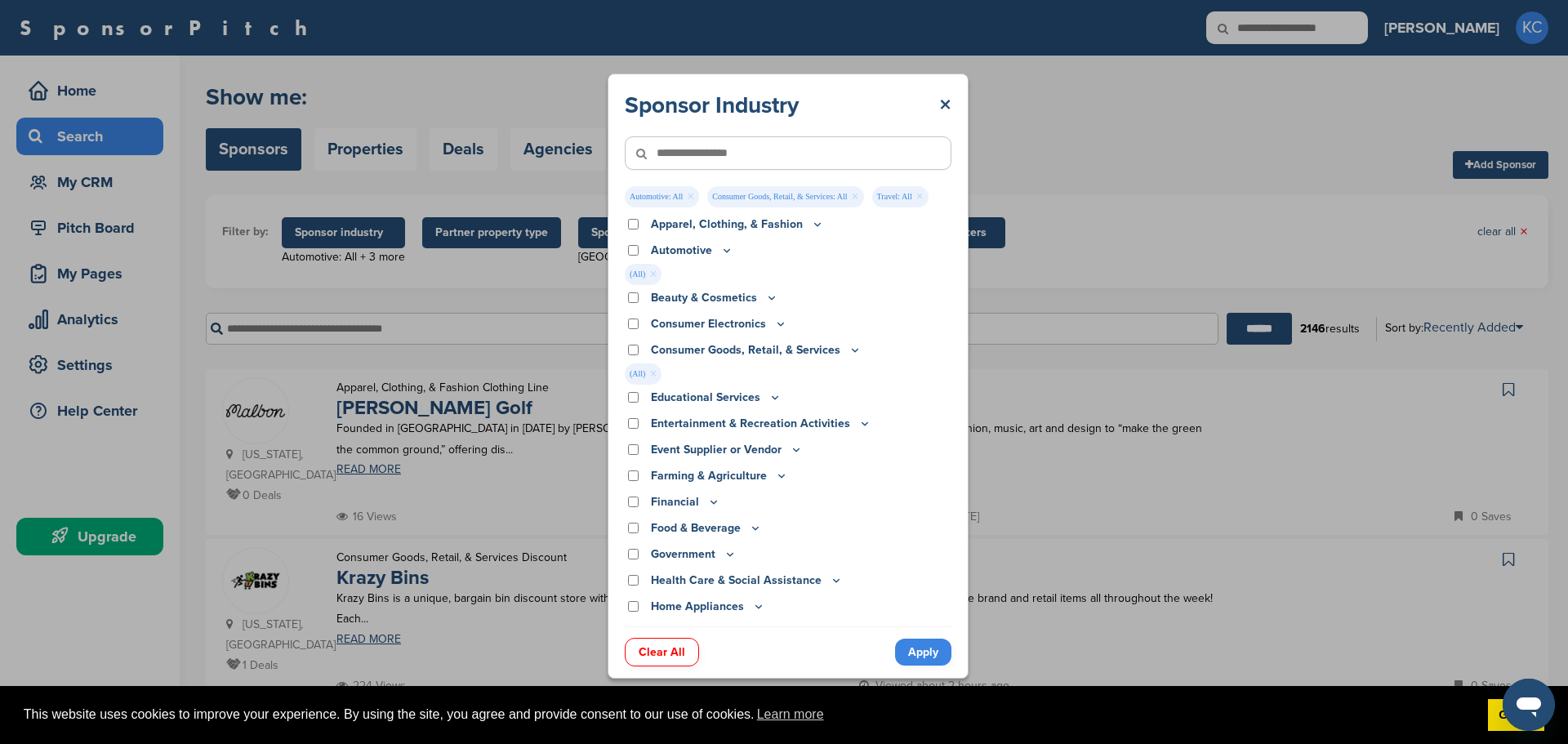
click at [853, 200] on link "×" at bounding box center [856, 196] width 8 height 18
click at [853, 199] on link "×" at bounding box center [856, 196] width 8 height 18
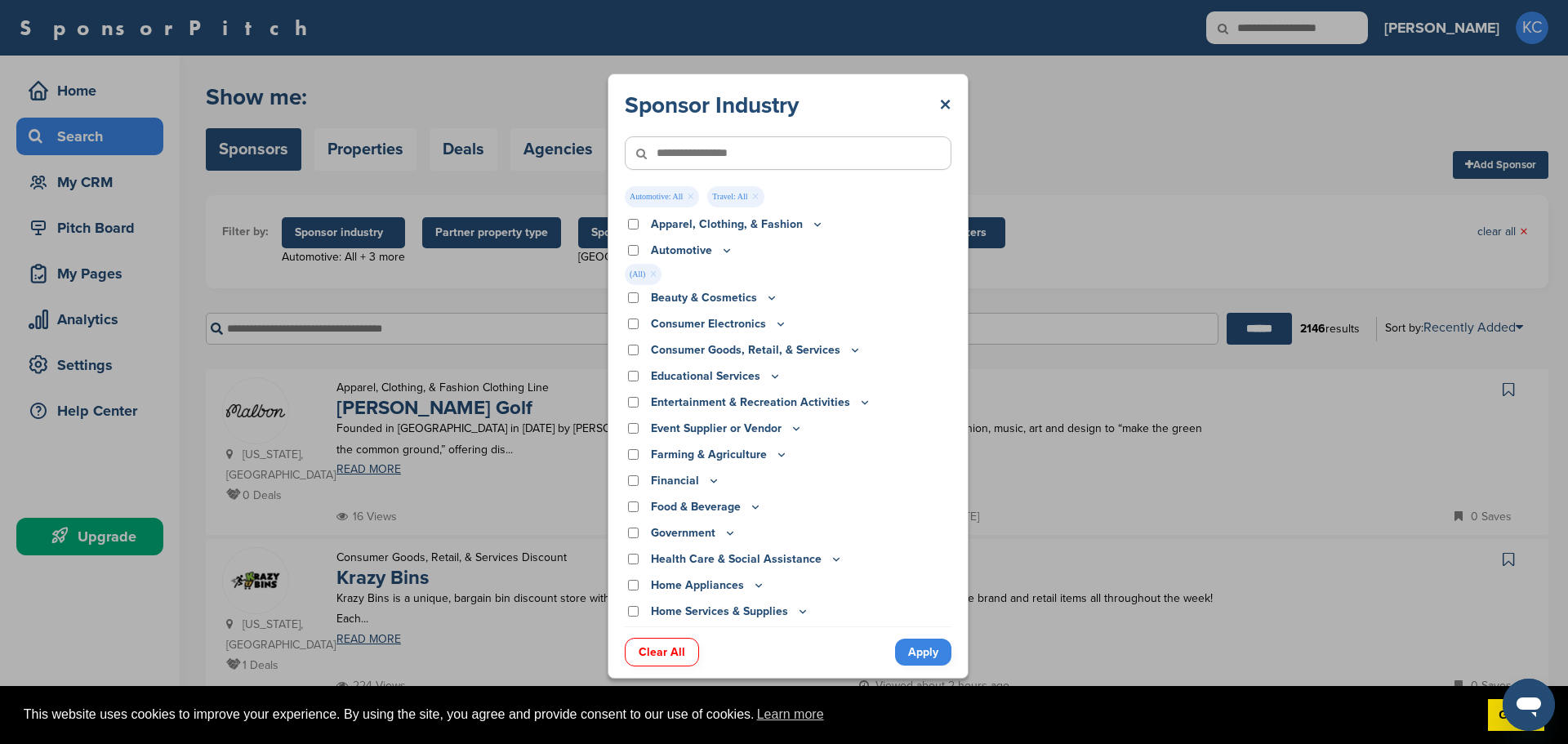
click at [924, 651] on link "Apply" at bounding box center [923, 653] width 56 height 27
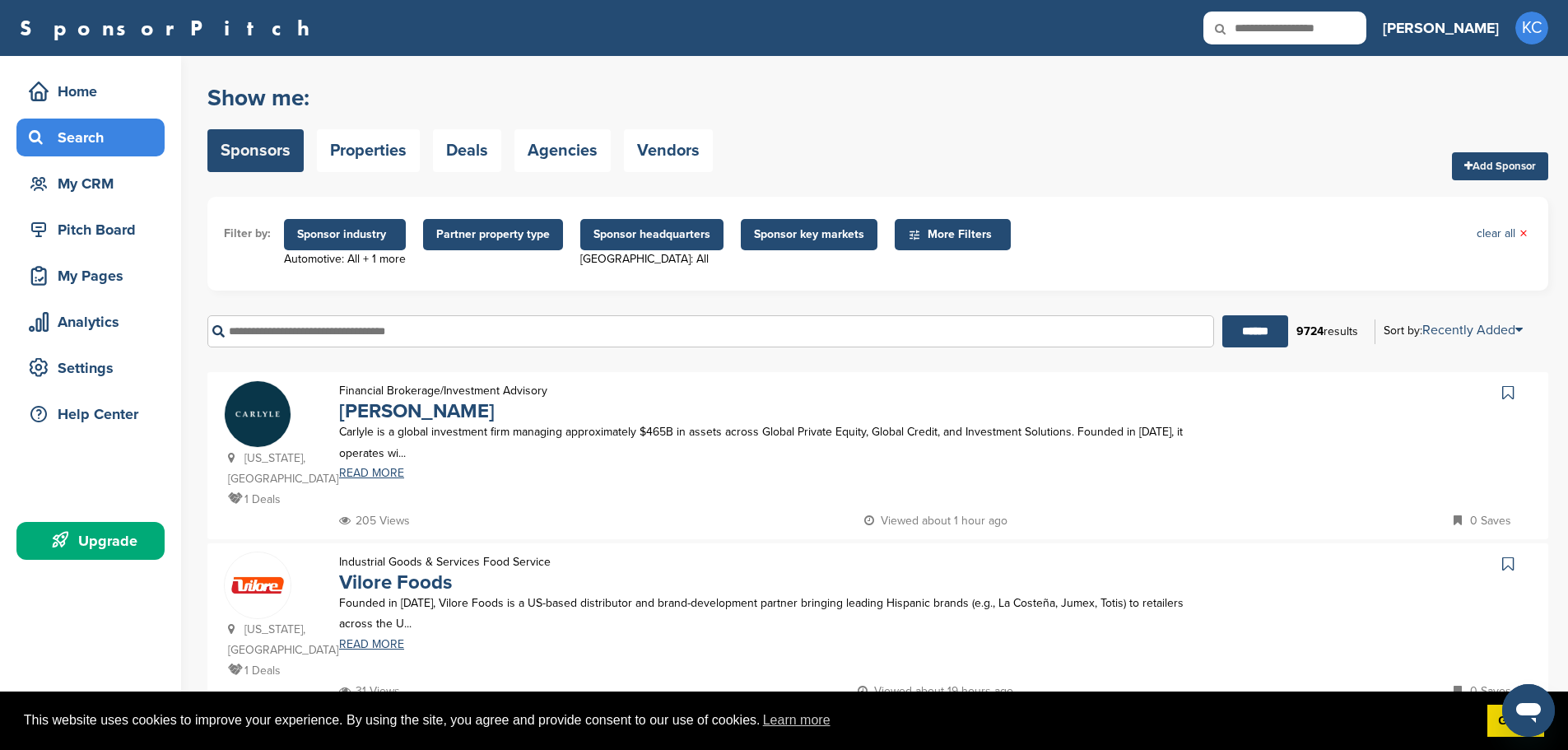
click at [377, 325] on input "text" at bounding box center [710, 331] width 1007 height 32
click at [1222, 316] on input "******" at bounding box center [1255, 331] width 66 height 32
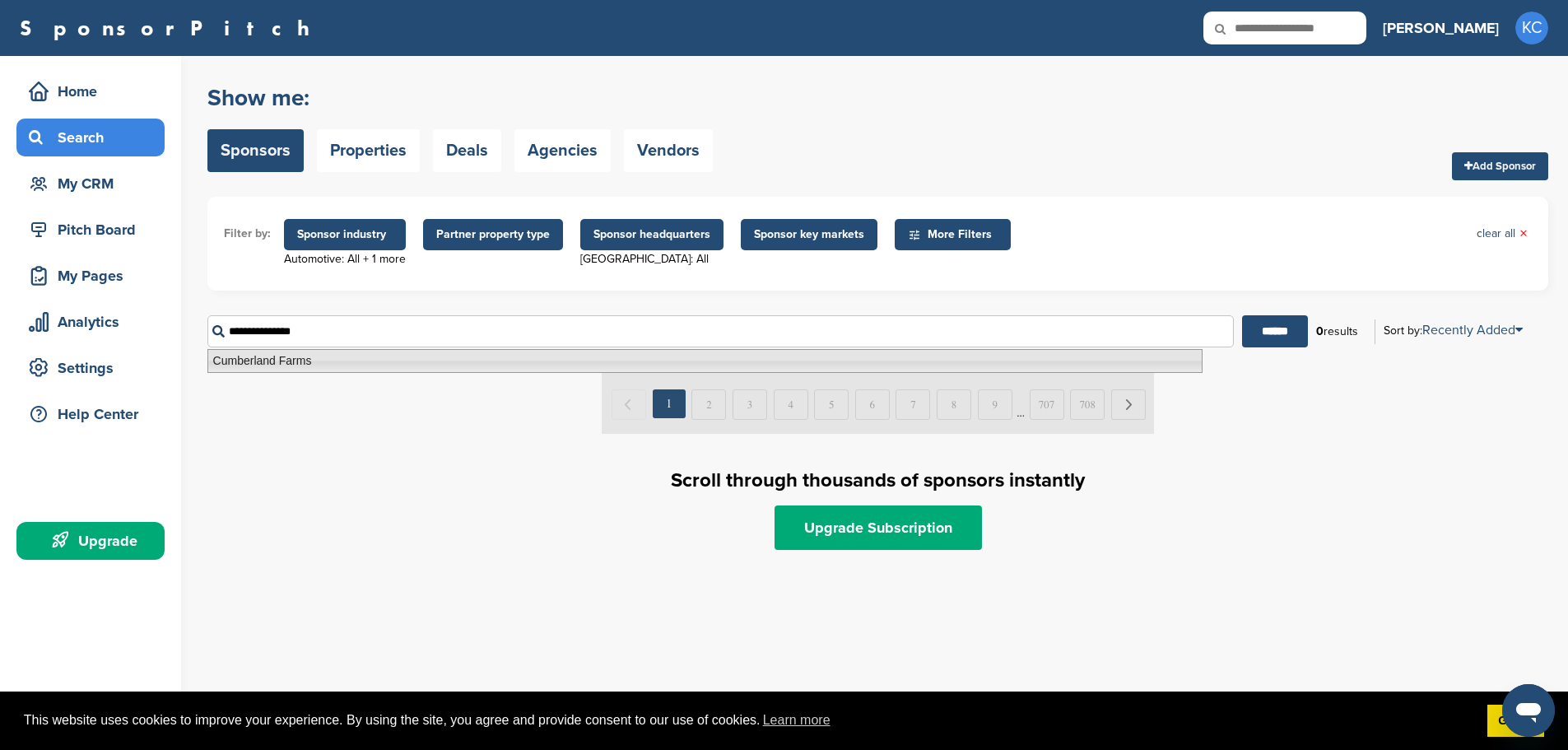
click at [319, 368] on li "Cumberland Farms" at bounding box center [704, 361] width 995 height 24
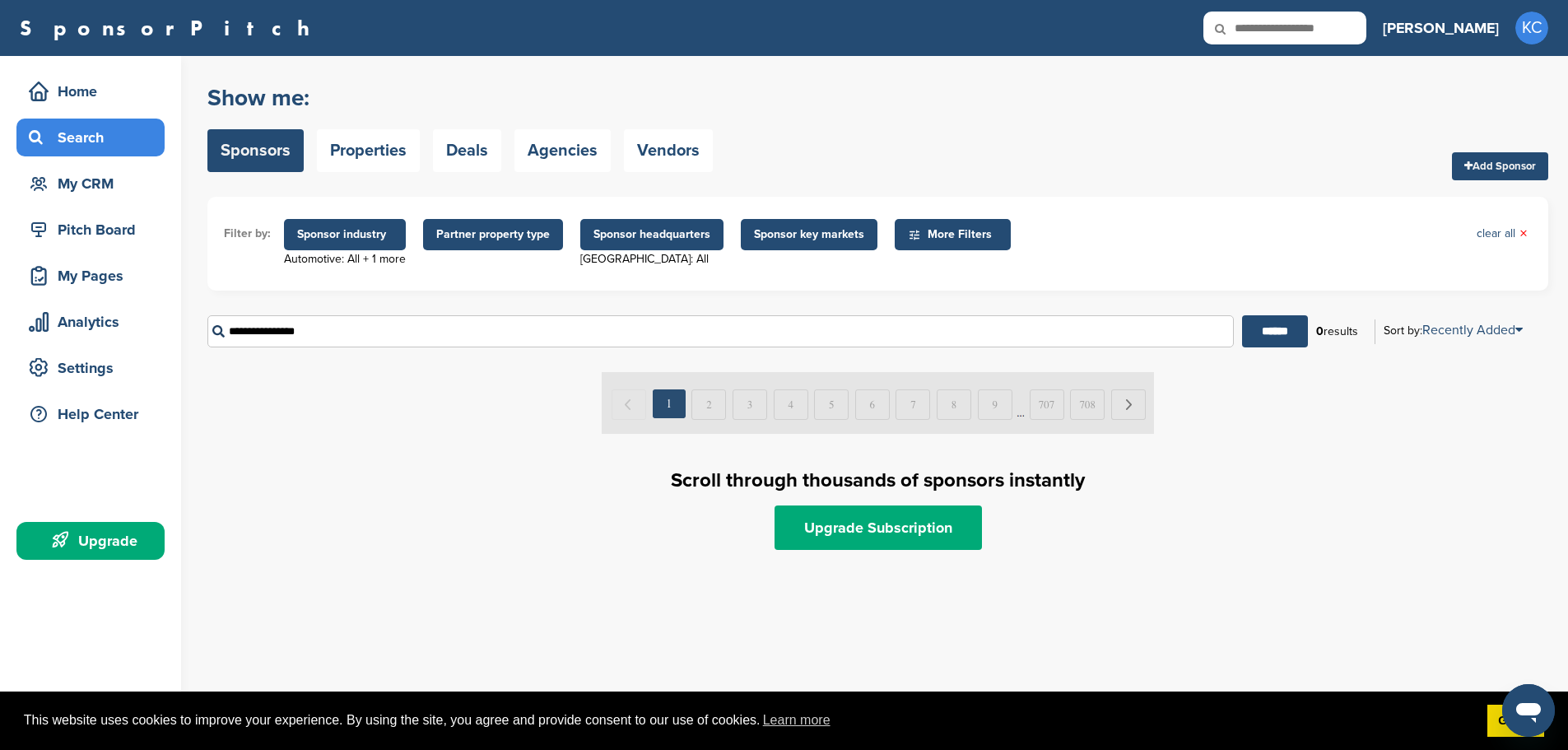
click at [371, 339] on input "**********" at bounding box center [720, 331] width 1026 height 32
type input "**********"
click at [1242, 316] on input "******" at bounding box center [1275, 331] width 66 height 32
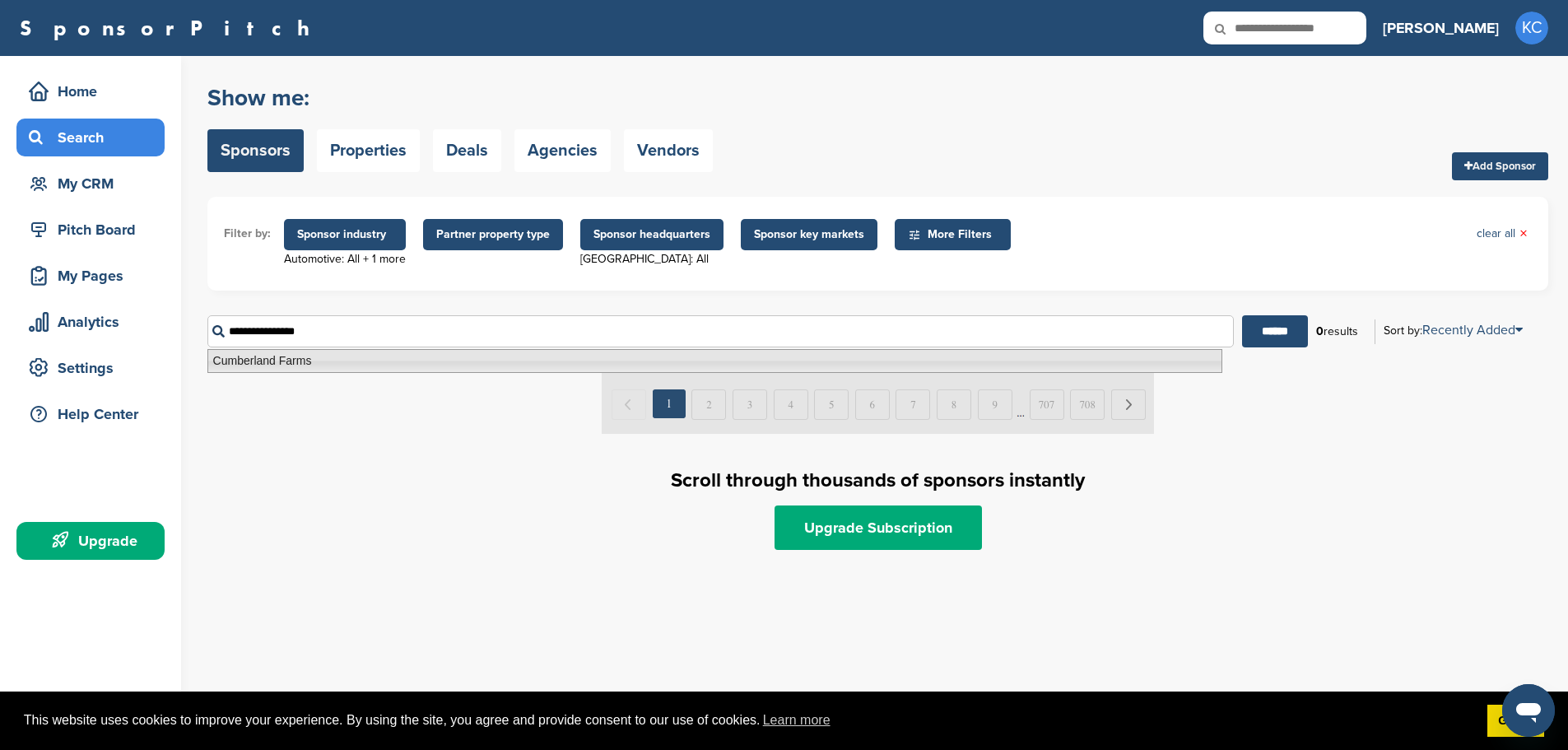
click at [280, 366] on li "Cumberland Farms" at bounding box center [714, 361] width 1014 height 24
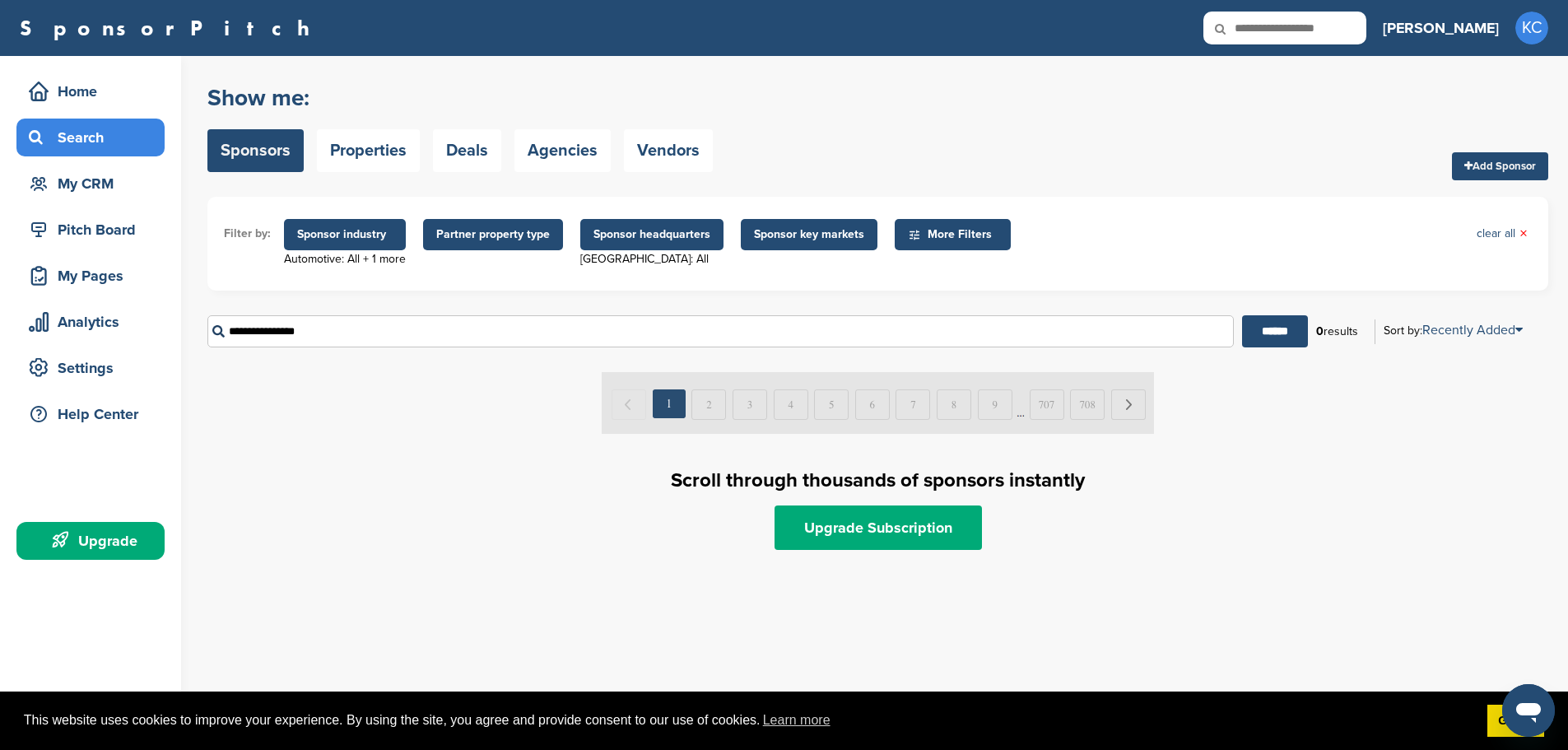
click at [371, 483] on h1 "Scroll through thousands of sponsors instantly" at bounding box center [878, 481] width 1341 height 29
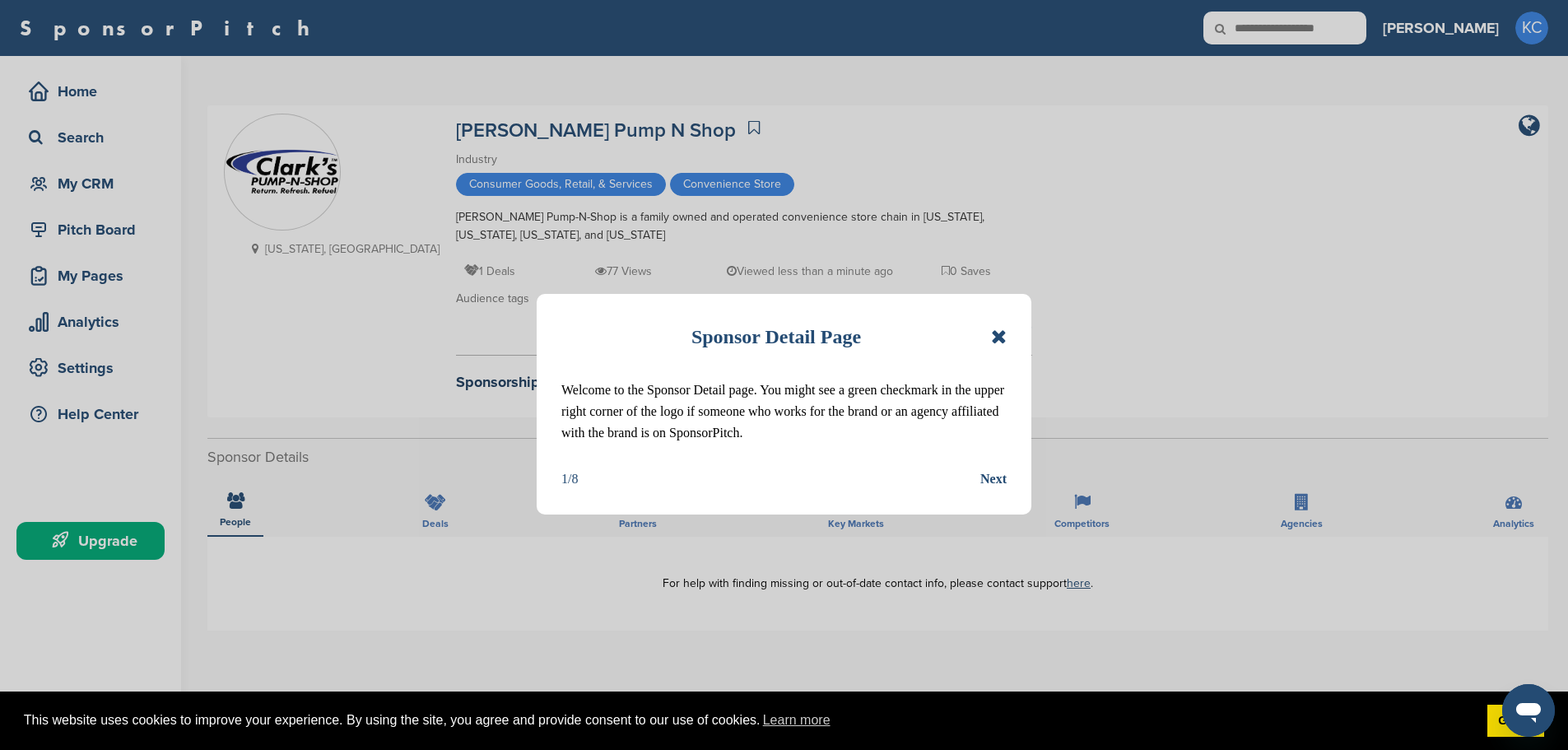
click at [1004, 480] on div "Next" at bounding box center [993, 479] width 27 height 22
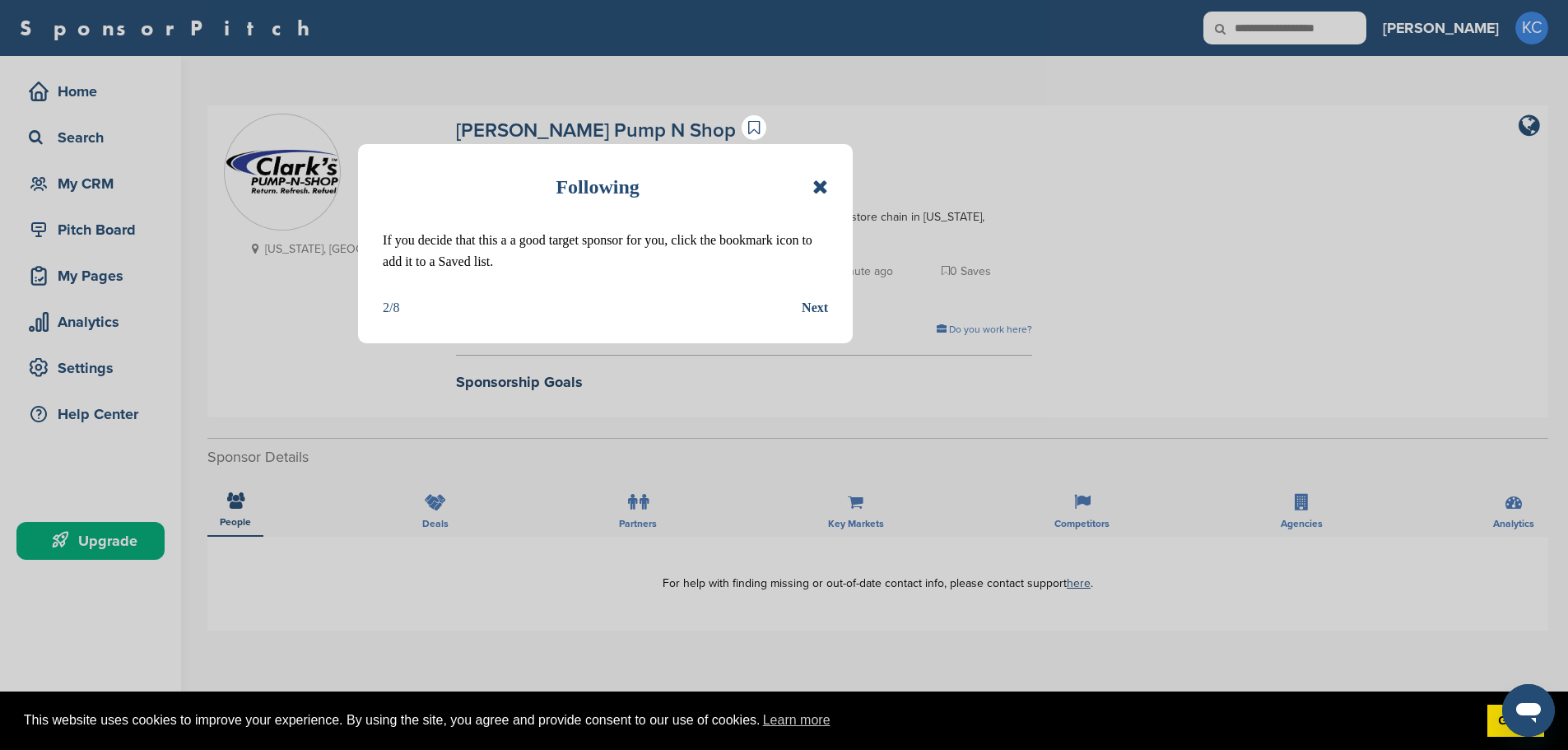
click at [823, 304] on div "Next" at bounding box center [814, 308] width 27 height 22
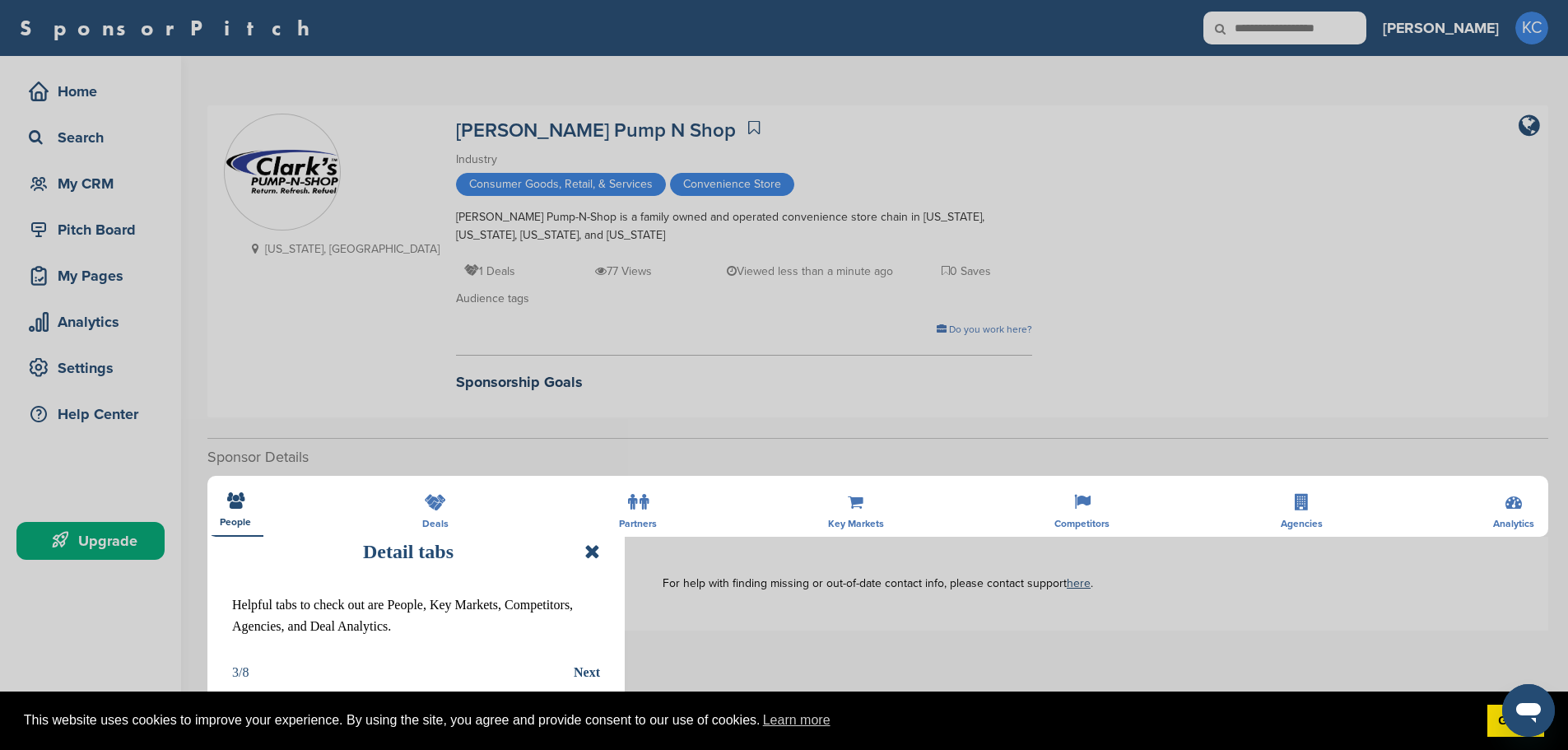
scroll to position [247, 0]
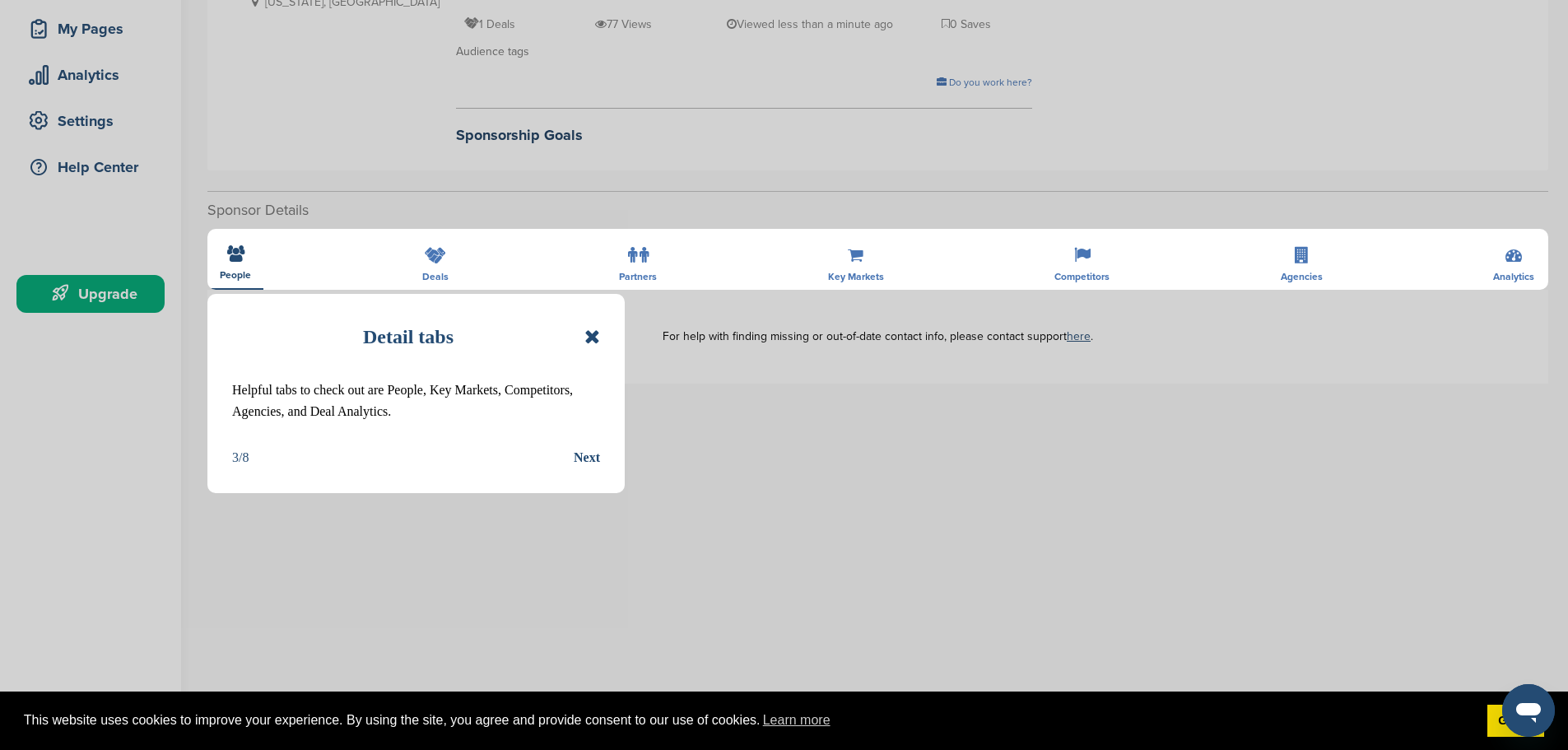
click at [589, 464] on div "Next" at bounding box center [586, 458] width 27 height 22
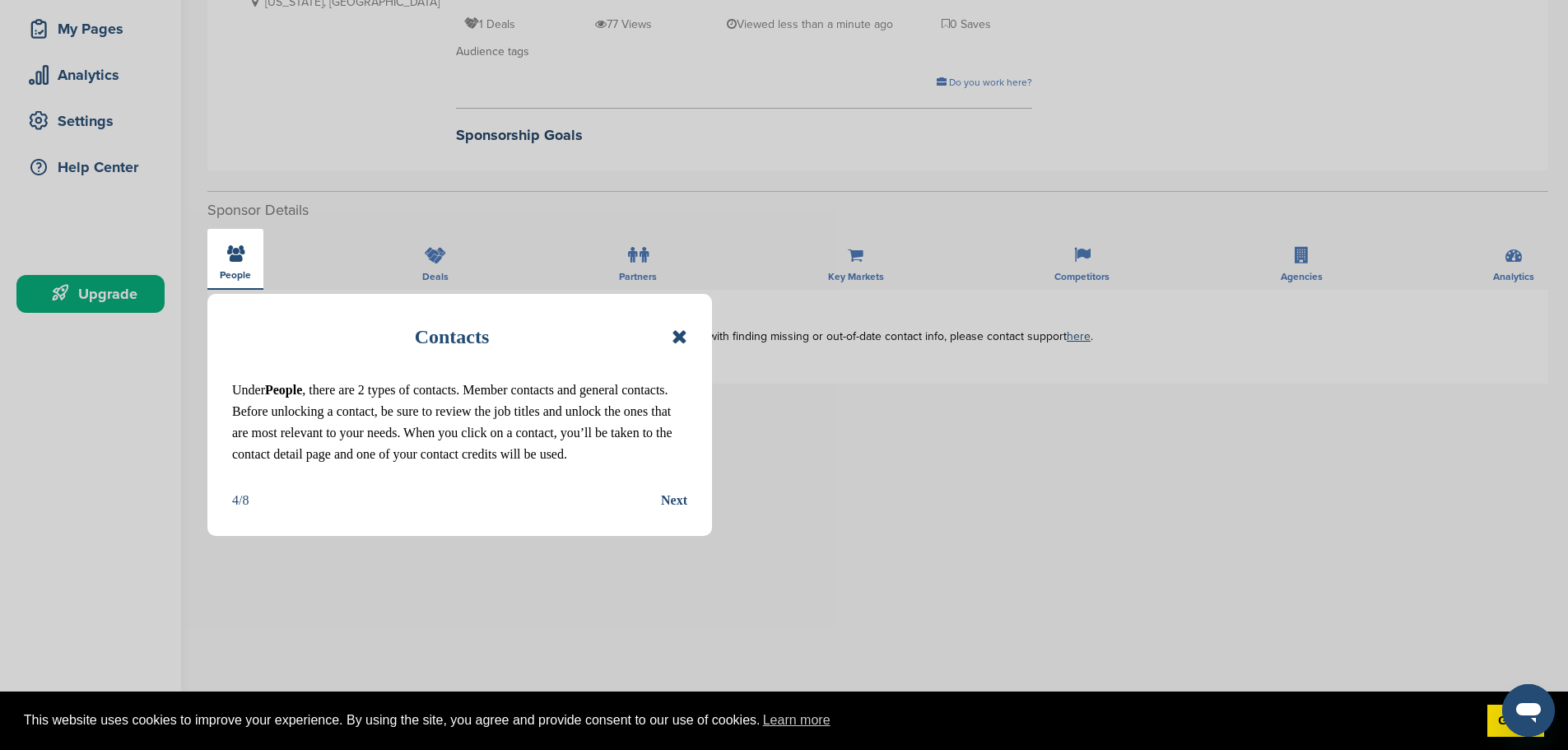
click at [685, 513] on div "Contacts Under People , there are 2 types of contacts. Member contacts and gene…" at bounding box center [459, 415] width 505 height 242
click at [682, 507] on div "Next" at bounding box center [674, 501] width 27 height 22
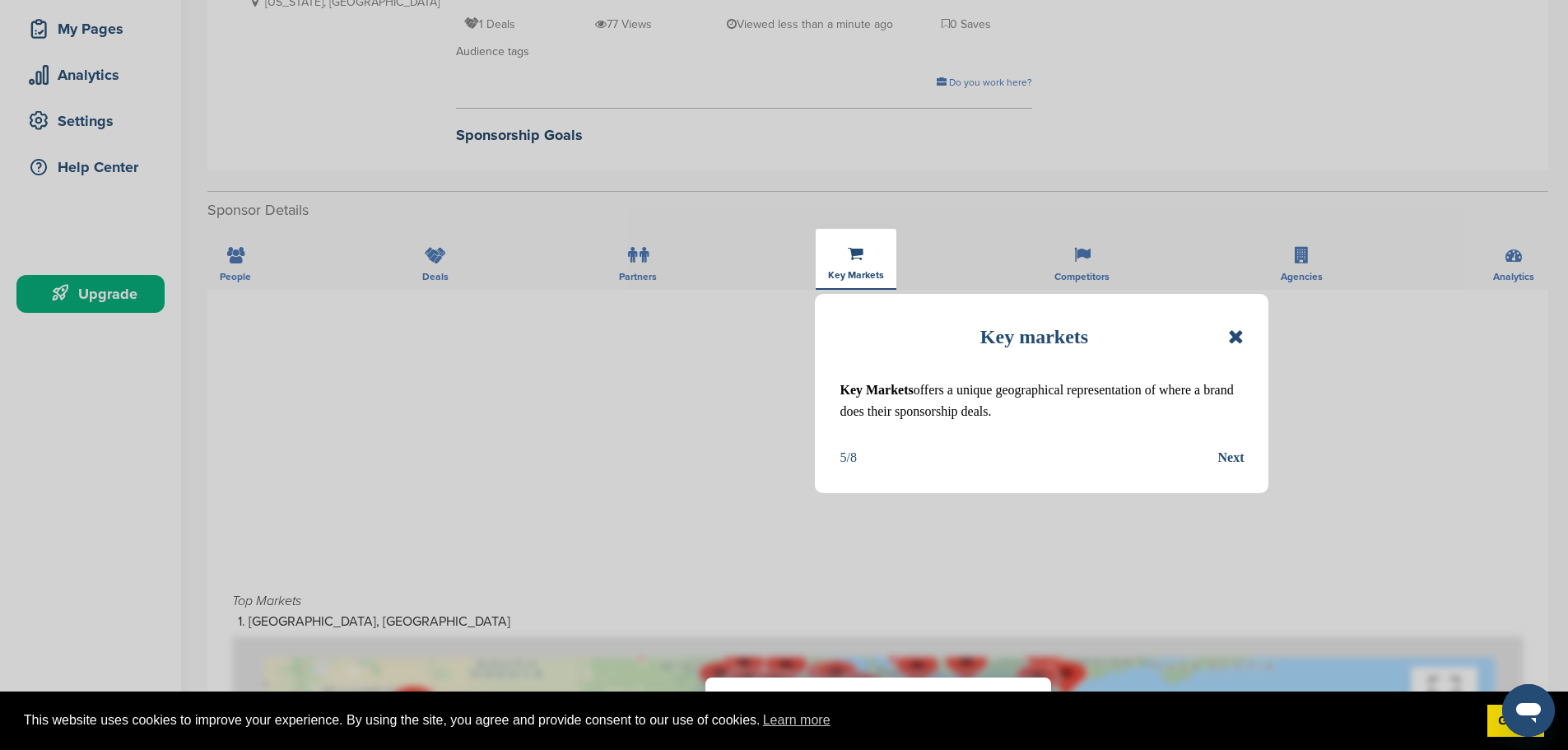
click at [1230, 461] on div "Next" at bounding box center [1230, 458] width 27 height 22
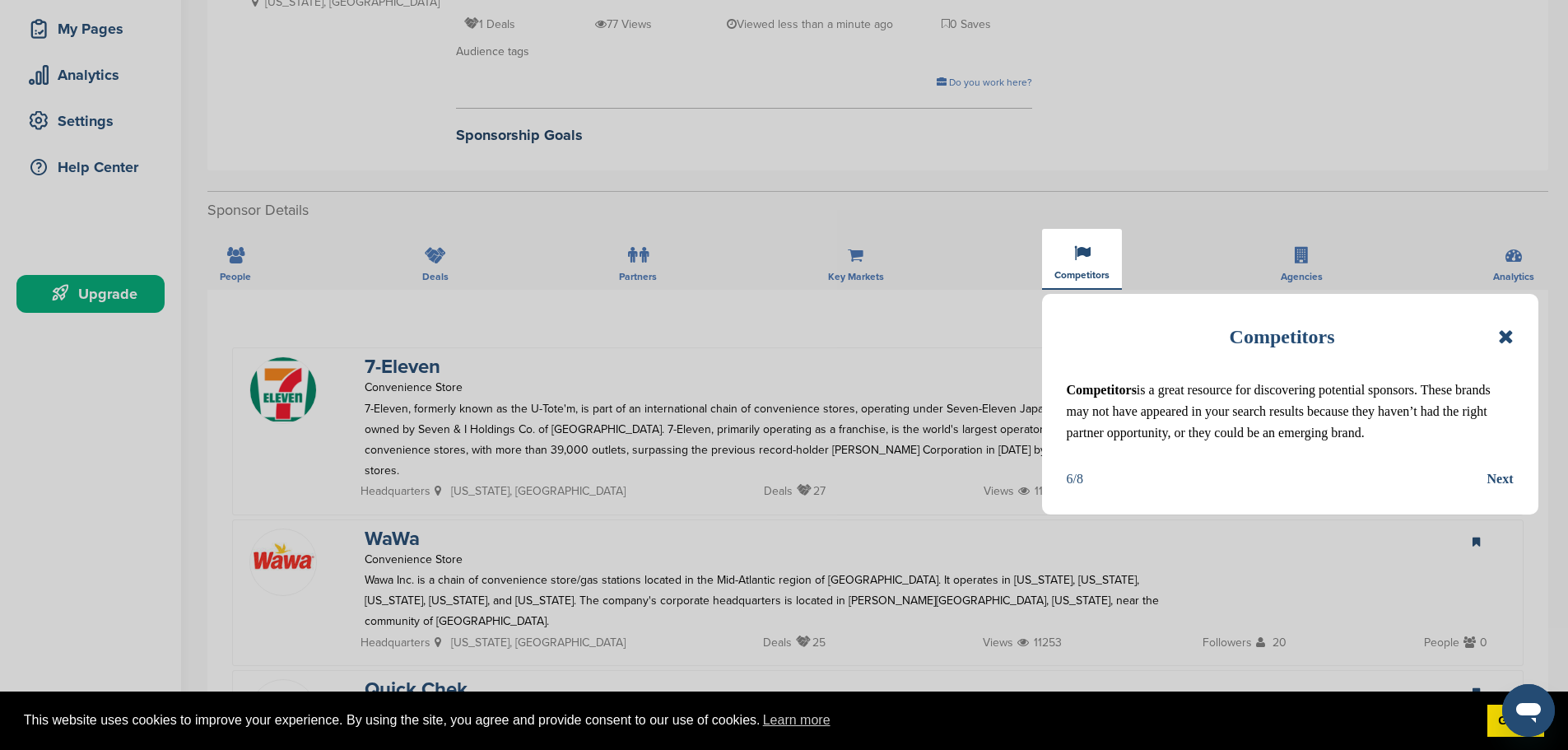
click at [1506, 474] on div "Next" at bounding box center [1500, 479] width 27 height 22
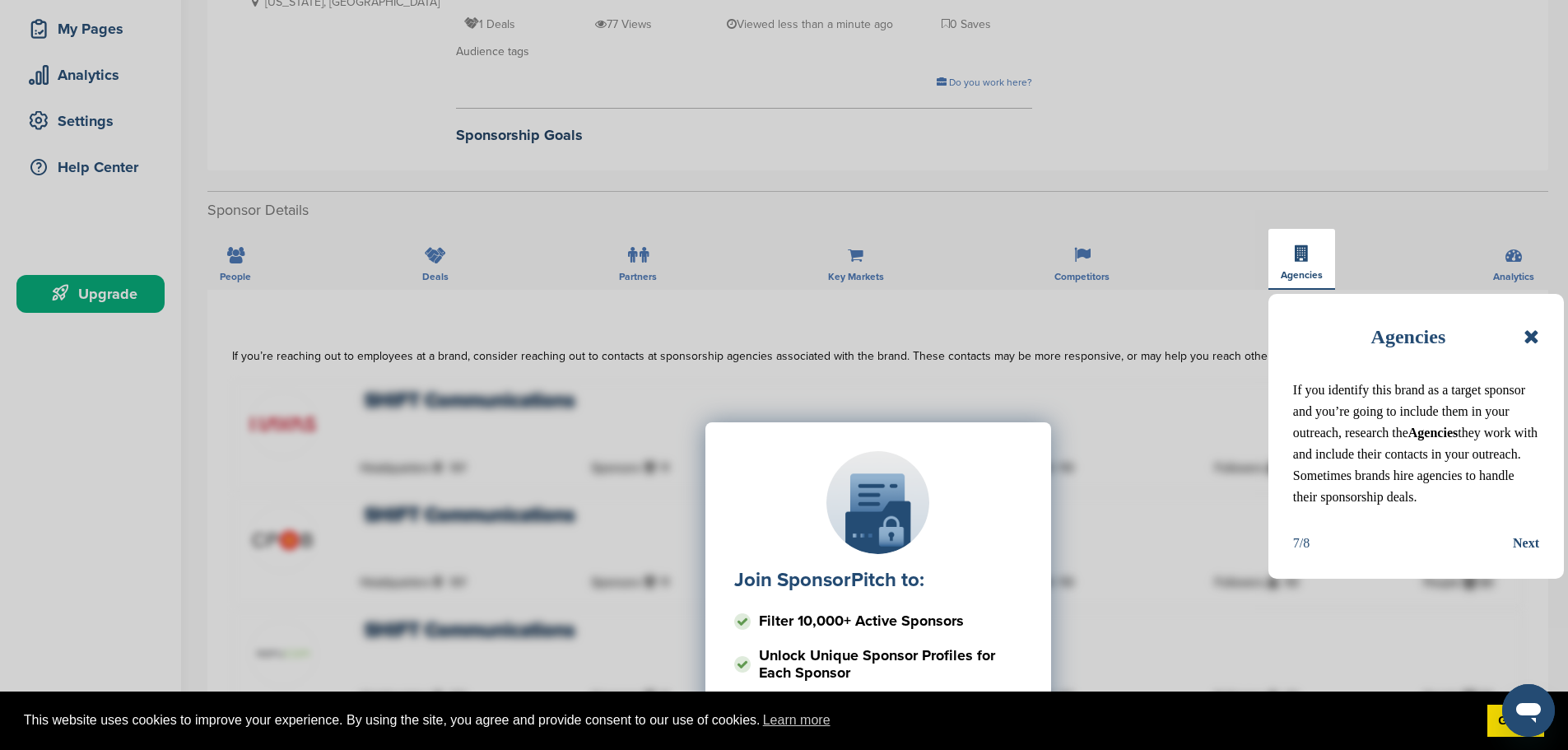
click at [1528, 549] on div "Next" at bounding box center [1526, 543] width 27 height 22
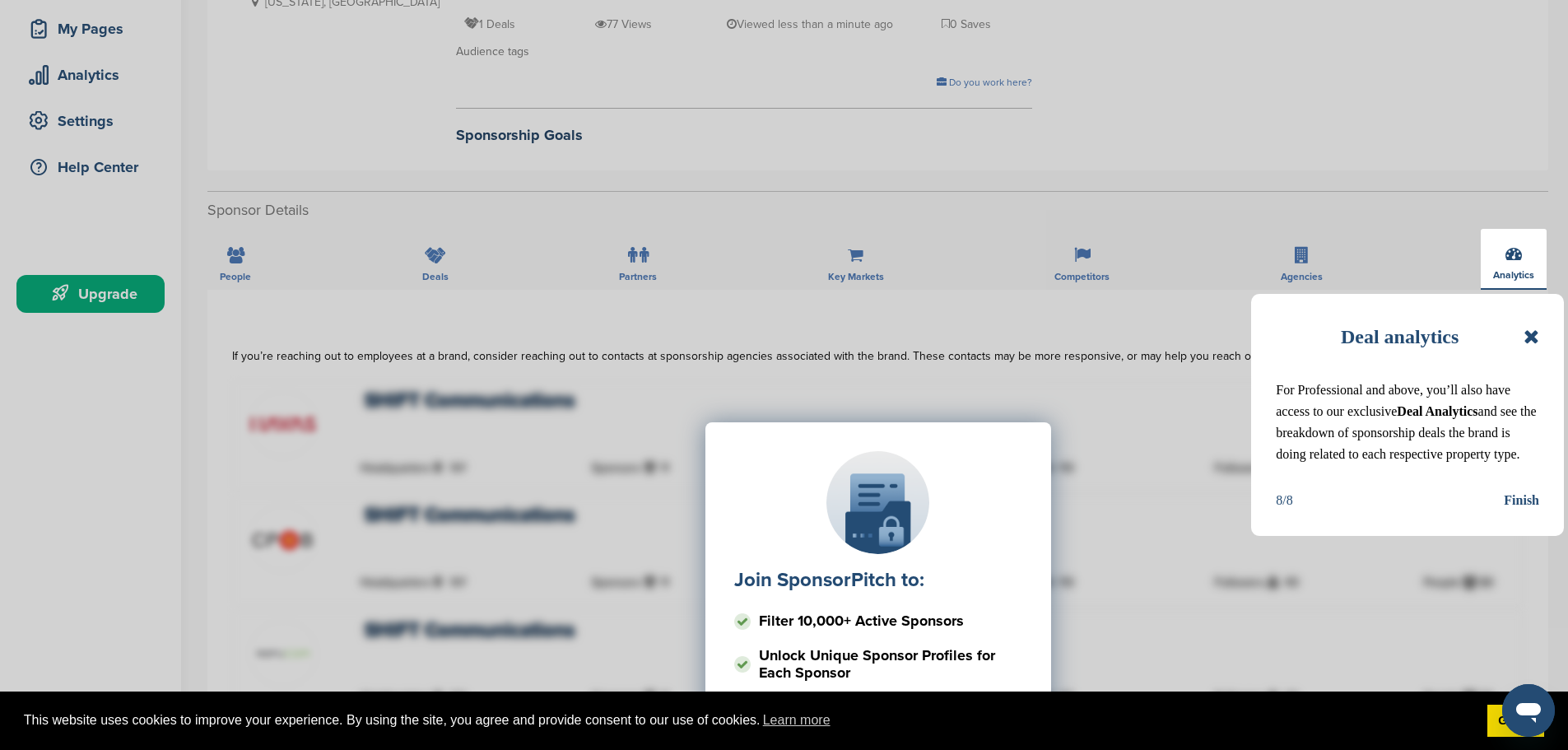
click at [1534, 498] on div "Finish" at bounding box center [1521, 501] width 35 height 22
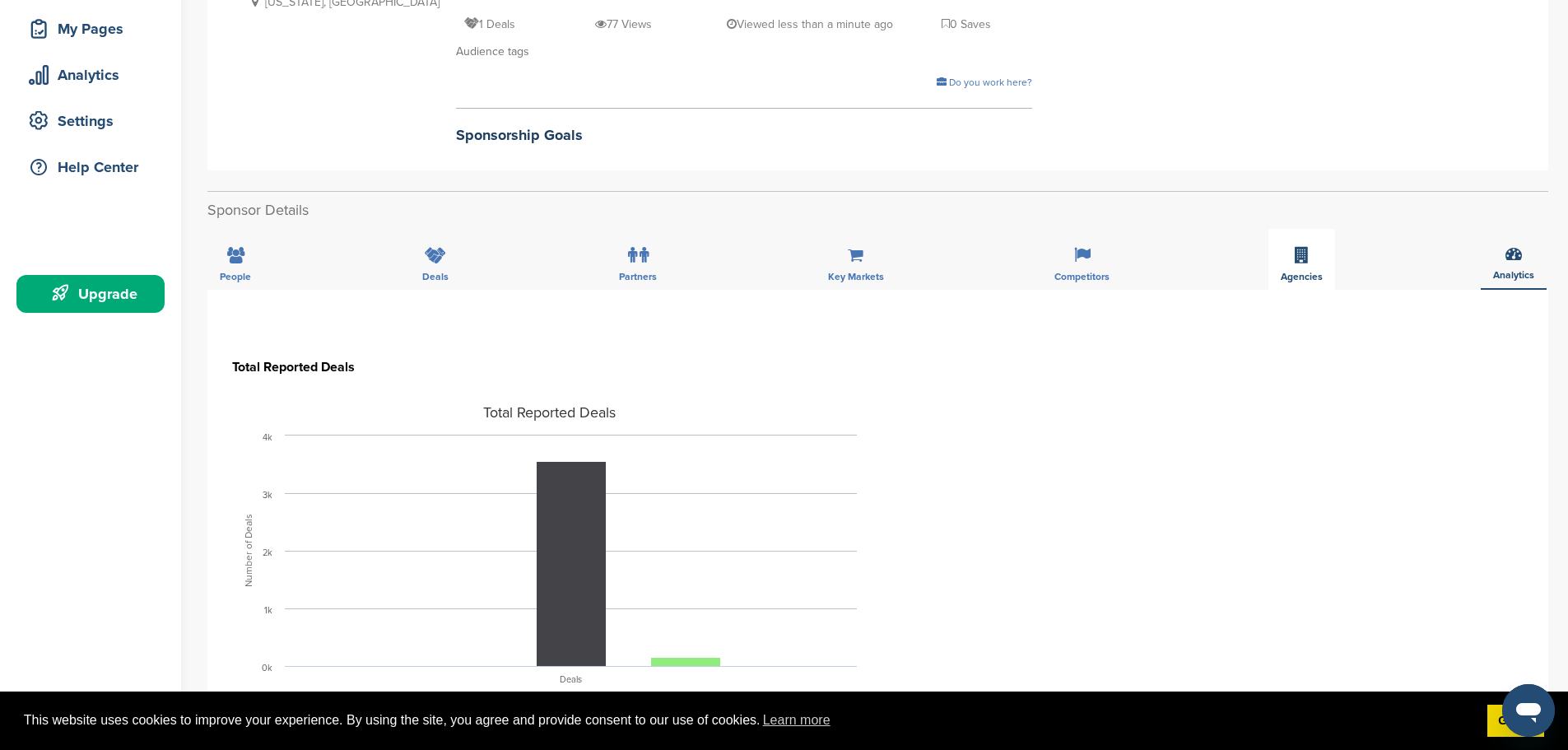
click at [1302, 273] on span "Agencies" at bounding box center [1302, 276] width 42 height 9
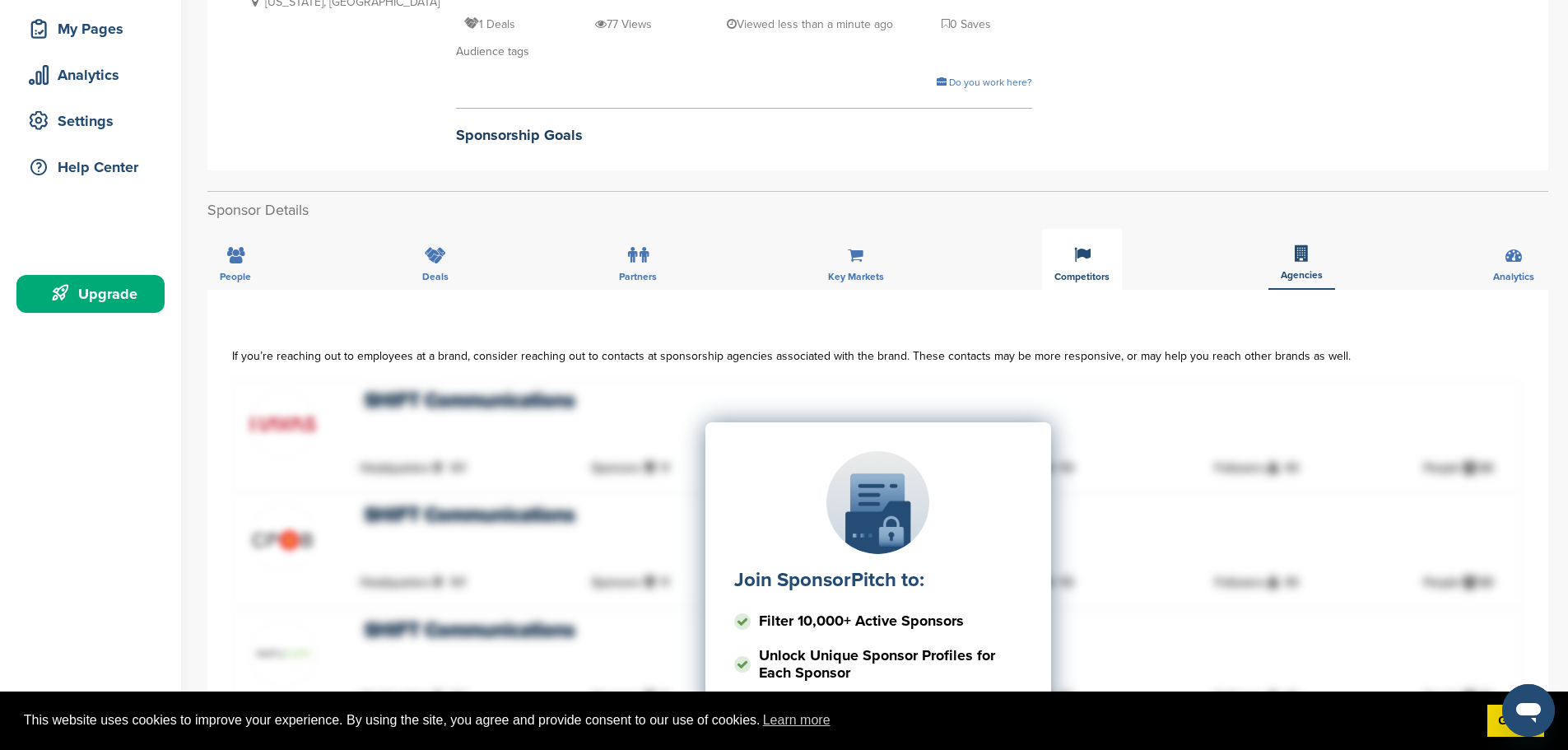
click at [1111, 258] on div "Competitors" at bounding box center [1081, 259] width 80 height 61
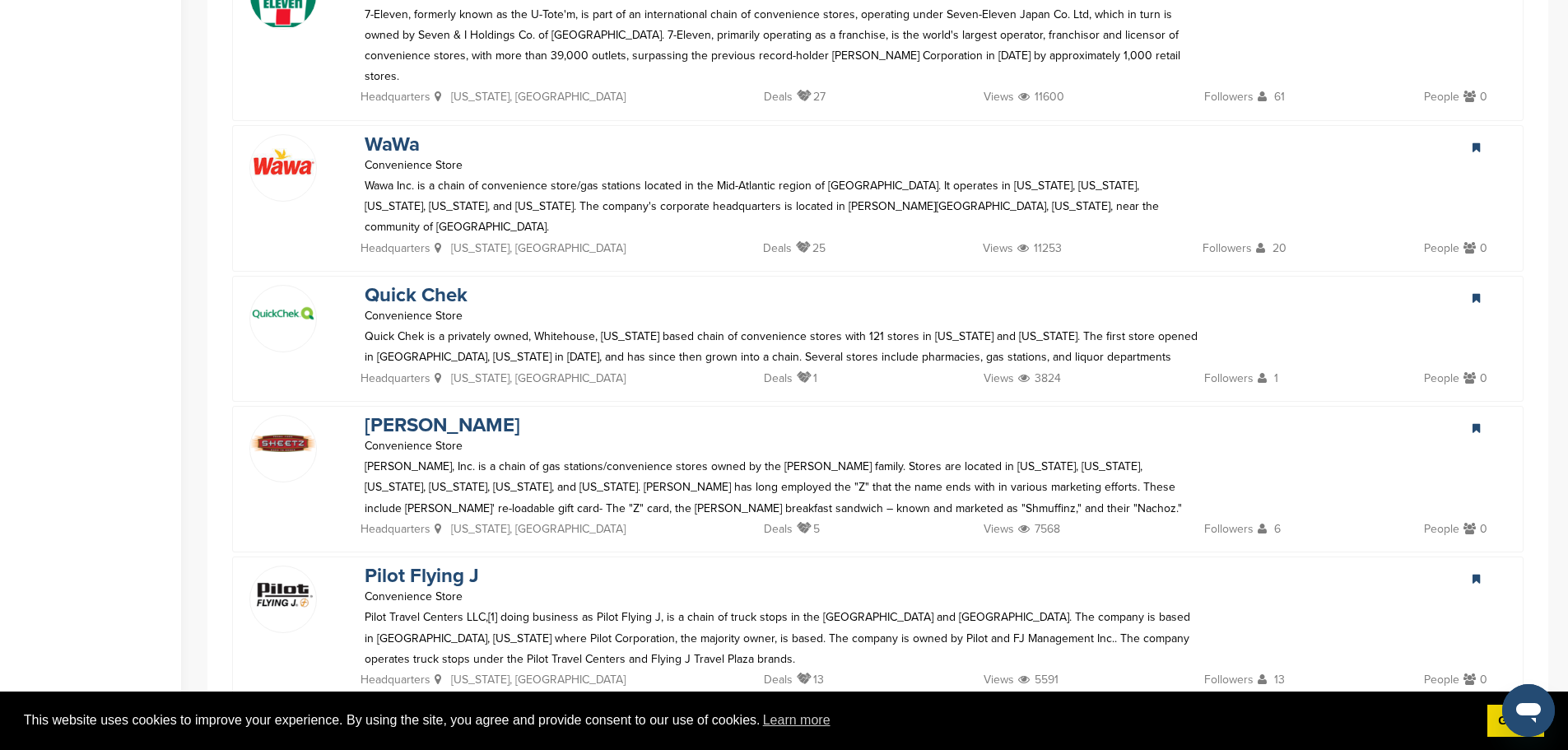
scroll to position [659, 0]
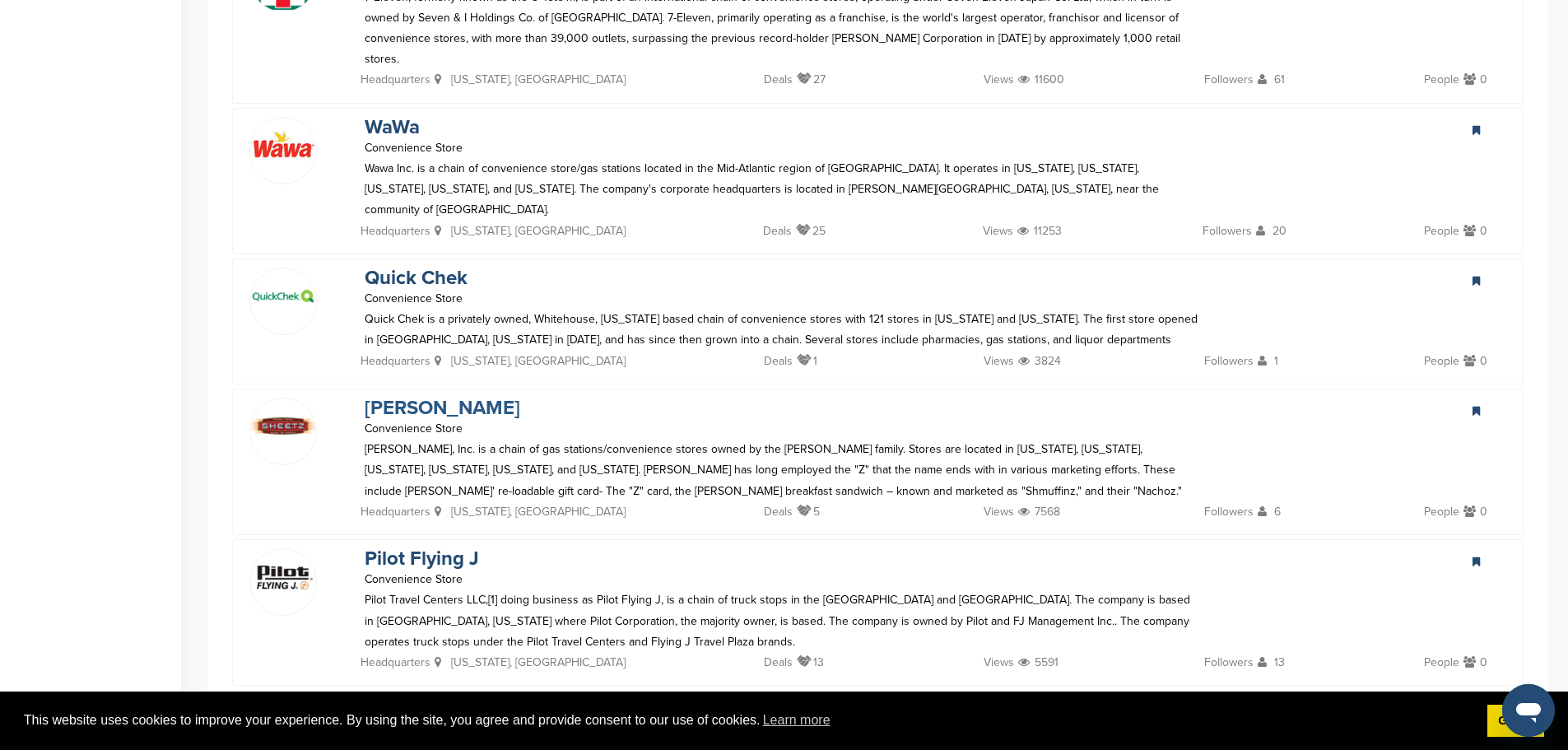
click at [402, 397] on link "Sheetz" at bounding box center [442, 409] width 156 height 24
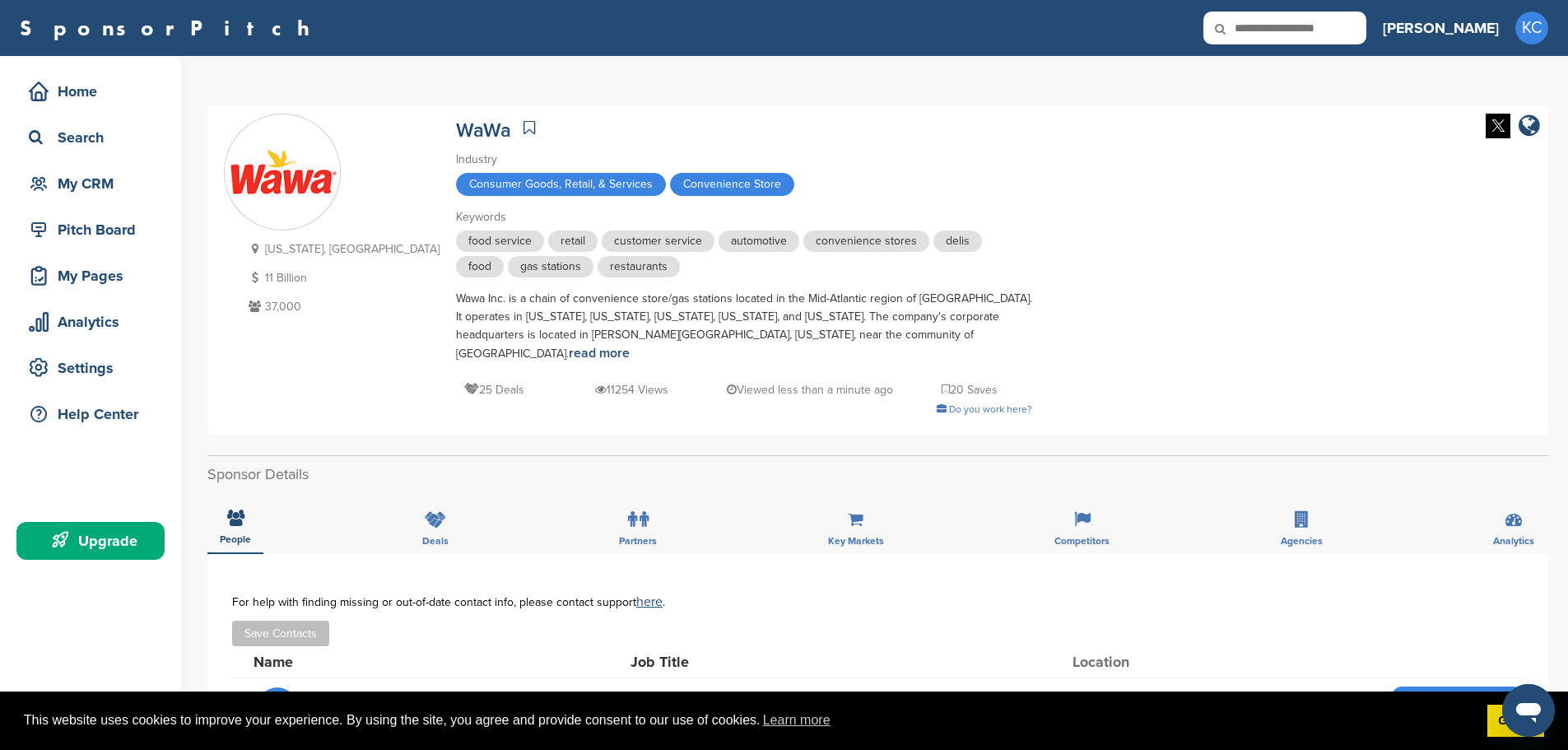
click at [567, 295] on div "Wawa Inc. is a chain of convenience store/gas stations located in the Mid-Atlan…" at bounding box center [744, 326] width 576 height 73
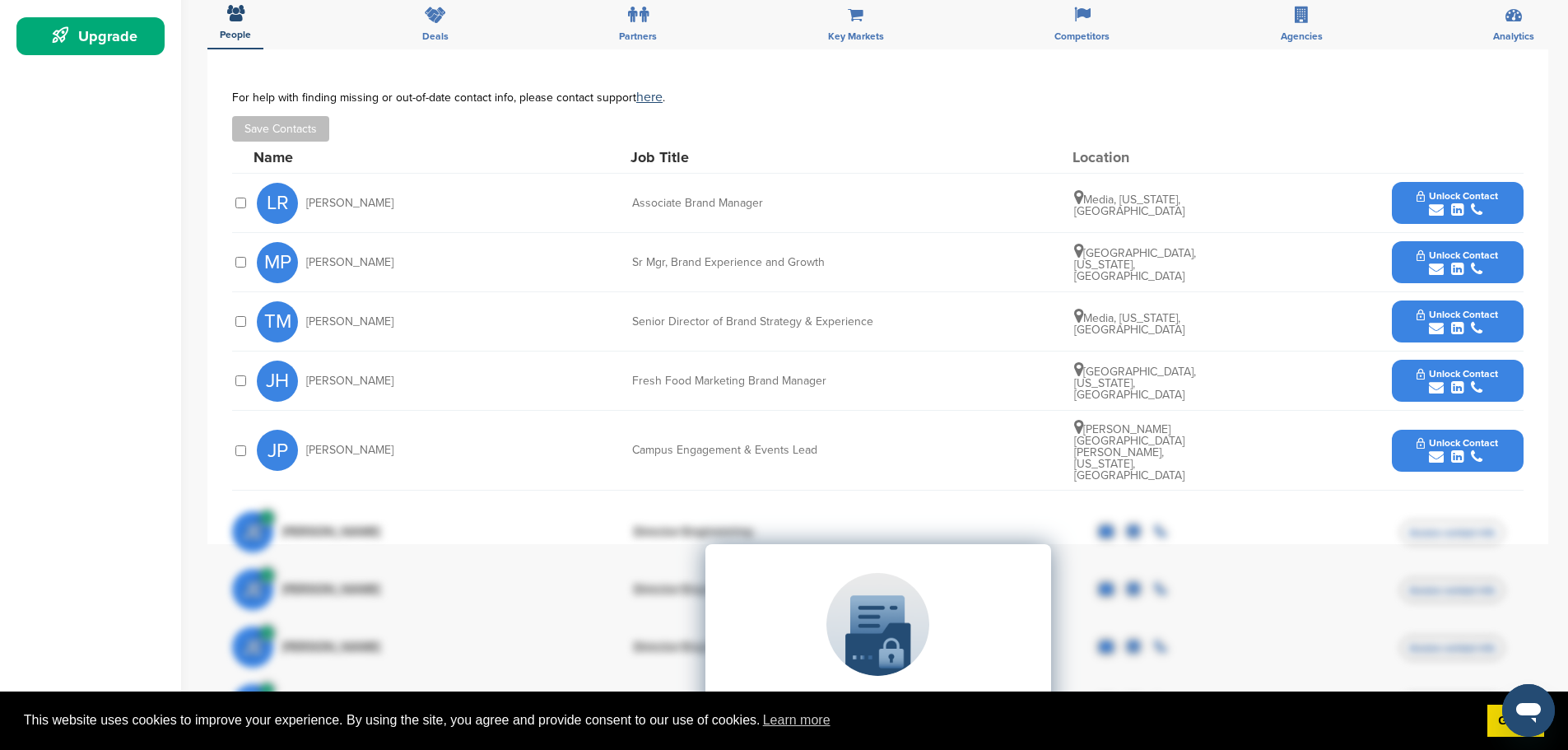
scroll to position [412, 0]
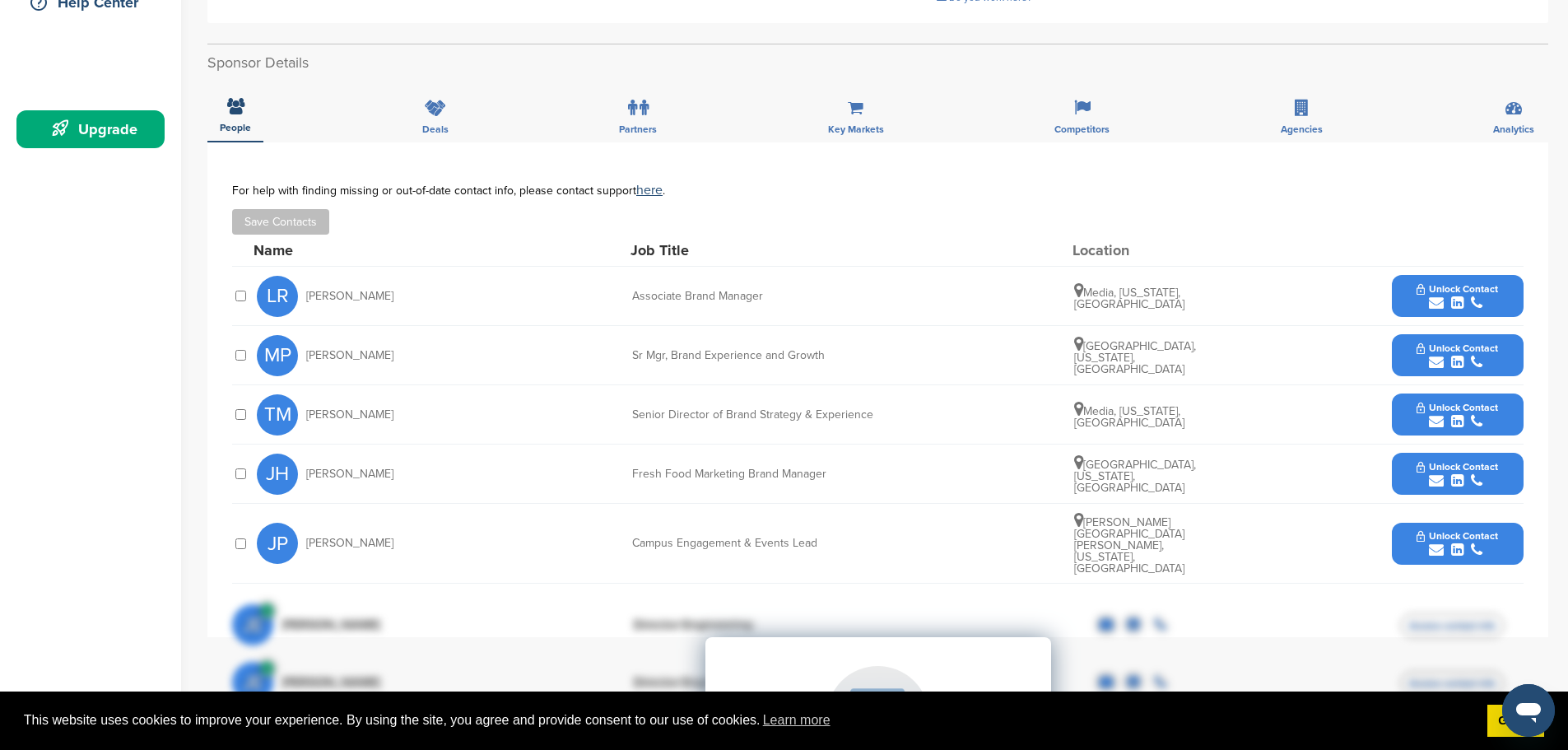
click at [1439, 296] on icon "submit" at bounding box center [1436, 303] width 15 height 15
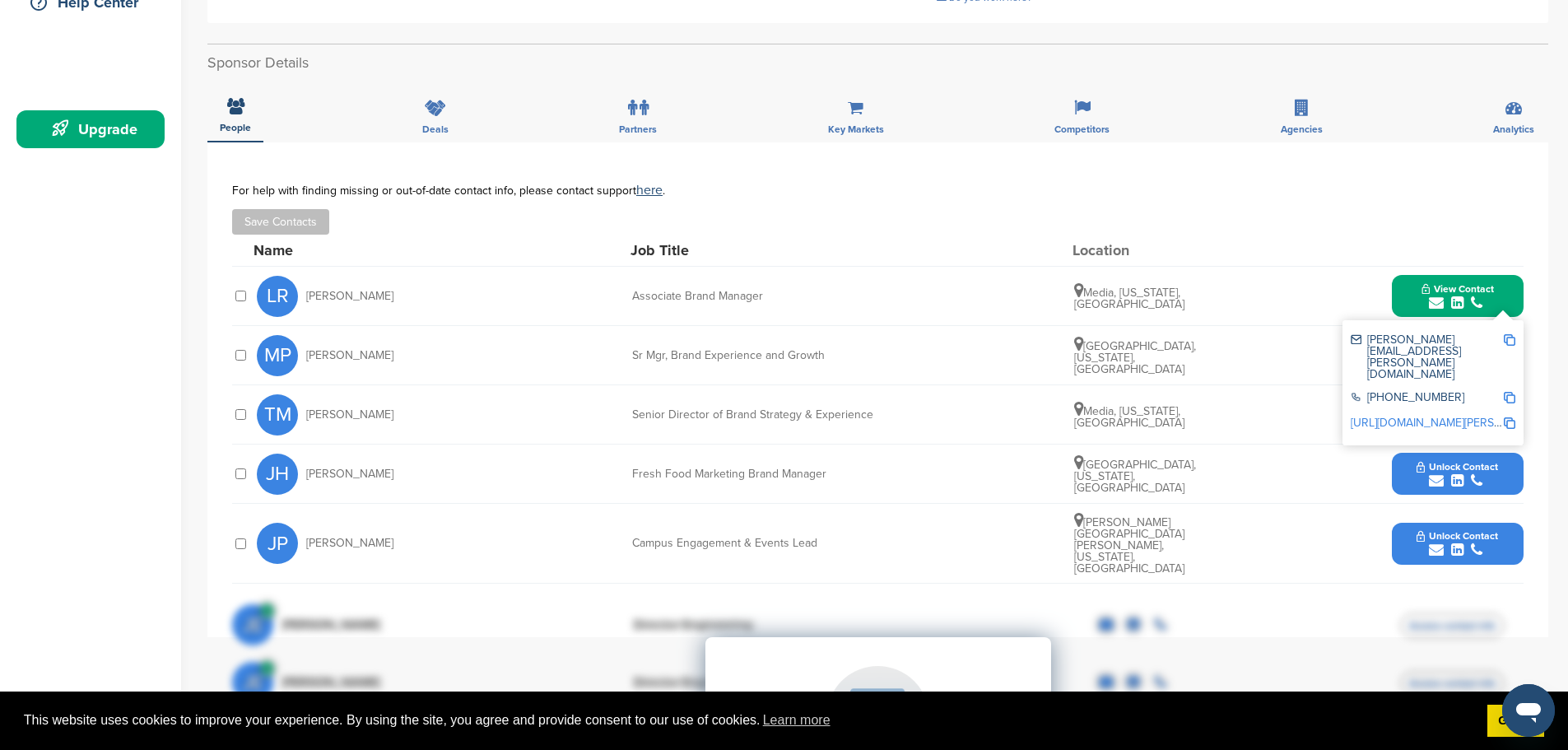
click at [1507, 335] on img at bounding box center [1509, 340] width 11 height 11
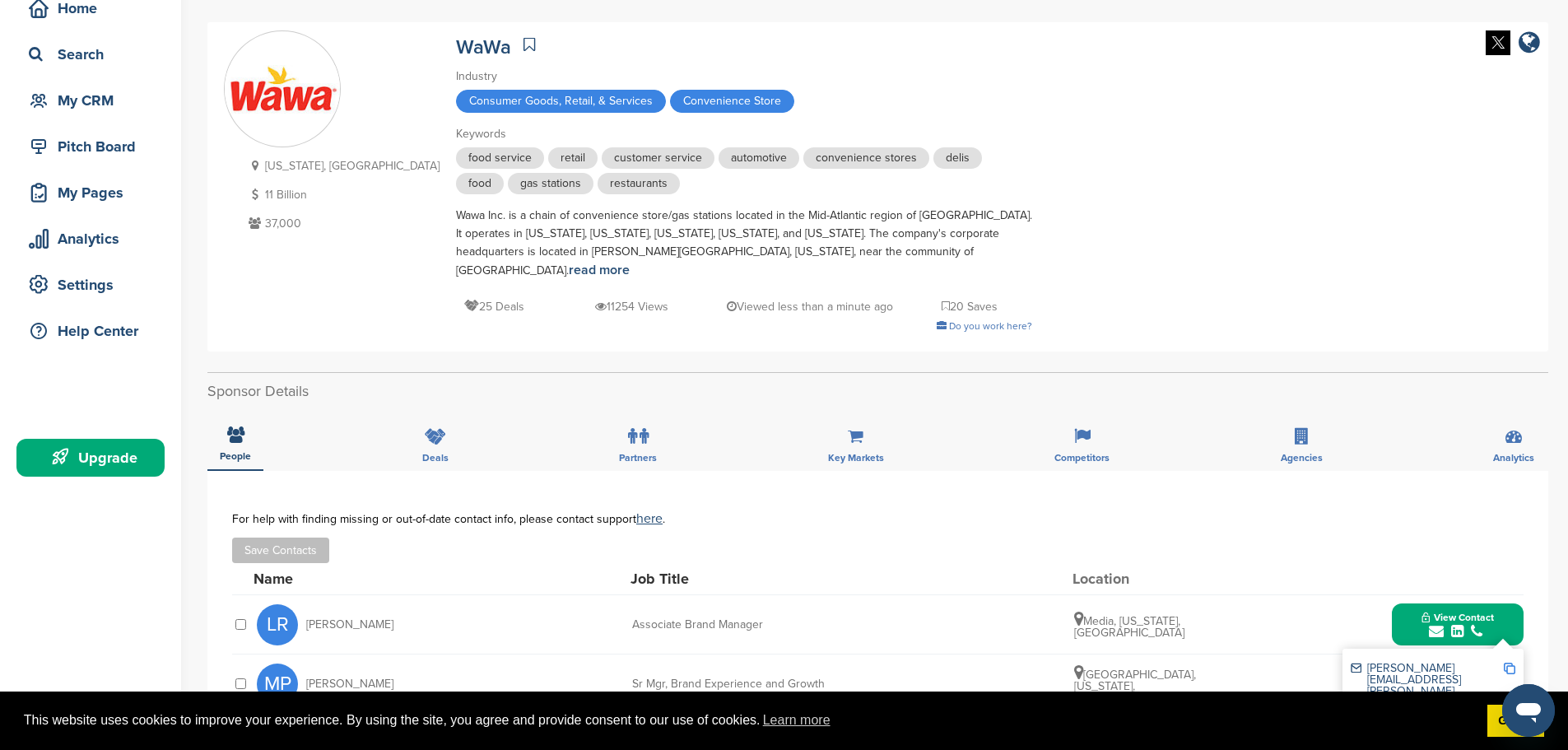
scroll to position [83, 0]
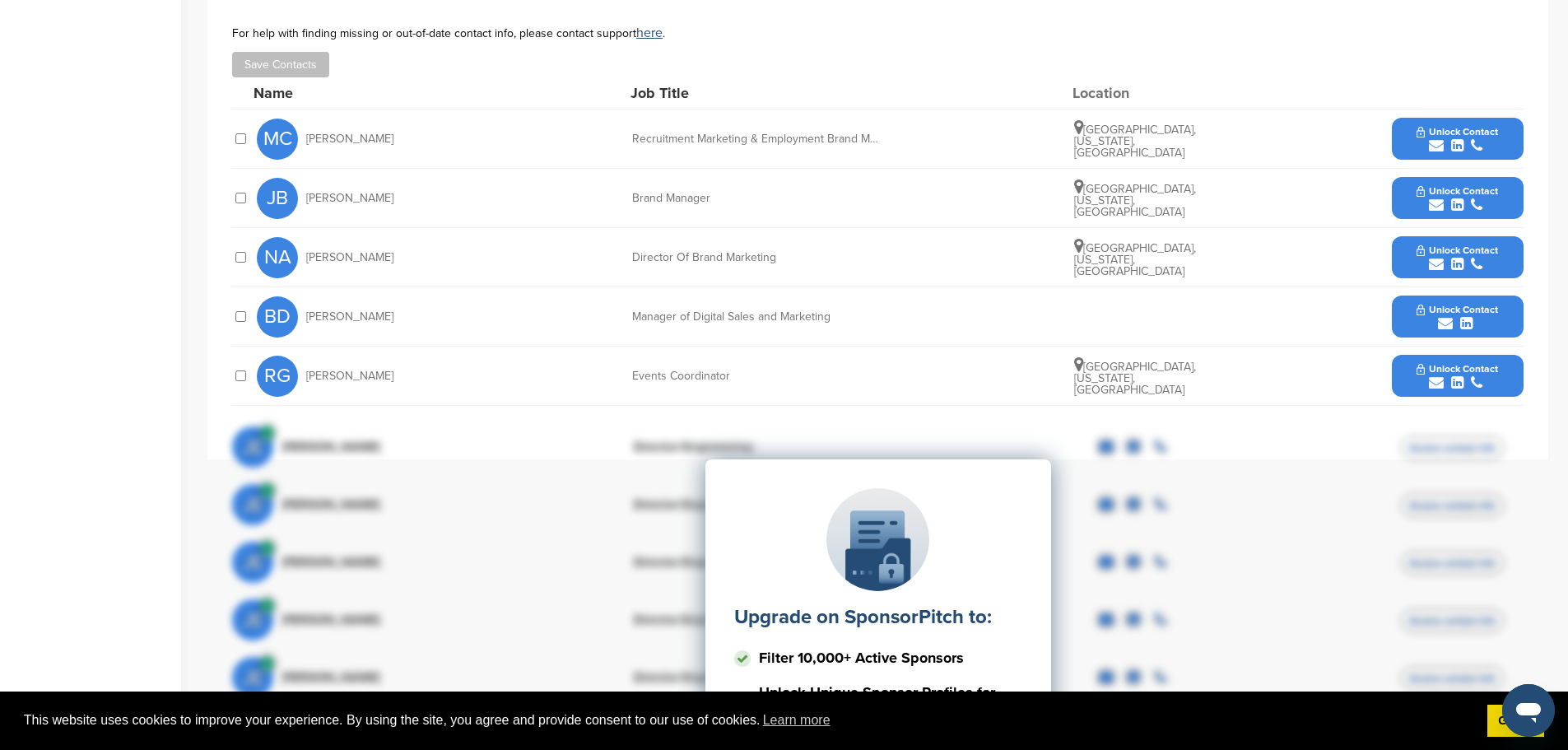
scroll to position [412, 0]
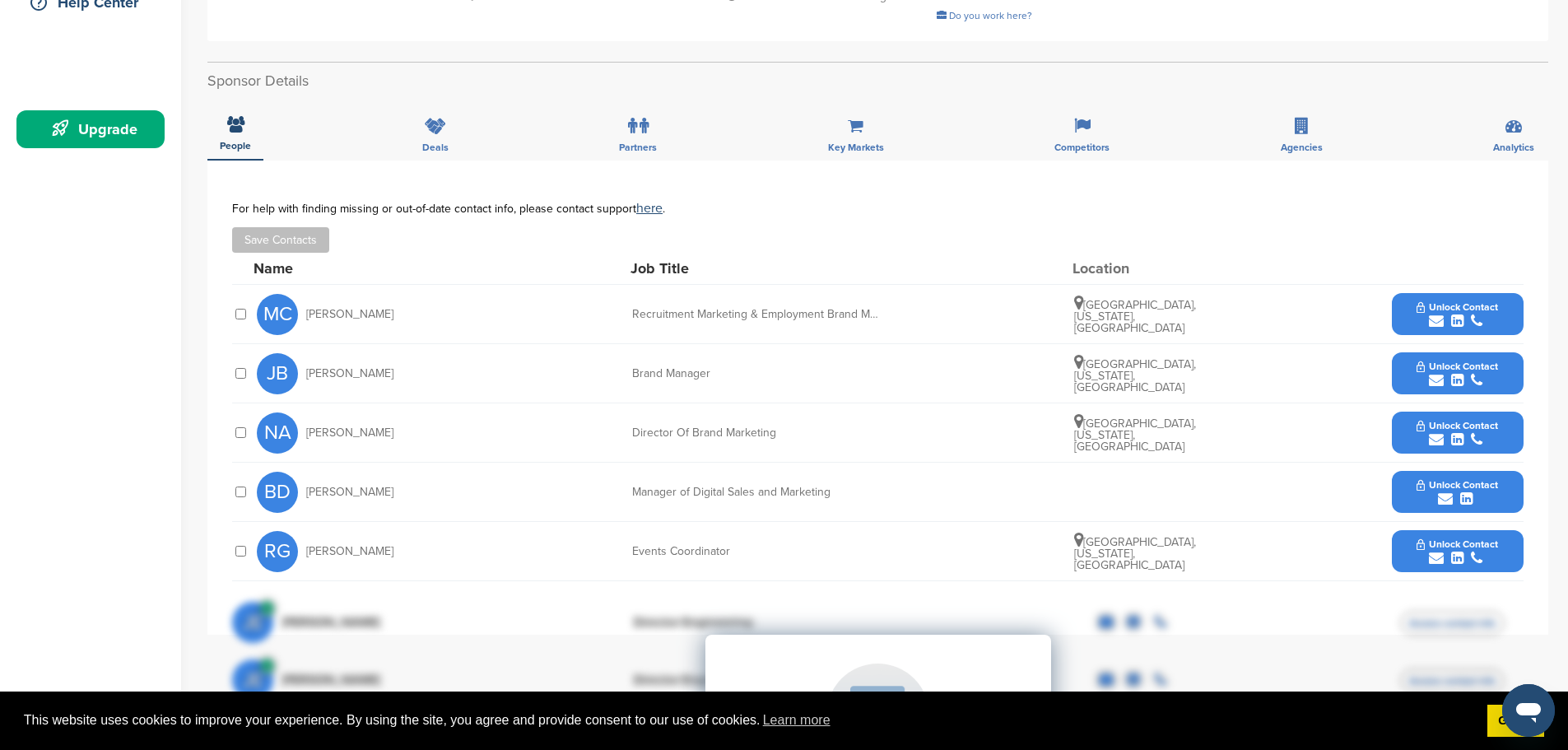
click at [1433, 373] on icon "submit" at bounding box center [1436, 380] width 15 height 15
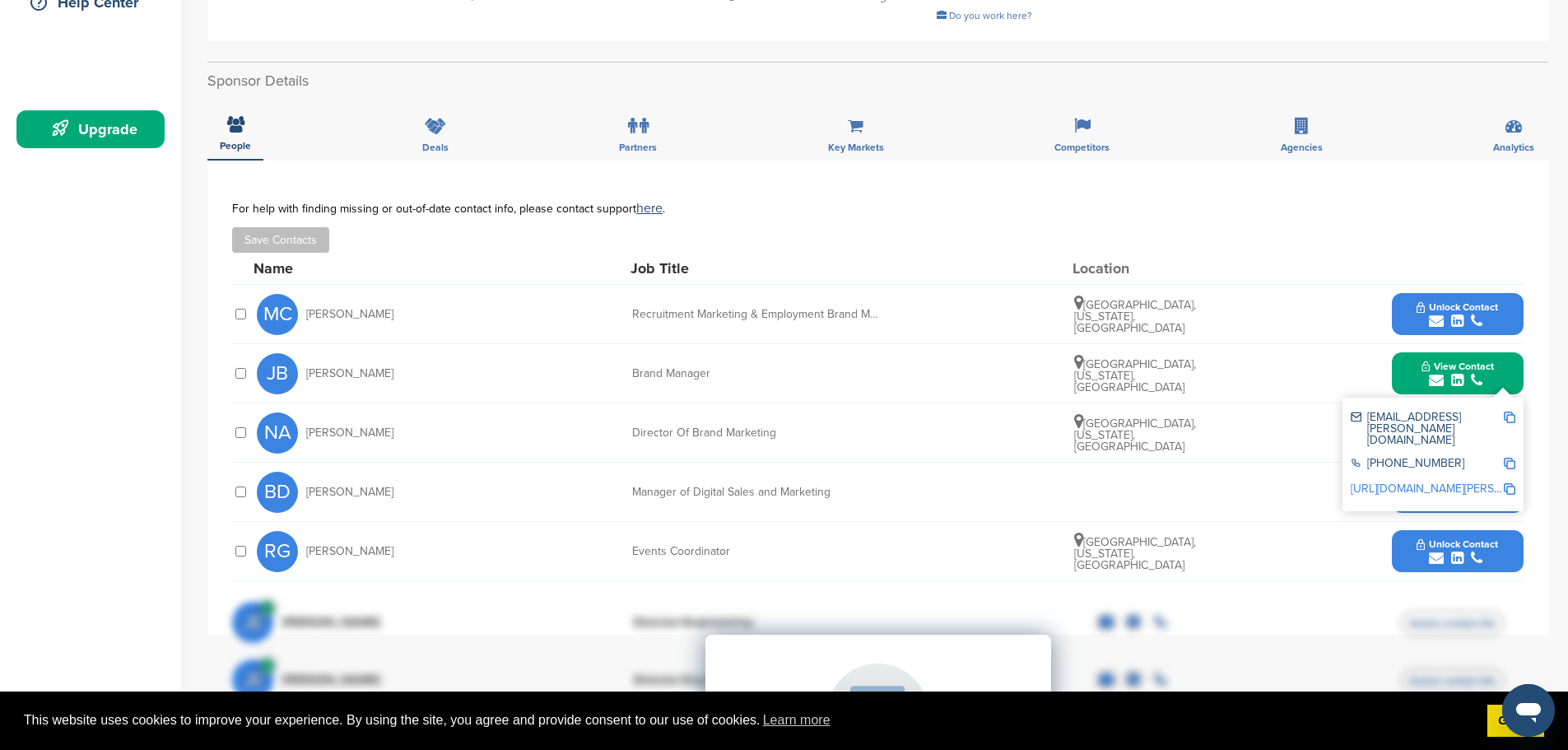
click at [1506, 412] on img at bounding box center [1509, 417] width 11 height 11
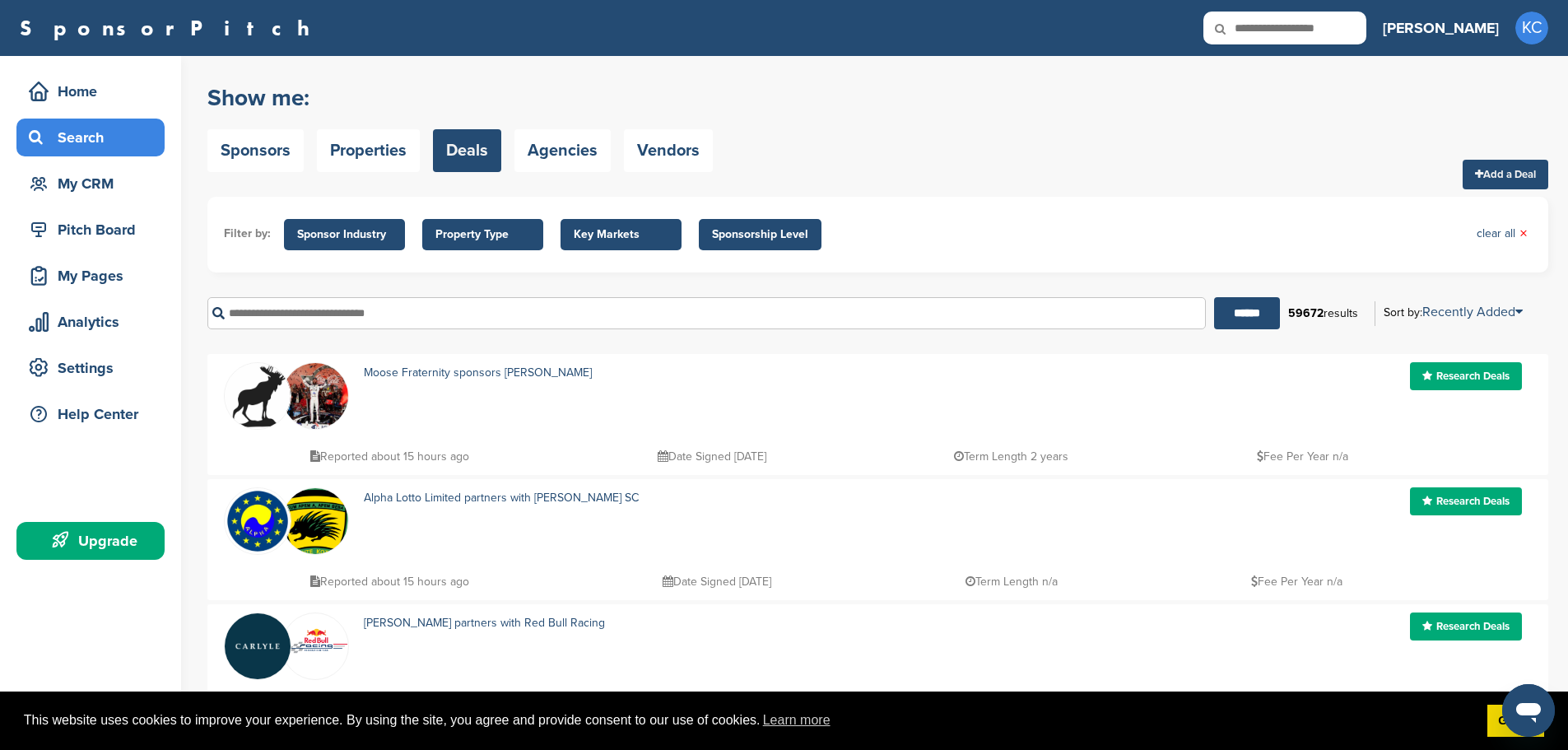
click at [346, 238] on span "Sponsor Industry" at bounding box center [345, 234] width 95 height 18
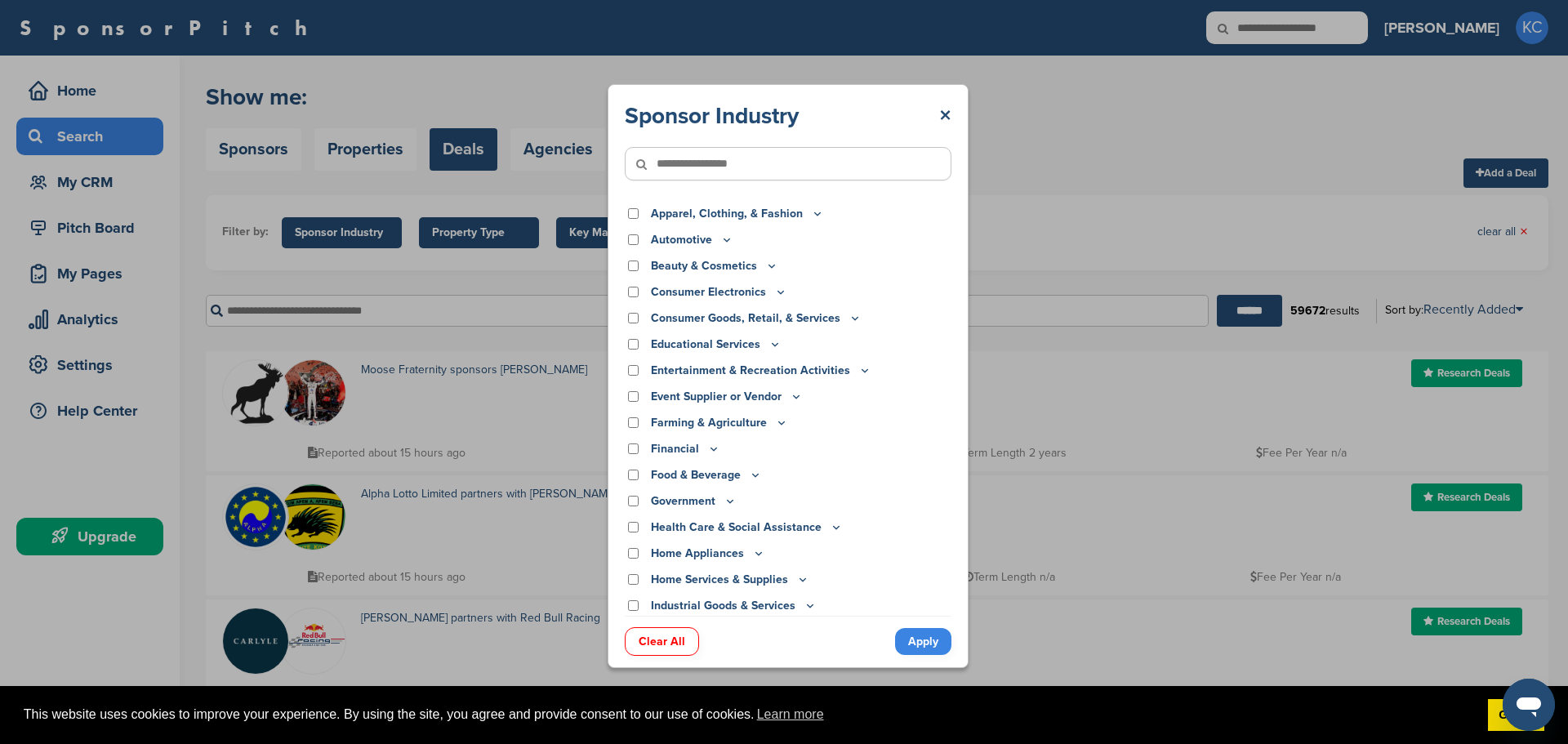
click at [958, 113] on div "Sponsor Industry × Apparel, Clothing, & Fashion Accessories Athletic Apparel & …" at bounding box center [787, 376] width 361 height 584
click at [944, 108] on link "×" at bounding box center [945, 116] width 12 height 29
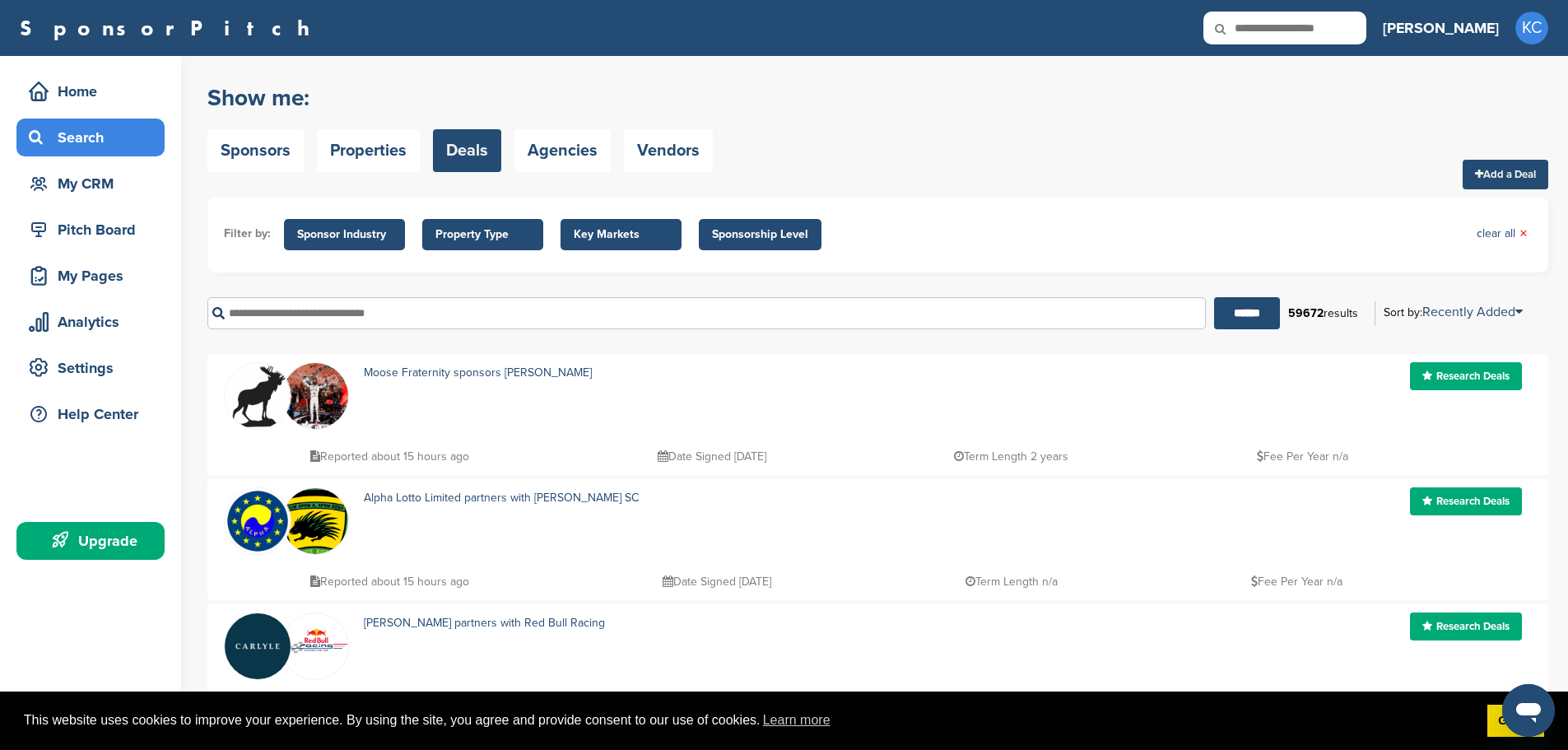
click at [639, 316] on input "text" at bounding box center [706, 313] width 998 height 32
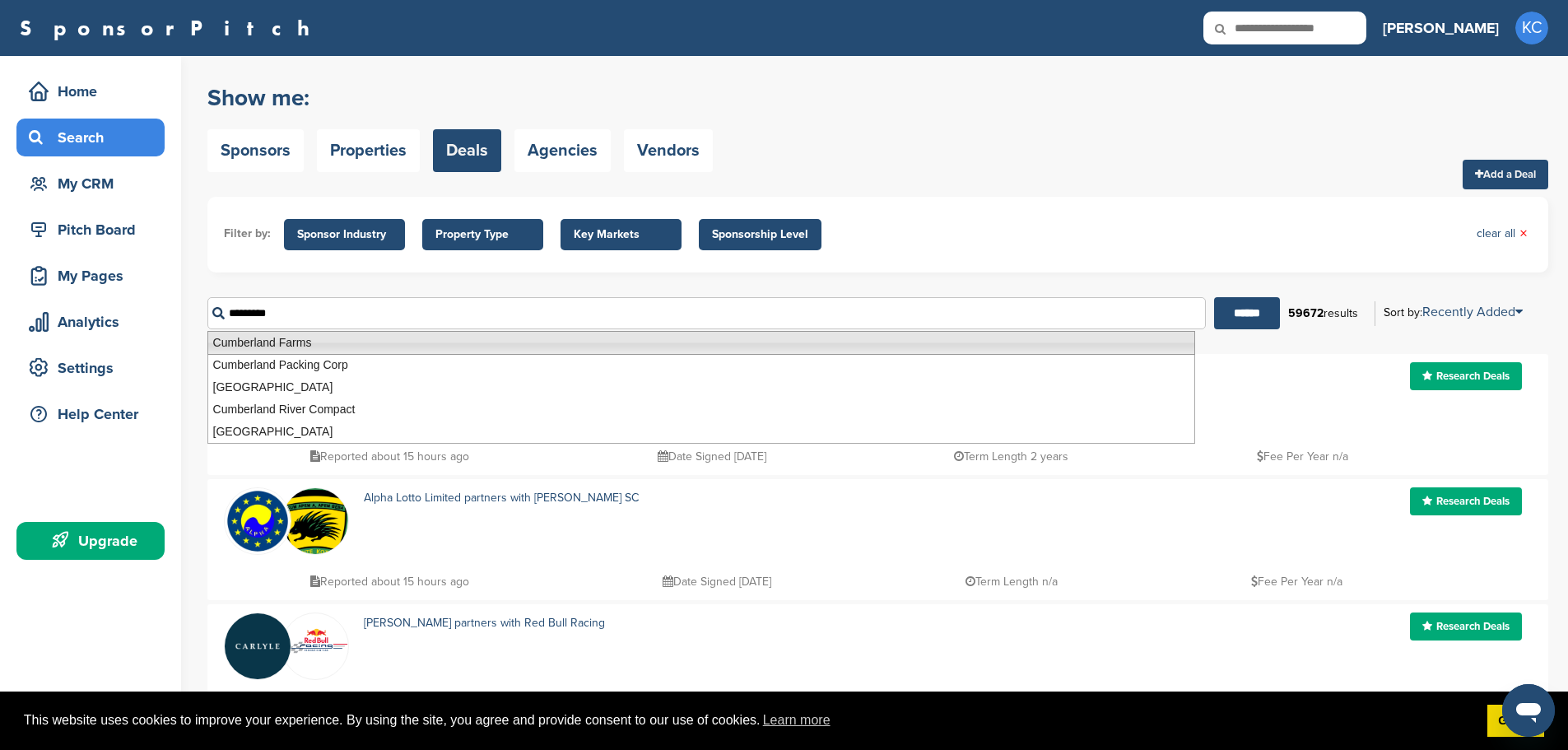
click at [364, 347] on li "Cumberland Farms" at bounding box center [701, 343] width 988 height 24
type input "**********"
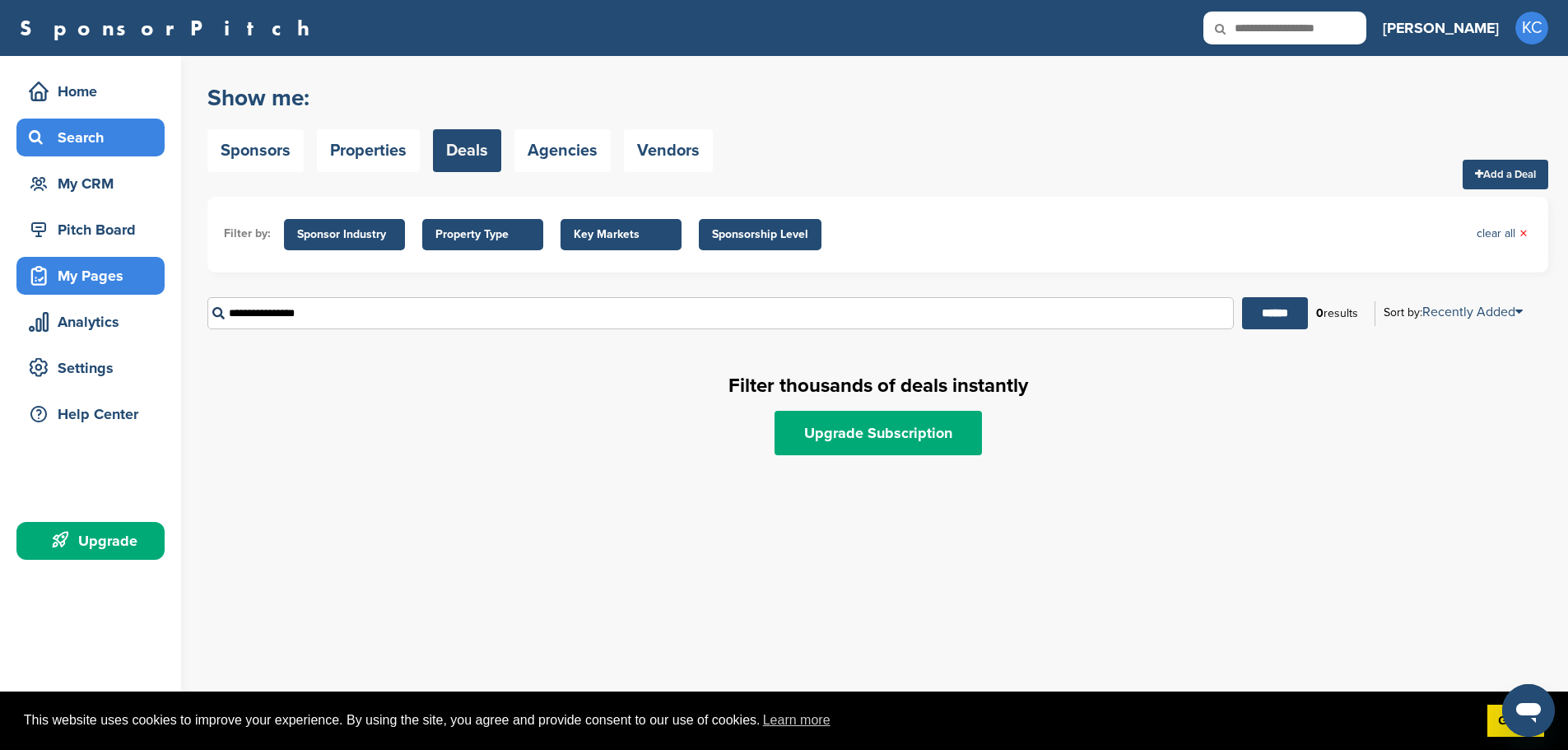
drag, startPoint x: 377, startPoint y: 316, endPoint x: 95, endPoint y: 286, distance: 283.6
click at [0, 296] on div "Home Search My CRM Pitch Board My Pages Analytics Settings Help Center Upgrade …" at bounding box center [784, 403] width 1568 height 694
click at [342, 226] on span "Sponsor Industry" at bounding box center [345, 234] width 95 height 18
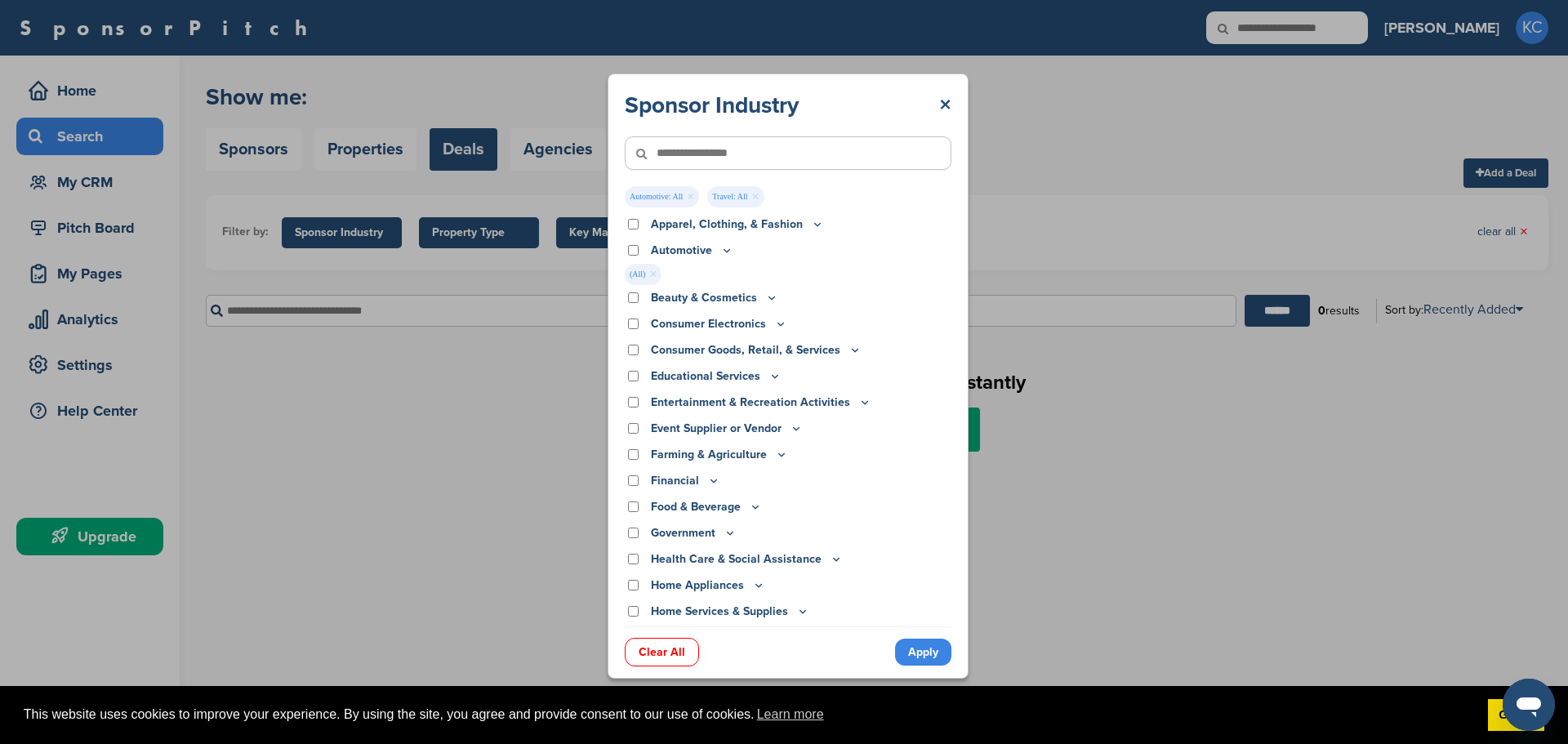
click at [930, 667] on div "Sponsor Industry × Automotive: All × Travel: All × Apparel, Clothing, & Fashion…" at bounding box center [787, 375] width 361 height 605
click at [929, 654] on link "Apply" at bounding box center [923, 653] width 56 height 27
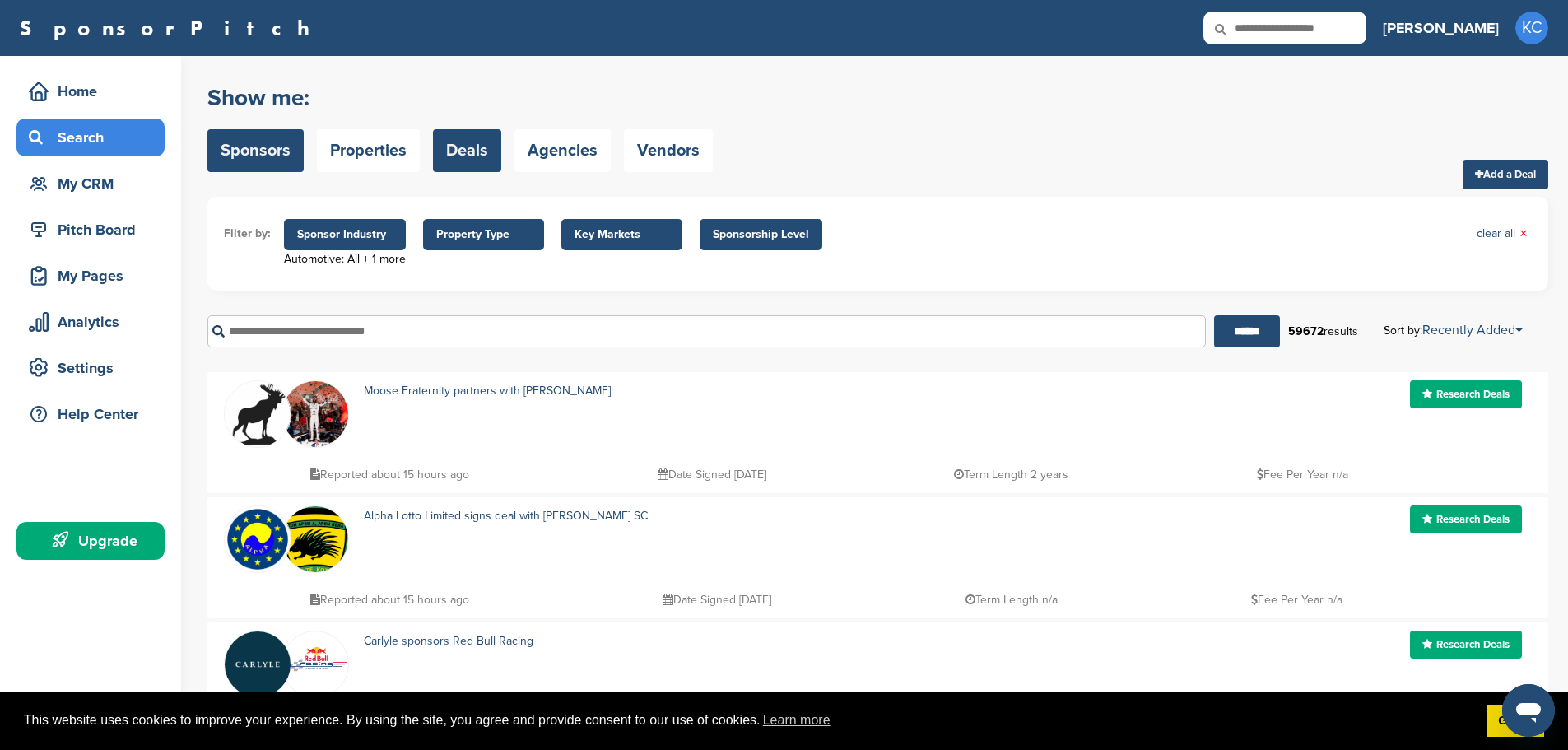
click at [293, 154] on link "Sponsors" at bounding box center [255, 151] width 96 height 43
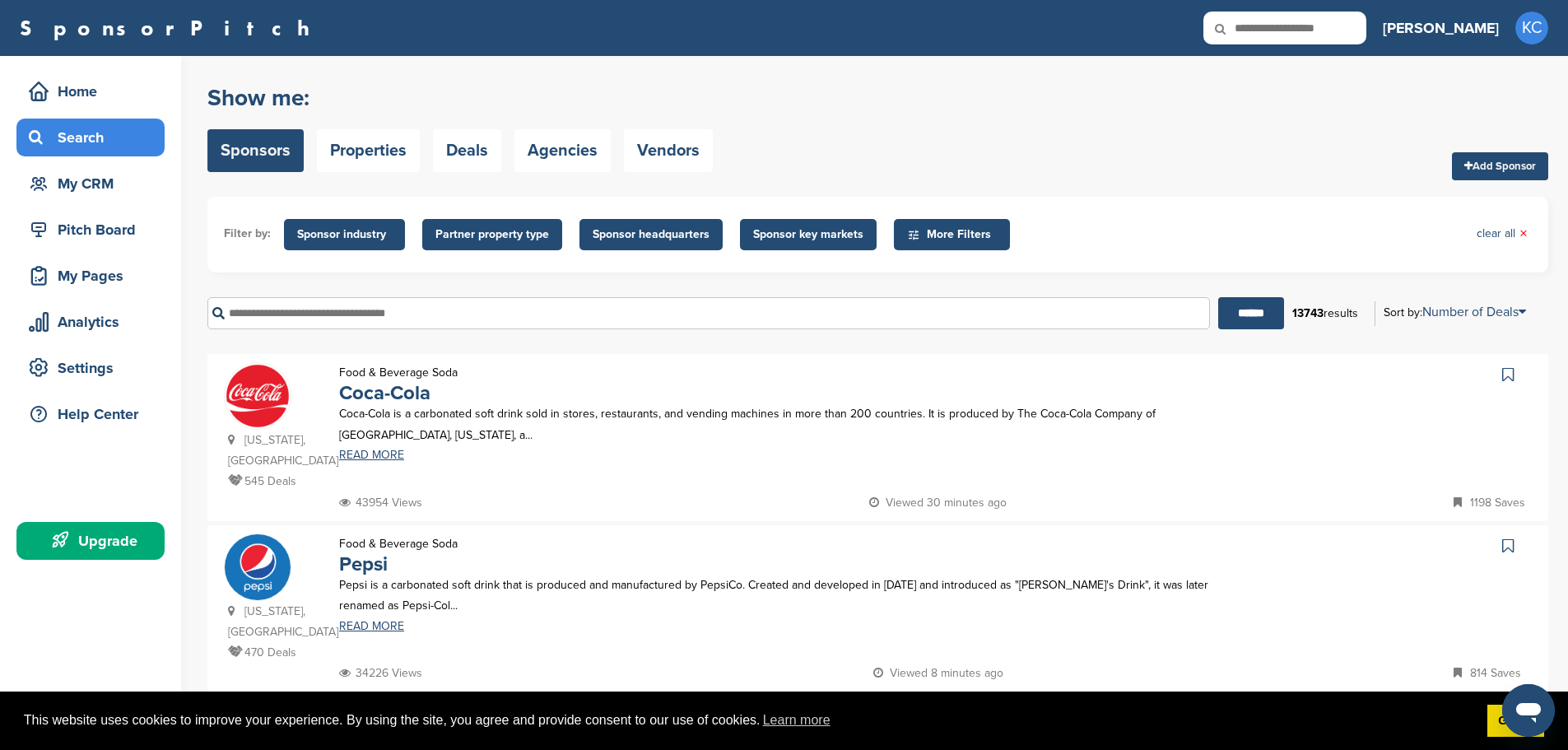
click at [365, 237] on span "Sponsor industry" at bounding box center [345, 234] width 95 height 18
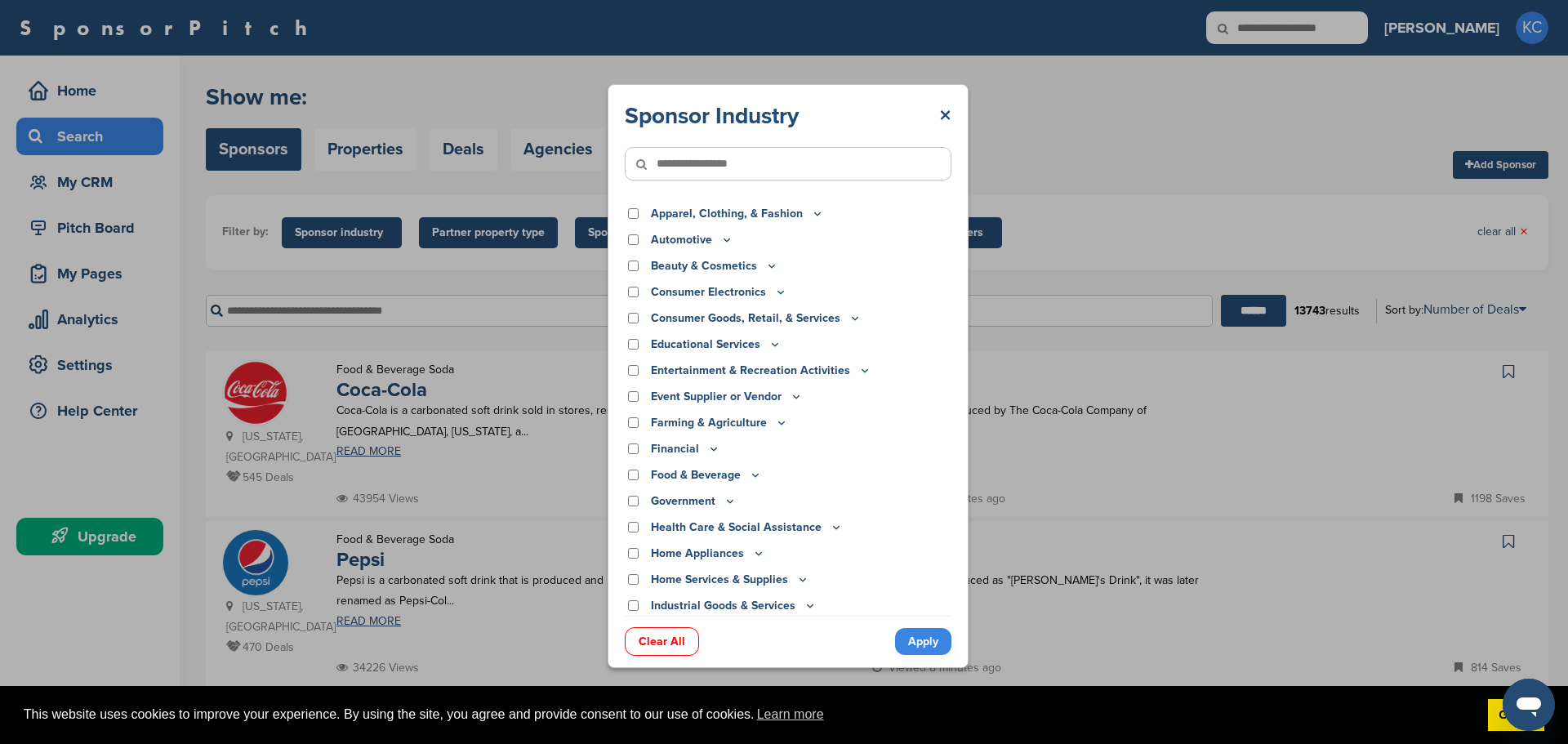
click at [627, 234] on div "Automotive" at bounding box center [787, 240] width 327 height 18
click at [720, 240] on icon at bounding box center [726, 240] width 13 height 14
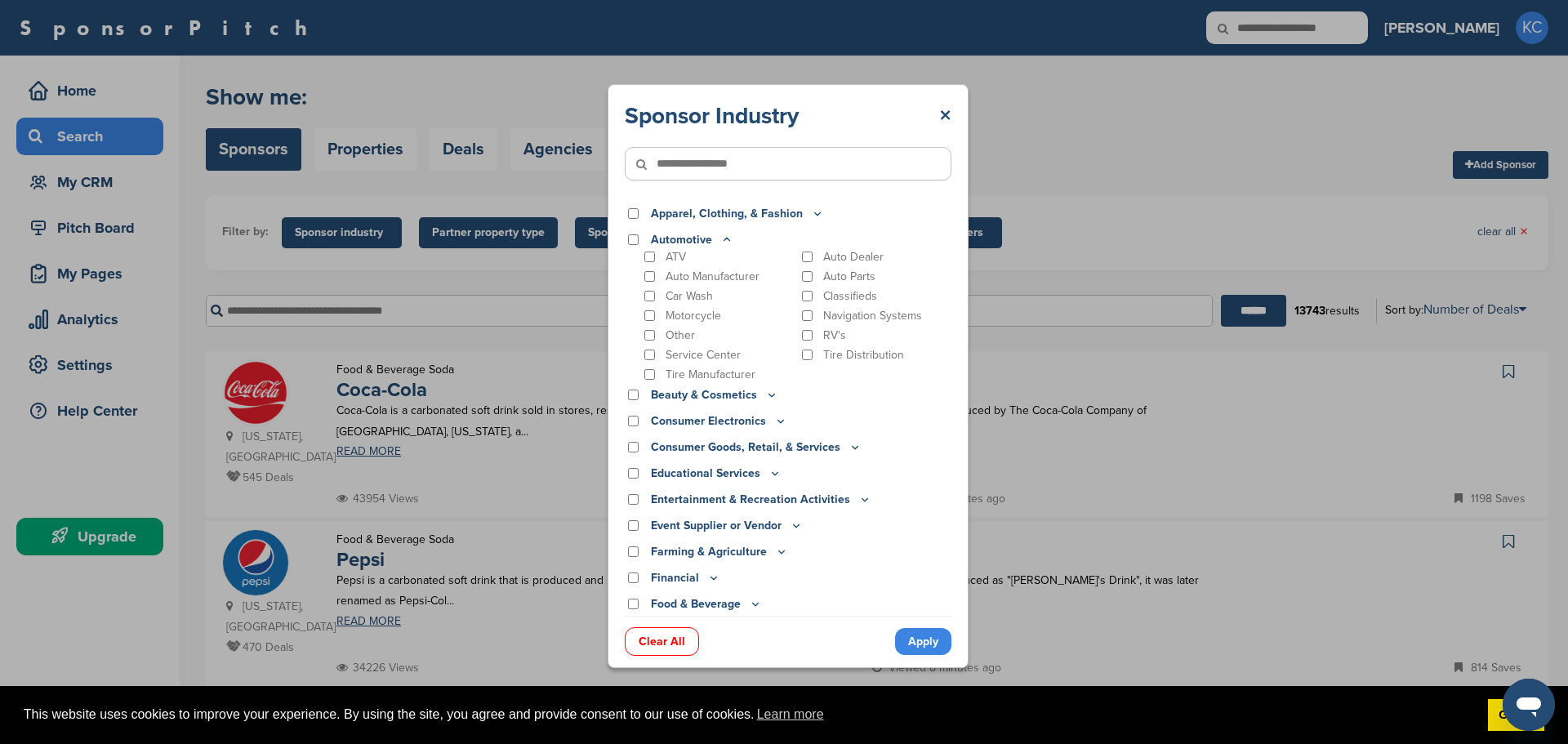
click at [720, 239] on icon at bounding box center [726, 240] width 13 height 14
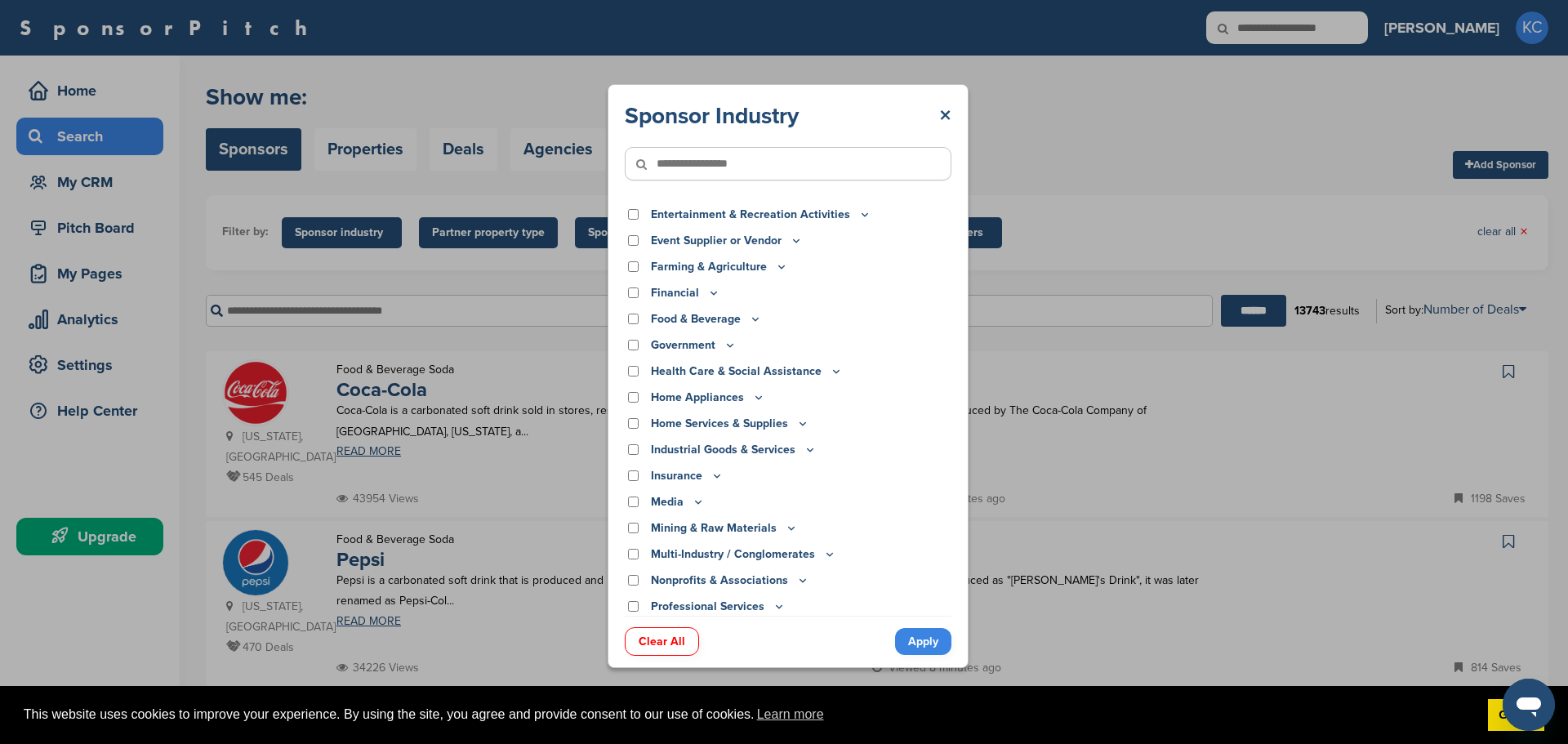
scroll to position [342, 0]
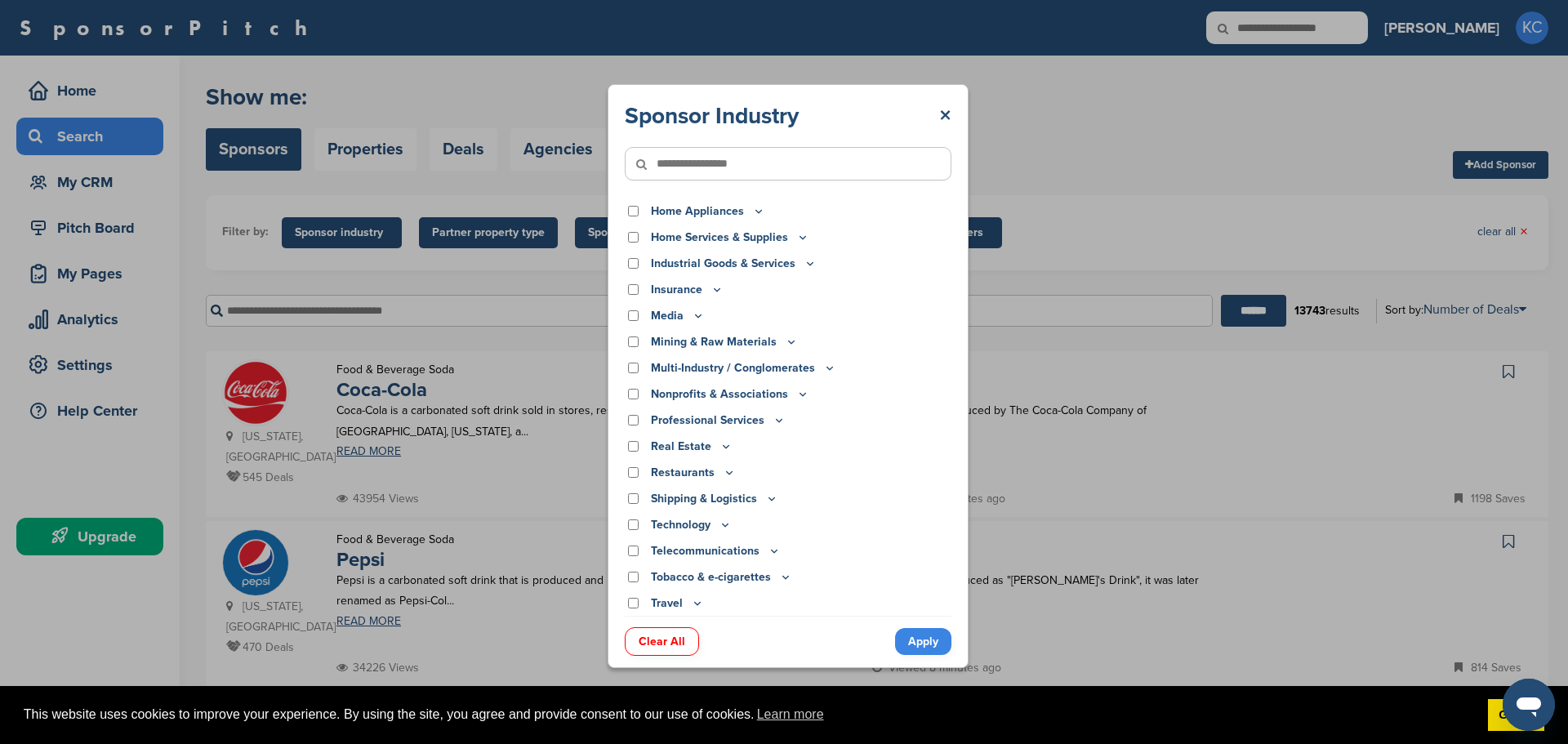
click at [697, 601] on icon at bounding box center [697, 603] width 13 height 14
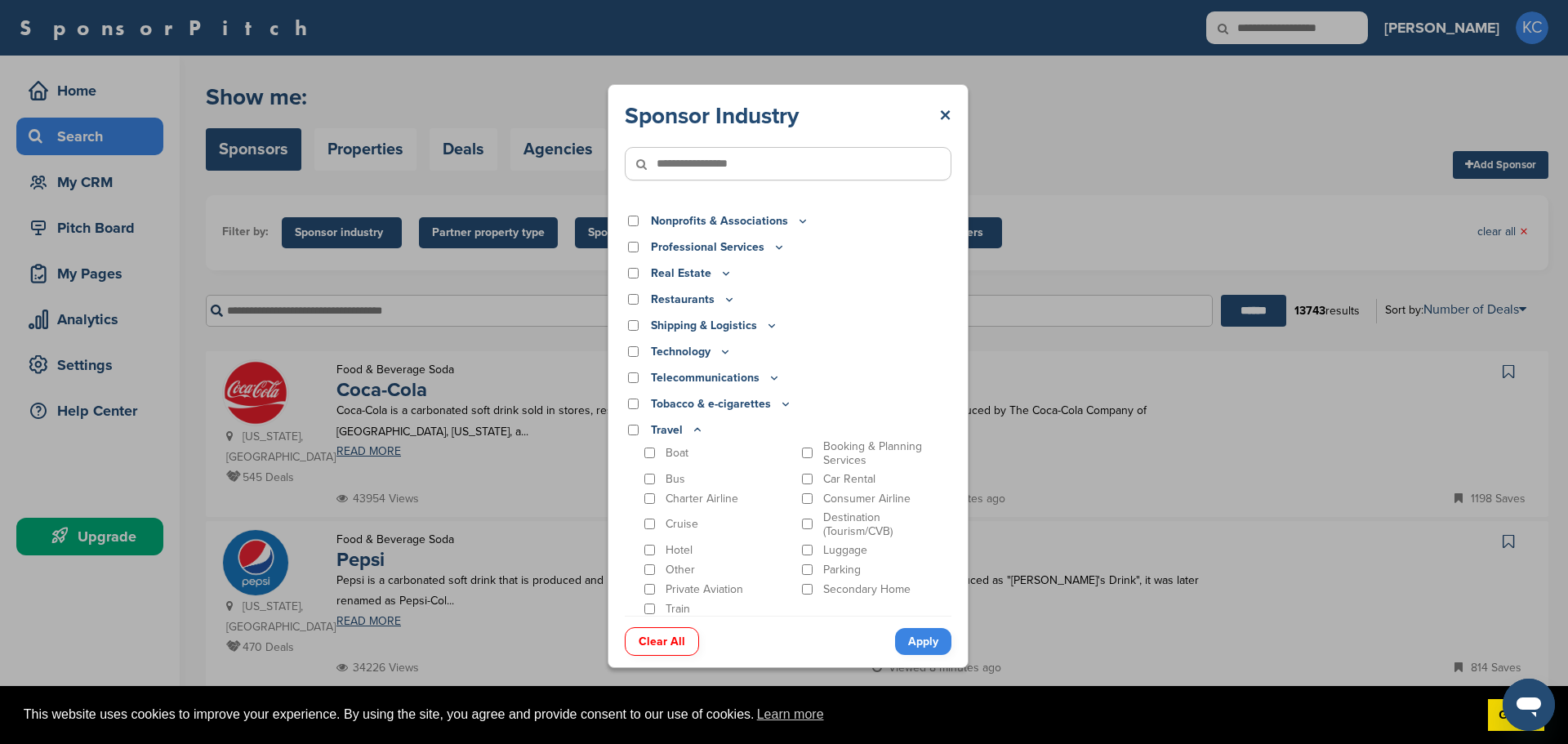
click at [696, 424] on icon at bounding box center [697, 430] width 13 height 14
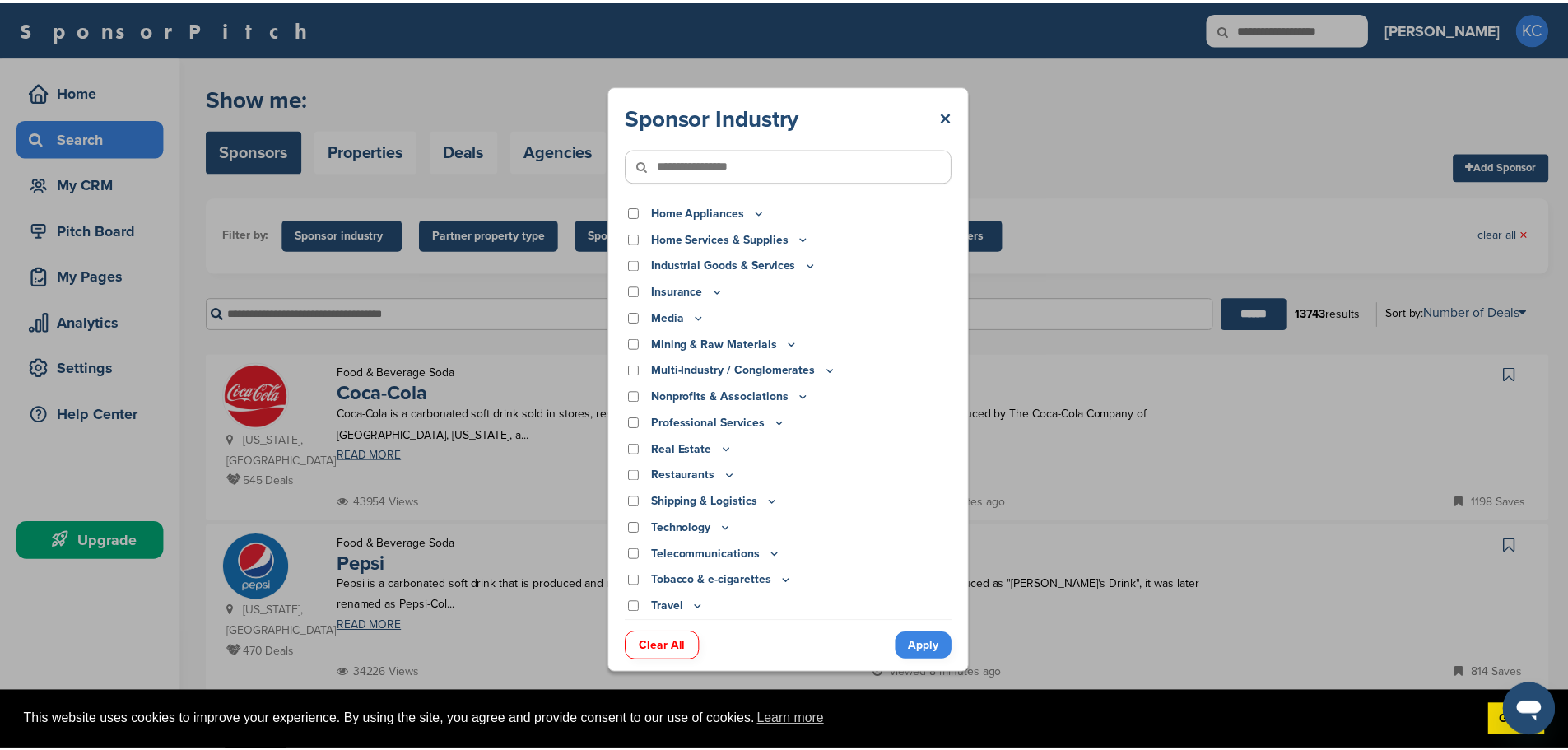
scroll to position [346, 0]
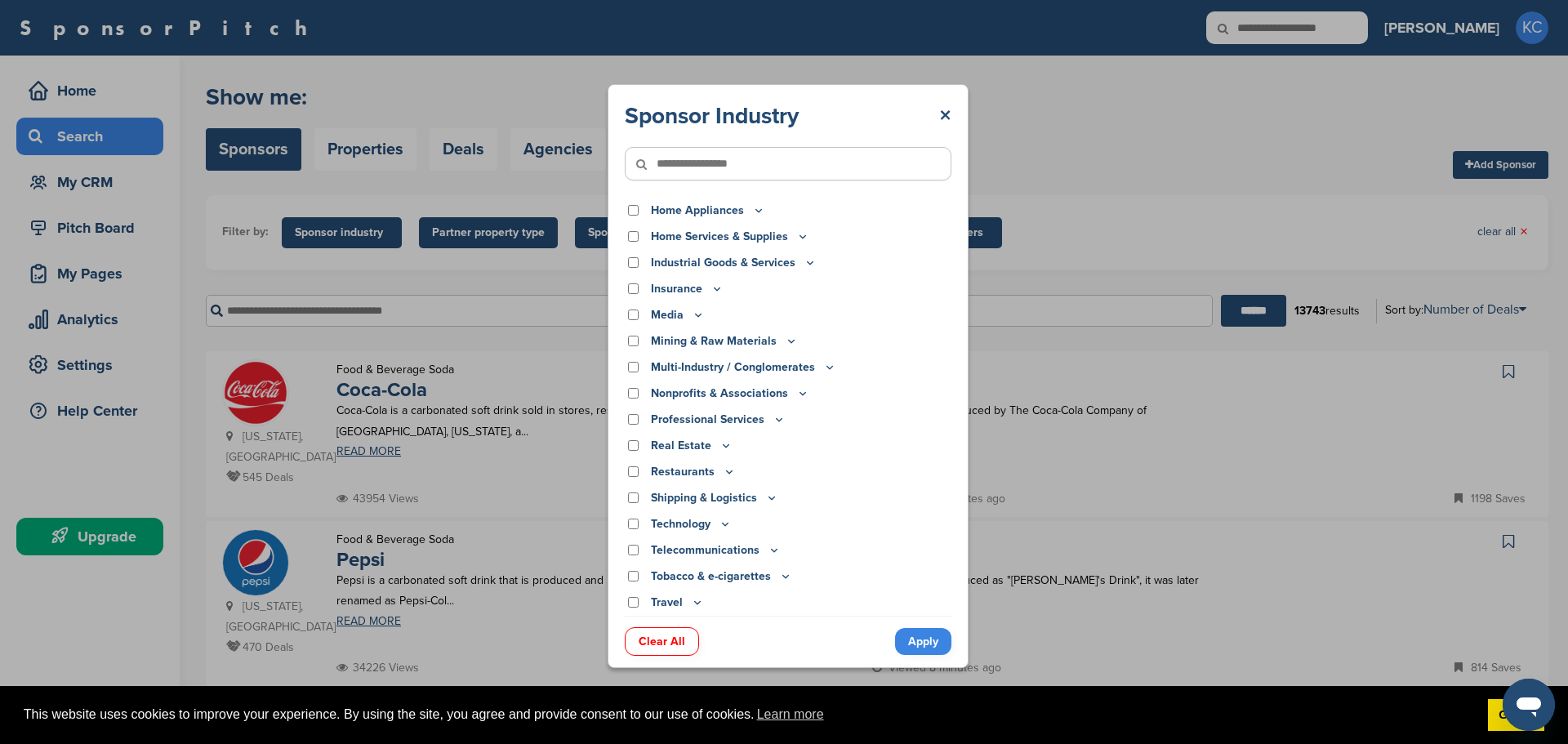
click at [951, 107] on div "Sponsor Industry × Apparel, Clothing, & Fashion Accessories Athletic Apparel & …" at bounding box center [787, 376] width 361 height 584
click at [944, 115] on link "×" at bounding box center [945, 116] width 12 height 29
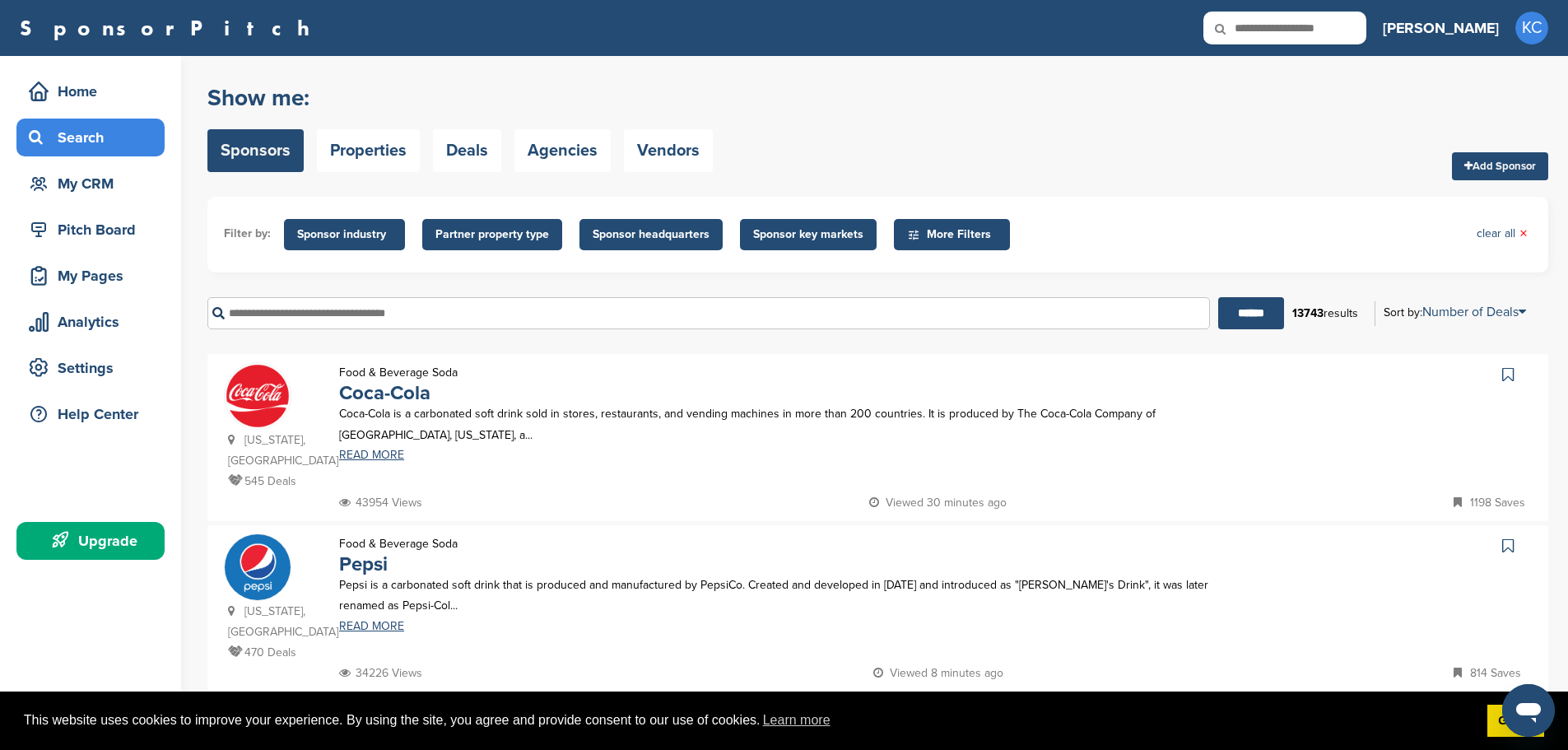
click at [460, 315] on input "text" at bounding box center [708, 313] width 1002 height 32
type input "**********"
click at [1218, 298] on input "******" at bounding box center [1251, 313] width 66 height 32
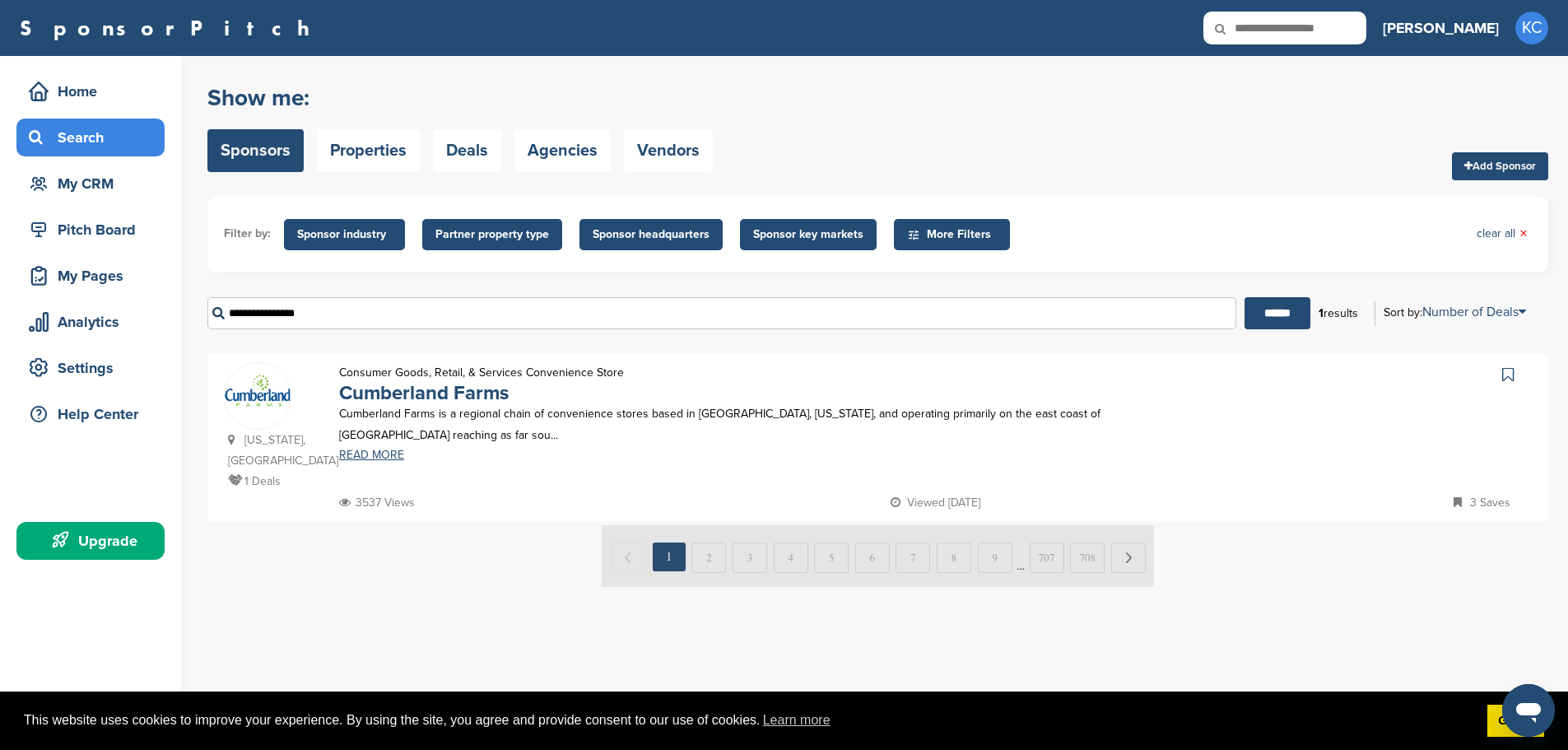
click at [408, 410] on p "Cumberland Farms is a regional chain of convenience stores based in Framingham,…" at bounding box center [775, 424] width 874 height 41
click at [415, 397] on link "Cumberland Farms" at bounding box center [423, 393] width 169 height 24
click at [402, 312] on input "**********" at bounding box center [721, 313] width 1029 height 32
drag, startPoint x: 402, startPoint y: 312, endPoint x: 183, endPoint y: 312, distance: 219.0
click at [183, 312] on div "Home Search My CRM Pitch Board My Pages Analytics Settings Help Center Upgrade …" at bounding box center [784, 403] width 1568 height 694
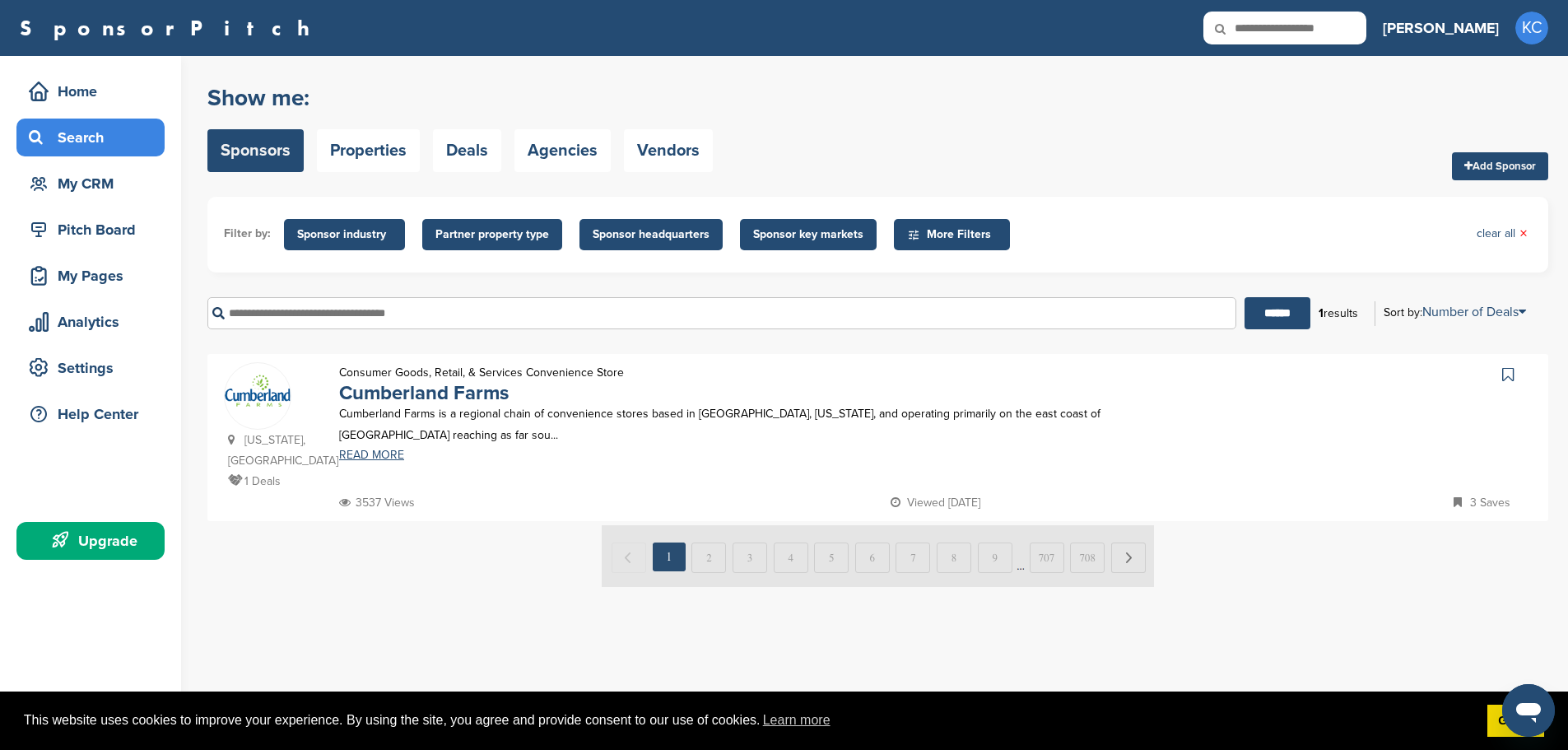
click at [327, 237] on span "Sponsor industry" at bounding box center [345, 234] width 95 height 18
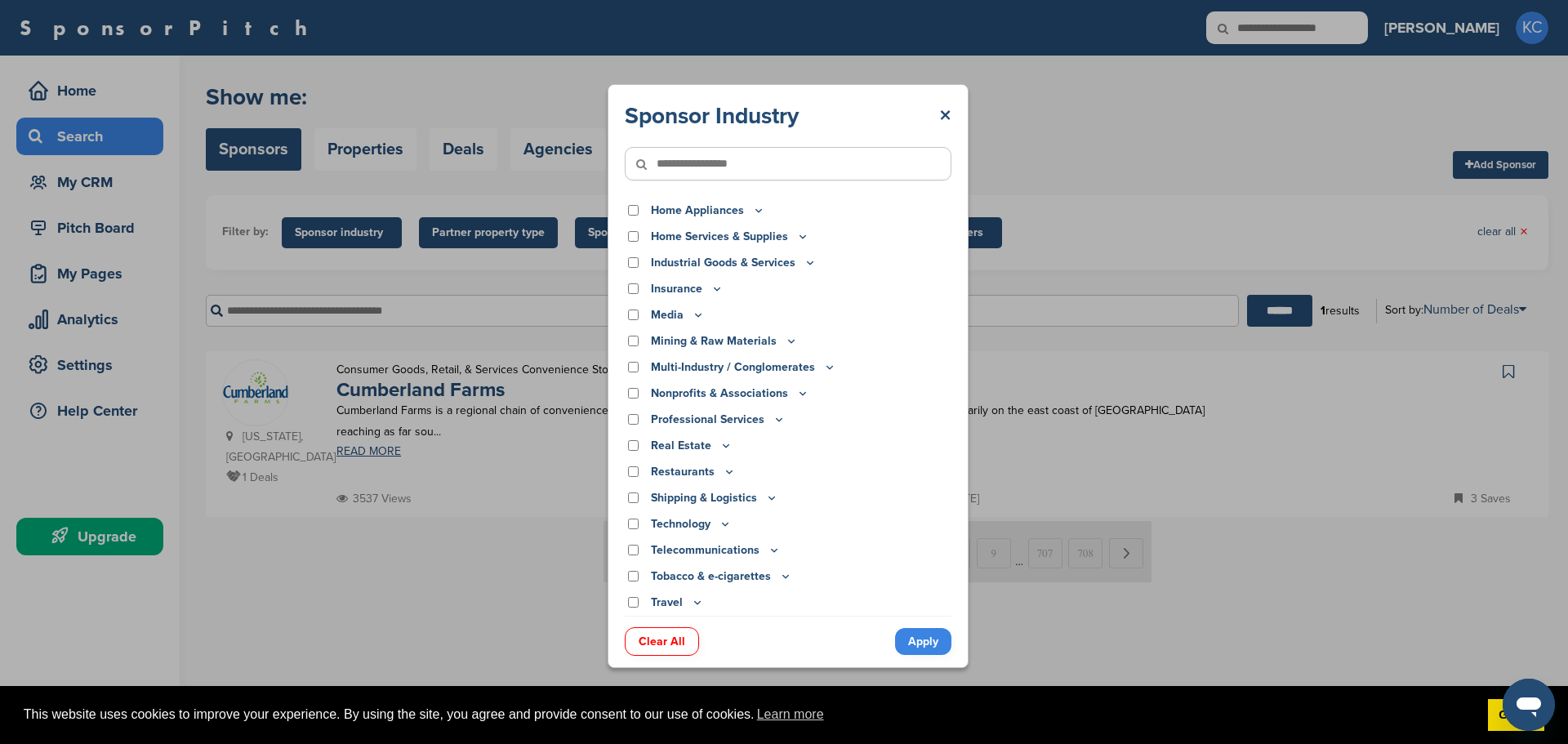
click at [1485, 227] on div "Sponsor Industry × Apparel, Clothing, & Fashion Accessories Athletic Apparel & …" at bounding box center [788, 376] width 1577 height 753
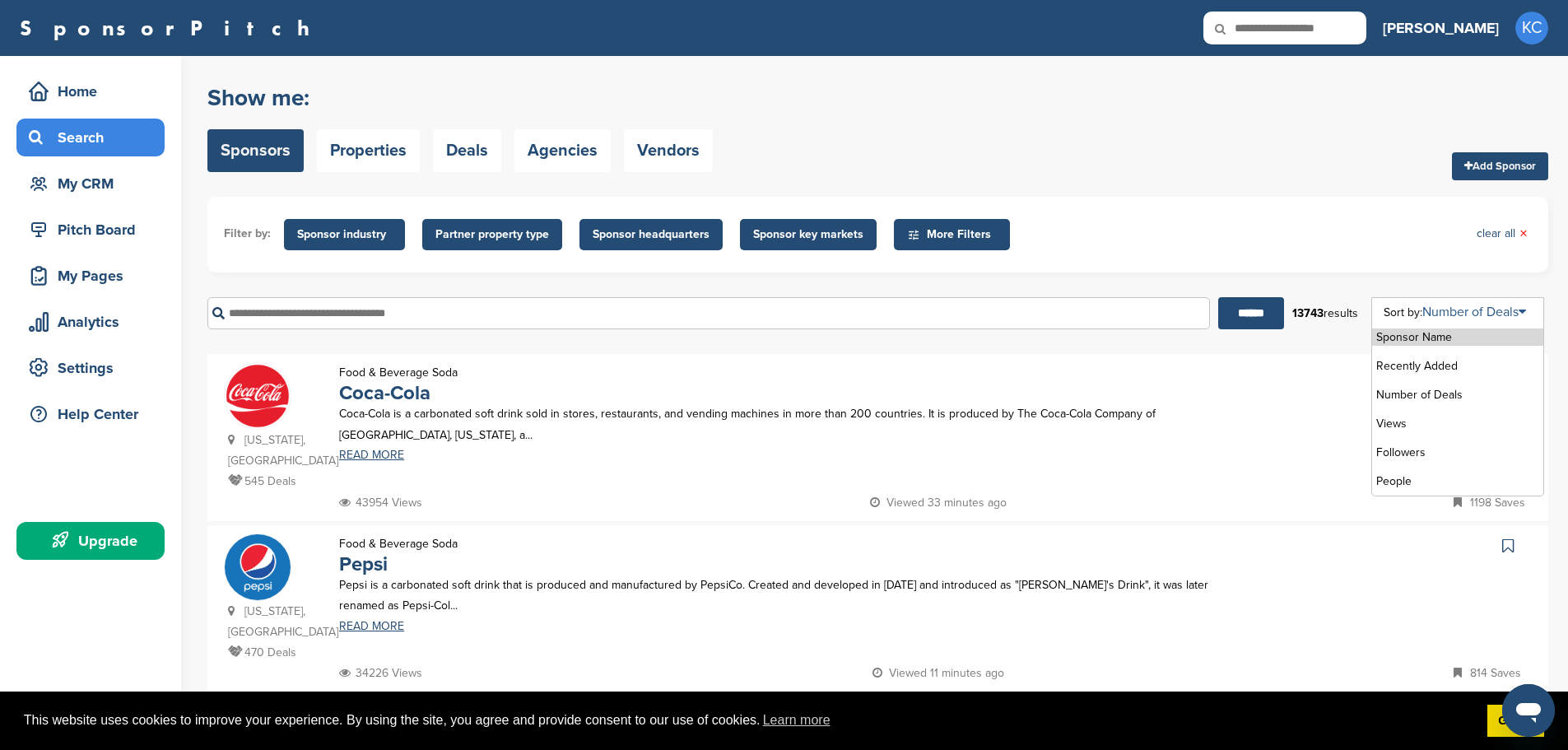
click at [1503, 308] on link "Number of Deals" at bounding box center [1473, 311] width 104 height 16
click at [1516, 304] on link "Number of Deals" at bounding box center [1473, 311] width 104 height 16
click at [965, 223] on span "More Filters" at bounding box center [952, 235] width 116 height 31
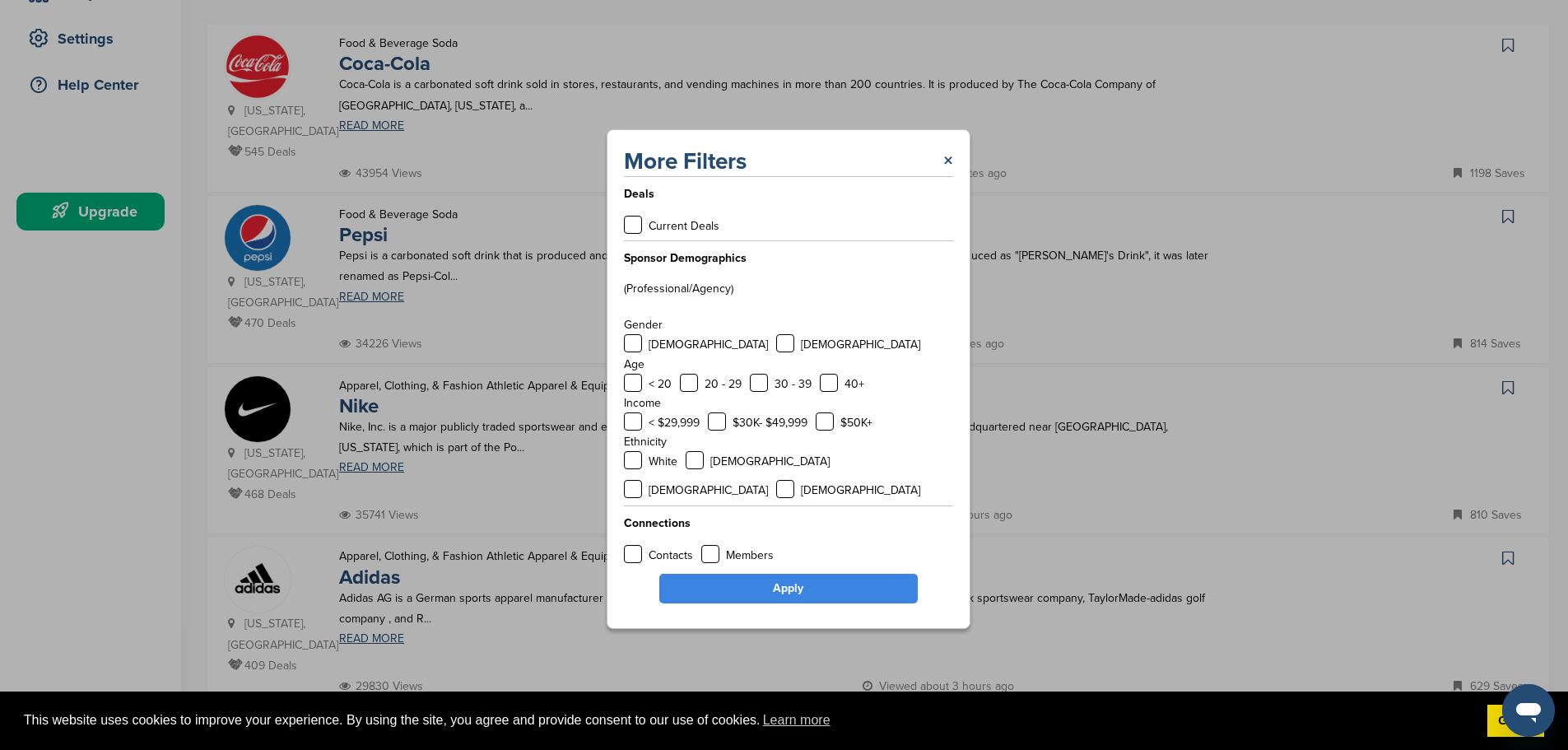
scroll to position [412, 0]
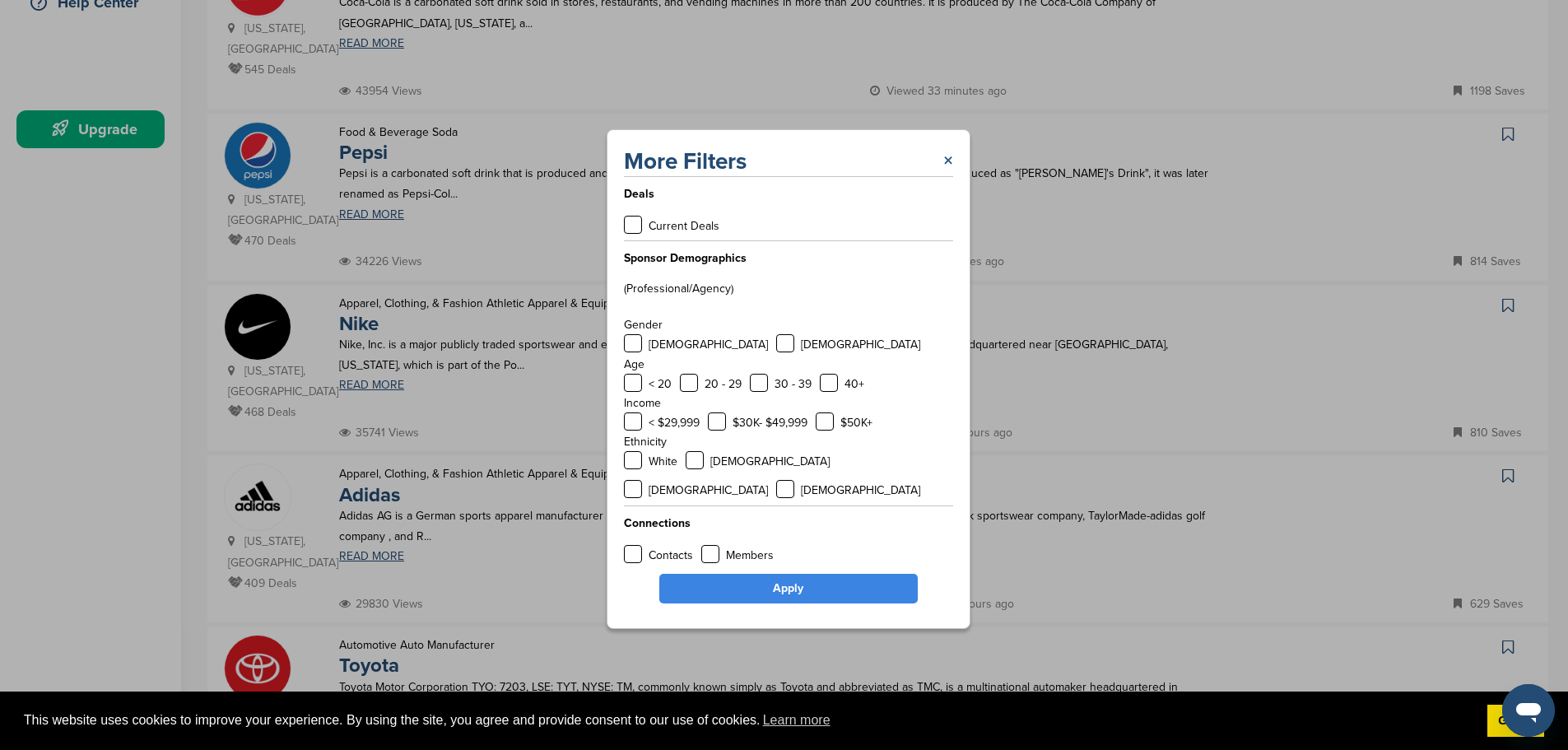
click at [950, 176] on link "×" at bounding box center [947, 161] width 9 height 29
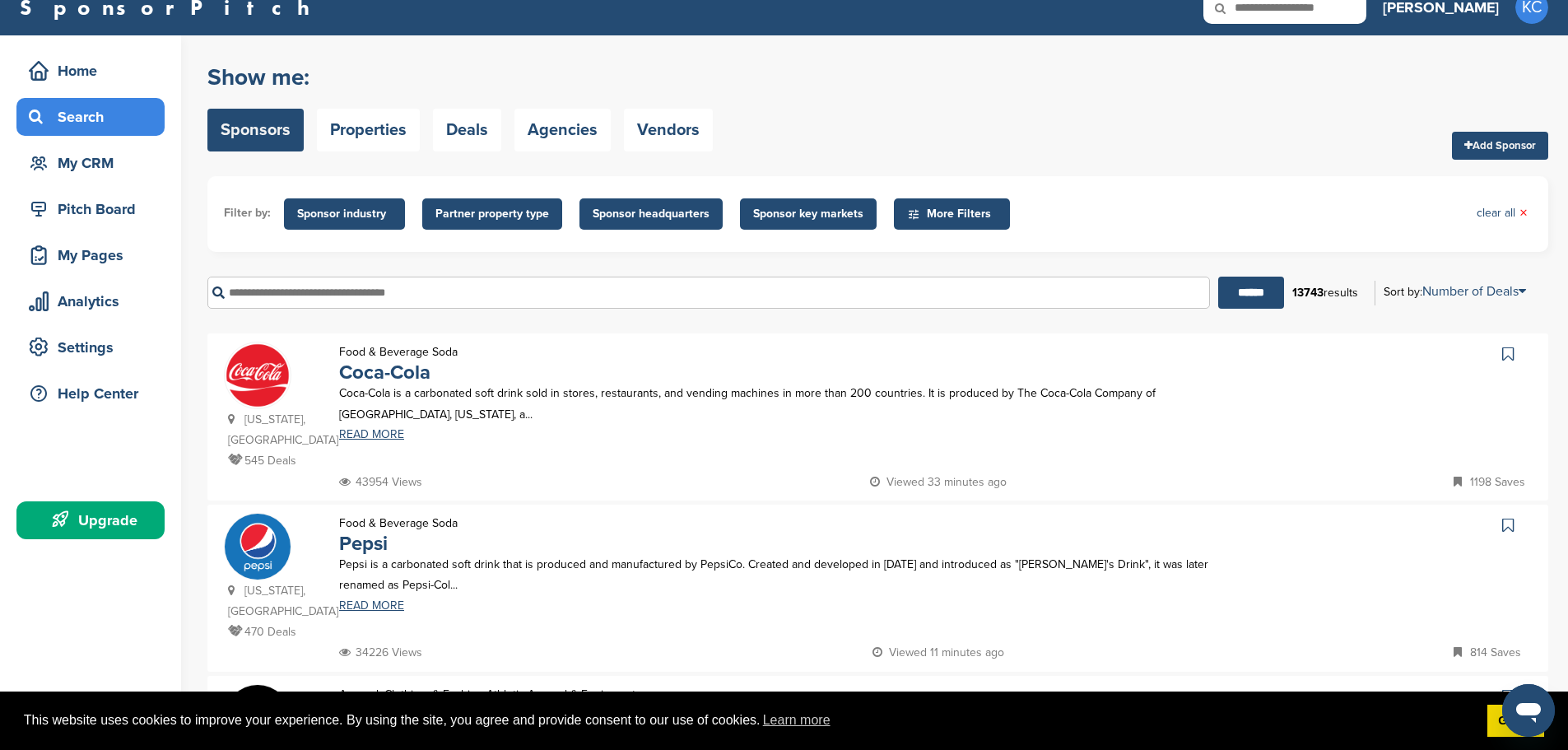
scroll to position [0, 0]
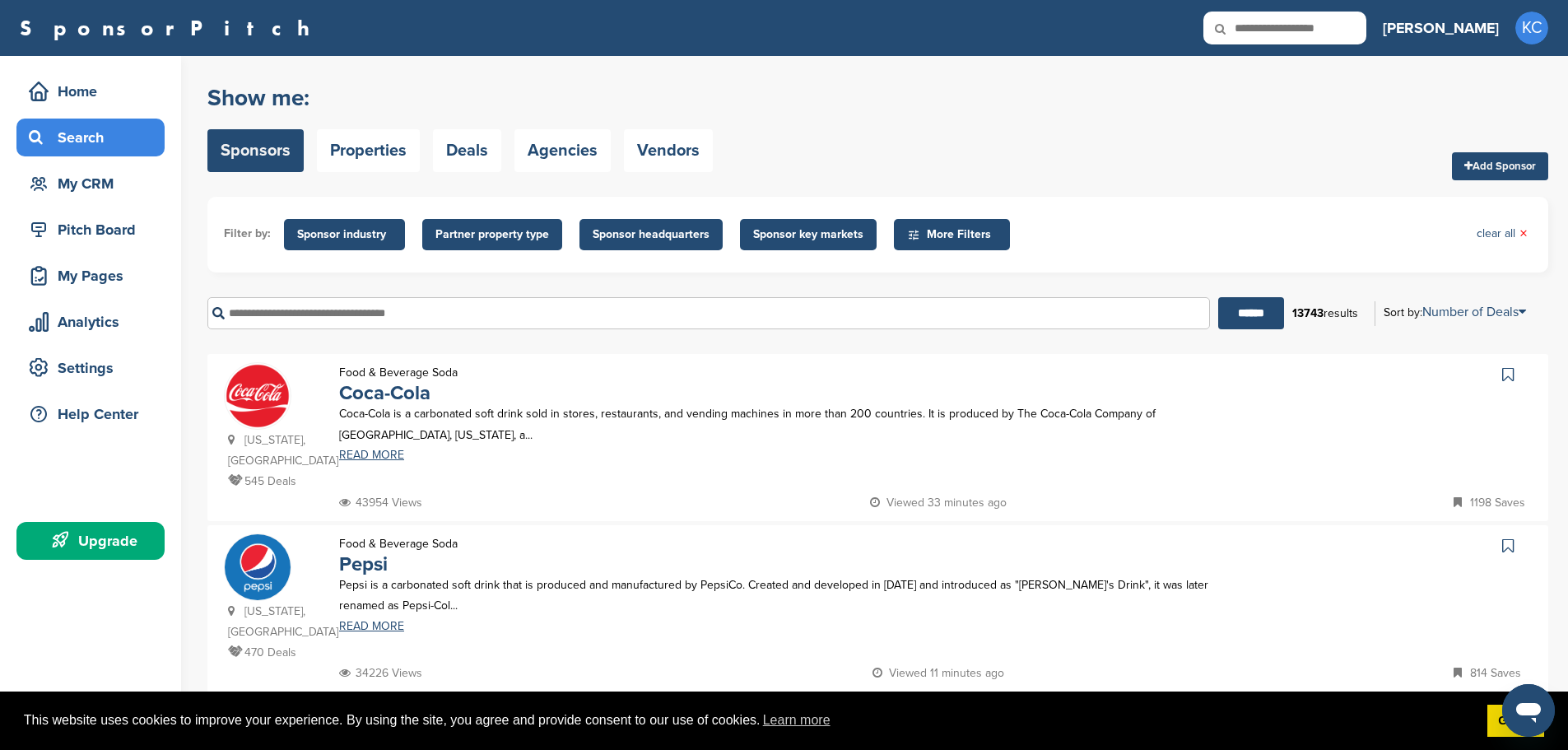
click at [324, 321] on input "text" at bounding box center [708, 313] width 1002 height 32
type input "******"
click at [1218, 298] on input "******" at bounding box center [1251, 313] width 66 height 32
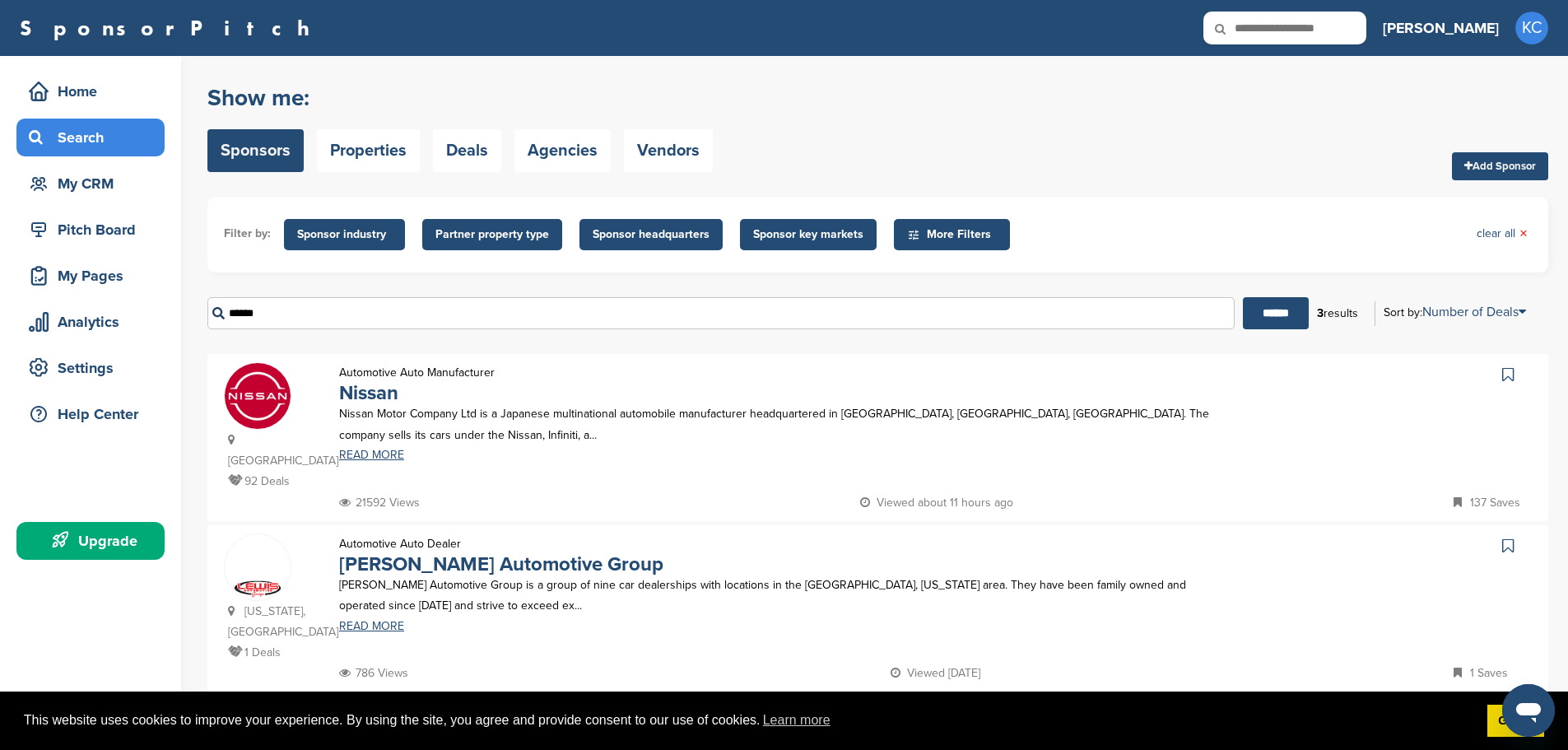
click at [1148, 222] on ul "Filter by: Sponsor industry Sponsor Industry × Apparel, Clothing, & Fashion Acc…" at bounding box center [877, 235] width 1308 height 43
click at [383, 397] on link "Nissan" at bounding box center [368, 393] width 59 height 24
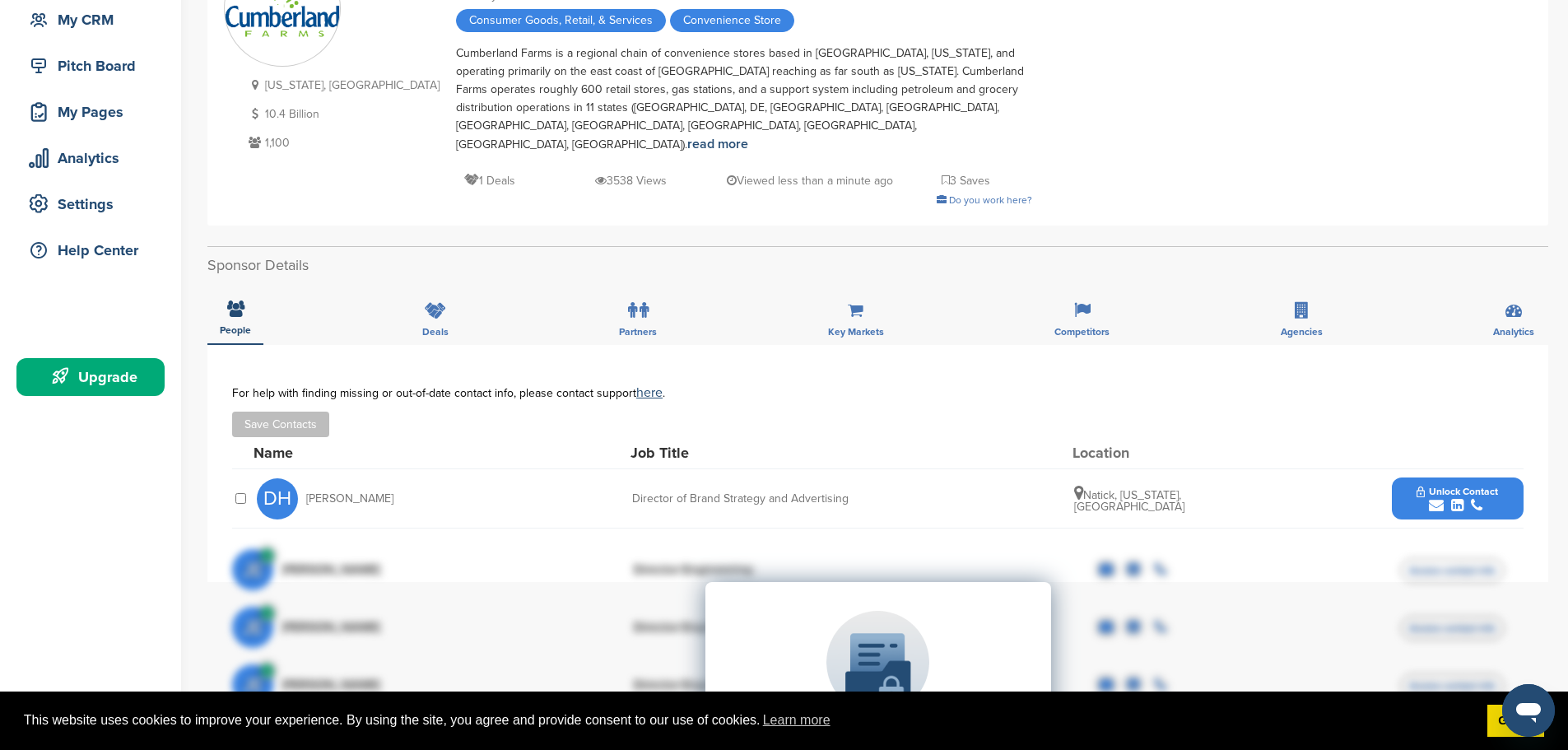
scroll to position [247, 0]
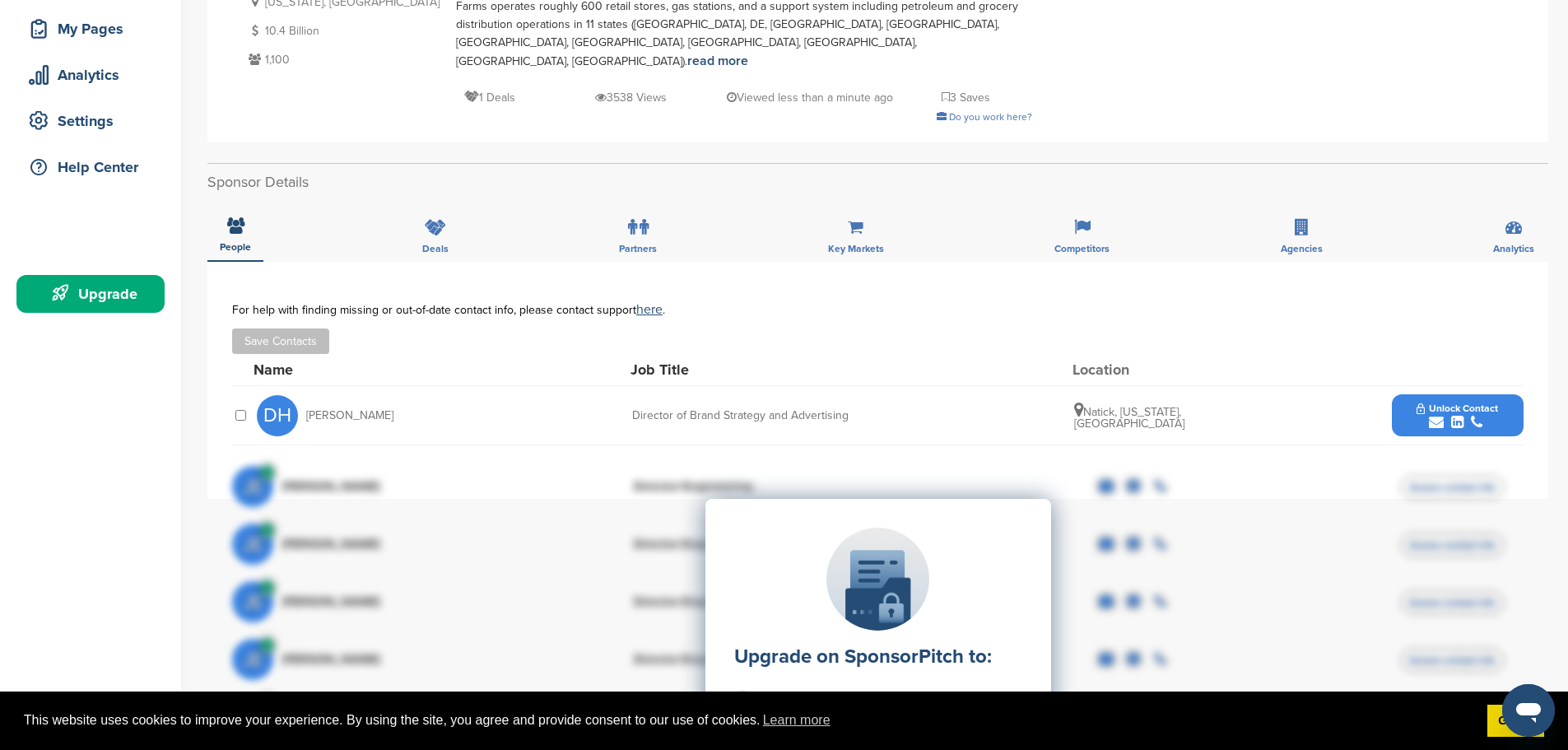
click at [1439, 415] on icon "submit" at bounding box center [1436, 422] width 15 height 15
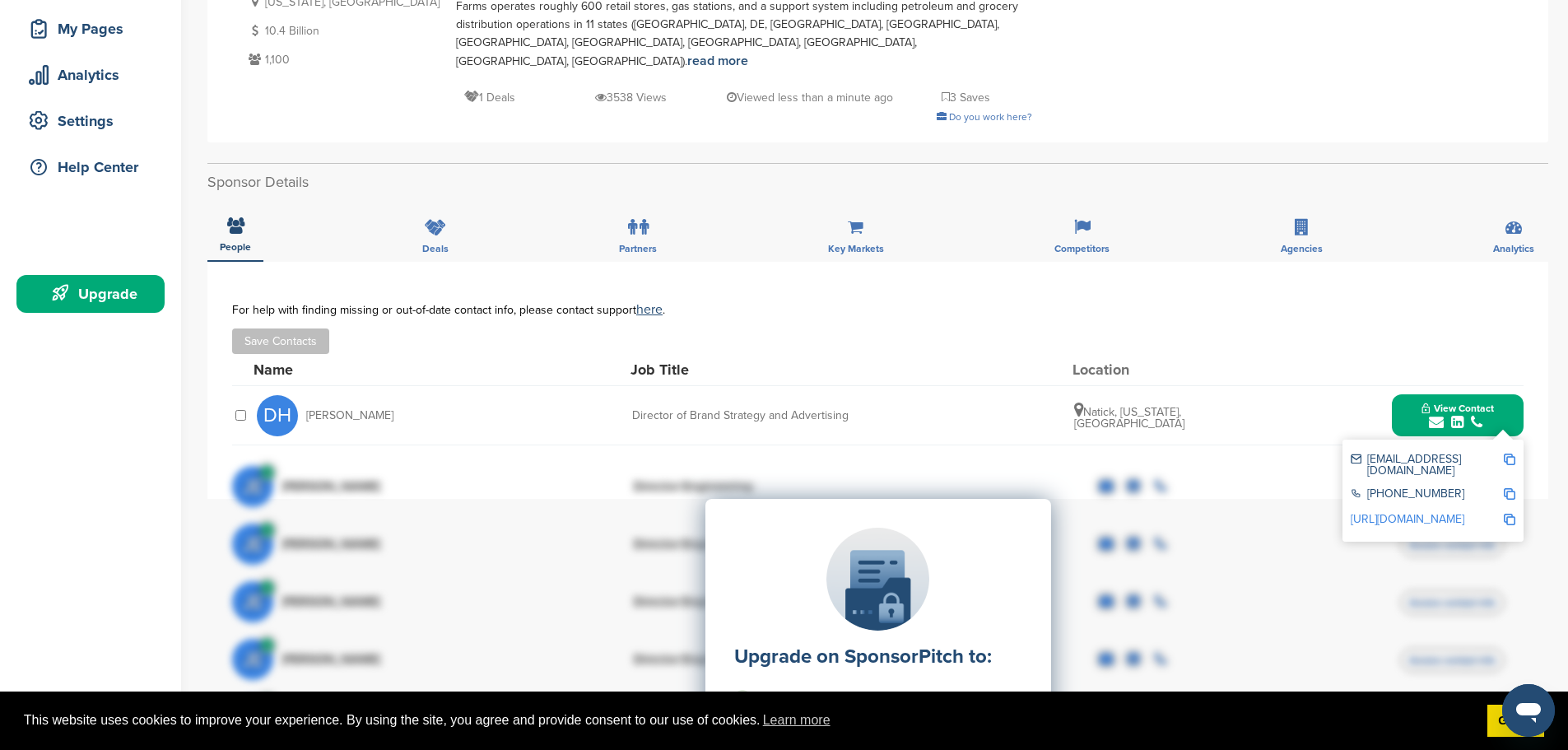
click at [1508, 458] on div "Upgrade on SponsorPitch to: Filter 10,000+ Active Sponsors Unlock Unique Sponso…" at bounding box center [878, 663] width 1291 height 412
click at [1458, 458] on div "Upgrade on SponsorPitch to: Filter 10,000+ Active Sponsors Unlock Unique Sponso…" at bounding box center [878, 663] width 1291 height 412
click at [1477, 458] on div "Upgrade on SponsorPitch to: Filter 10,000+ Active Sponsors Unlock Unique Sponso…" at bounding box center [878, 663] width 1291 height 412
click at [1516, 458] on div "Upgrade on SponsorPitch to: Filter 10,000+ Active Sponsors Unlock Unique Sponso…" at bounding box center [878, 663] width 1291 height 412
drag, startPoint x: 1439, startPoint y: 423, endPoint x: 1418, endPoint y: 422, distance: 21.0
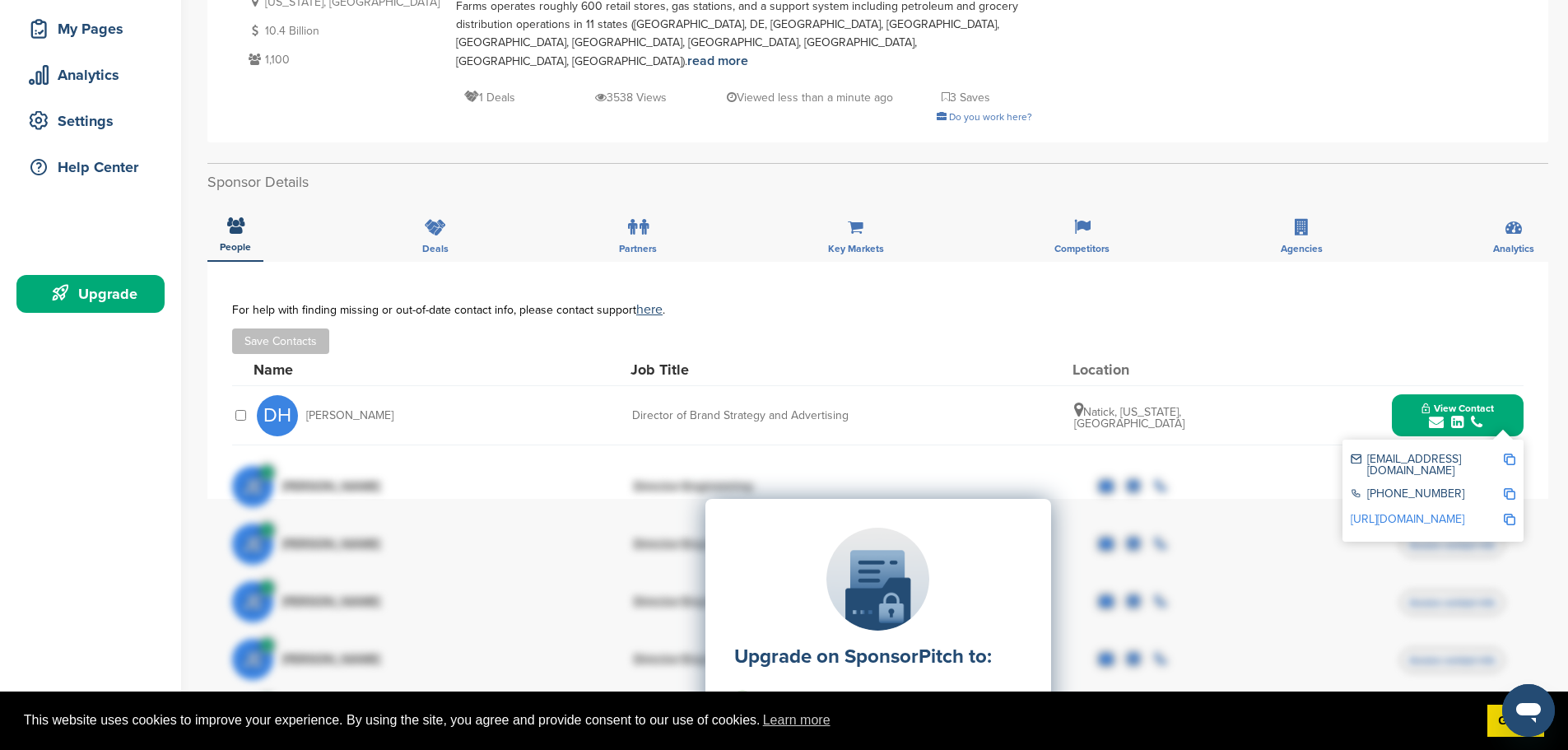
click at [1433, 458] on div "Upgrade on SponsorPitch to: Filter 10,000+ Active Sponsors Unlock Unique Sponso…" at bounding box center [878, 663] width 1291 height 412
click at [1418, 458] on div "Upgrade on SponsorPitch to: Filter 10,000+ Active Sponsors Unlock Unique Sponso…" at bounding box center [878, 663] width 1291 height 412
click at [1382, 458] on div "Upgrade on SponsorPitch to: Filter 10,000+ Active Sponsors Unlock Unique Sponso…" at bounding box center [878, 663] width 1291 height 412
click at [1365, 454] on div "[EMAIL_ADDRESS][DOMAIN_NAME]" at bounding box center [1426, 465] width 152 height 23
click at [1435, 458] on div "Upgrade on SponsorPitch to: Filter 10,000+ Active Sponsors Unlock Unique Sponso…" at bounding box center [878, 663] width 1291 height 412
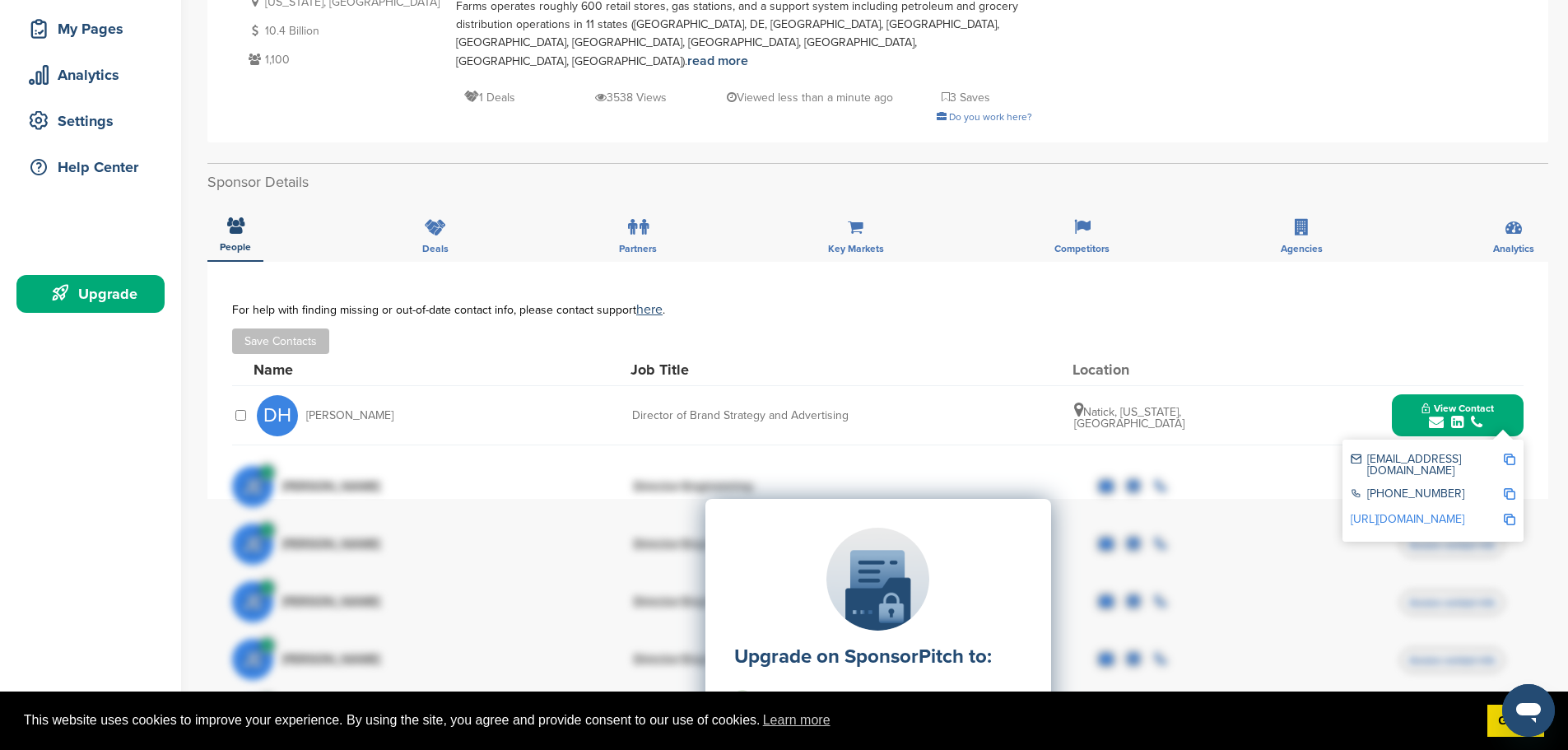
click at [1365, 440] on div "[EMAIL_ADDRESS][DOMAIN_NAME] [PHONE_NUMBER] [URL][DOMAIN_NAME]" at bounding box center [1432, 490] width 181 height 102
click at [1353, 458] on div "Upgrade on SponsorPitch to: Filter 10,000+ Active Sponsors Unlock Unique Sponso…" at bounding box center [878, 663] width 1291 height 412
click at [1508, 454] on img at bounding box center [1509, 459] width 11 height 11
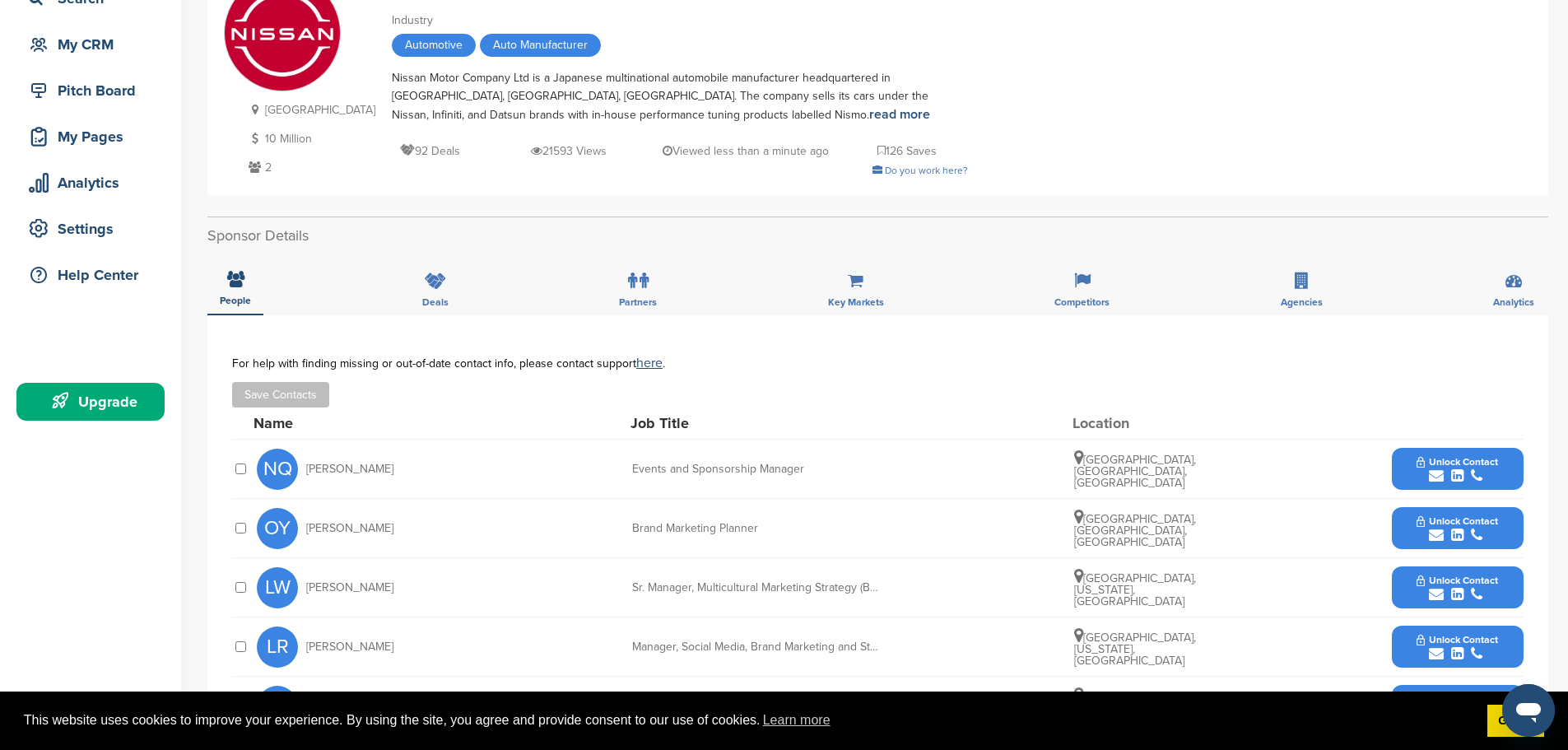
scroll to position [164, 0]
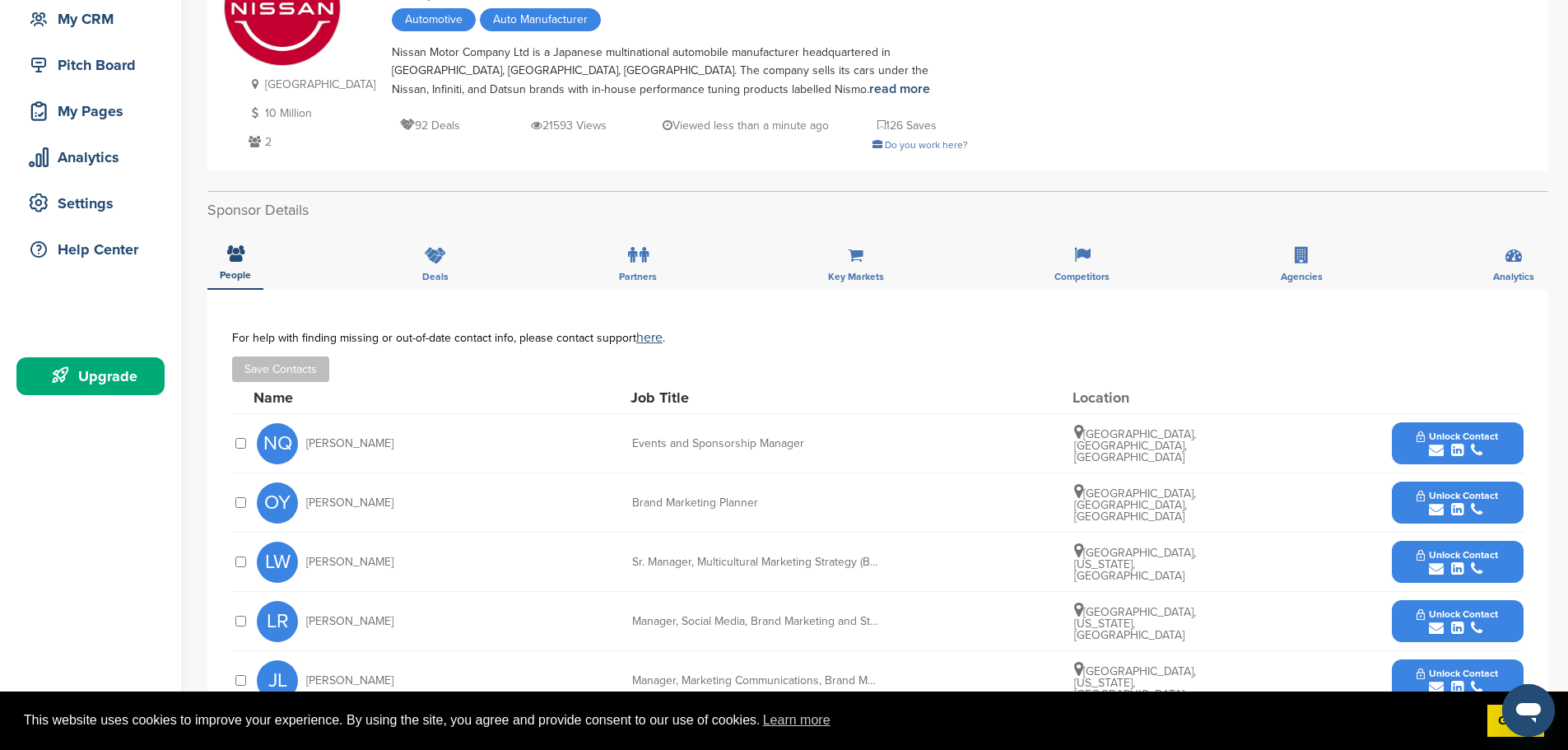
click at [747, 621] on div "Manager, Social Media, Brand Marketing and Strategy" at bounding box center [755, 621] width 247 height 11
click at [1429, 450] on icon "submit" at bounding box center [1436, 450] width 15 height 15
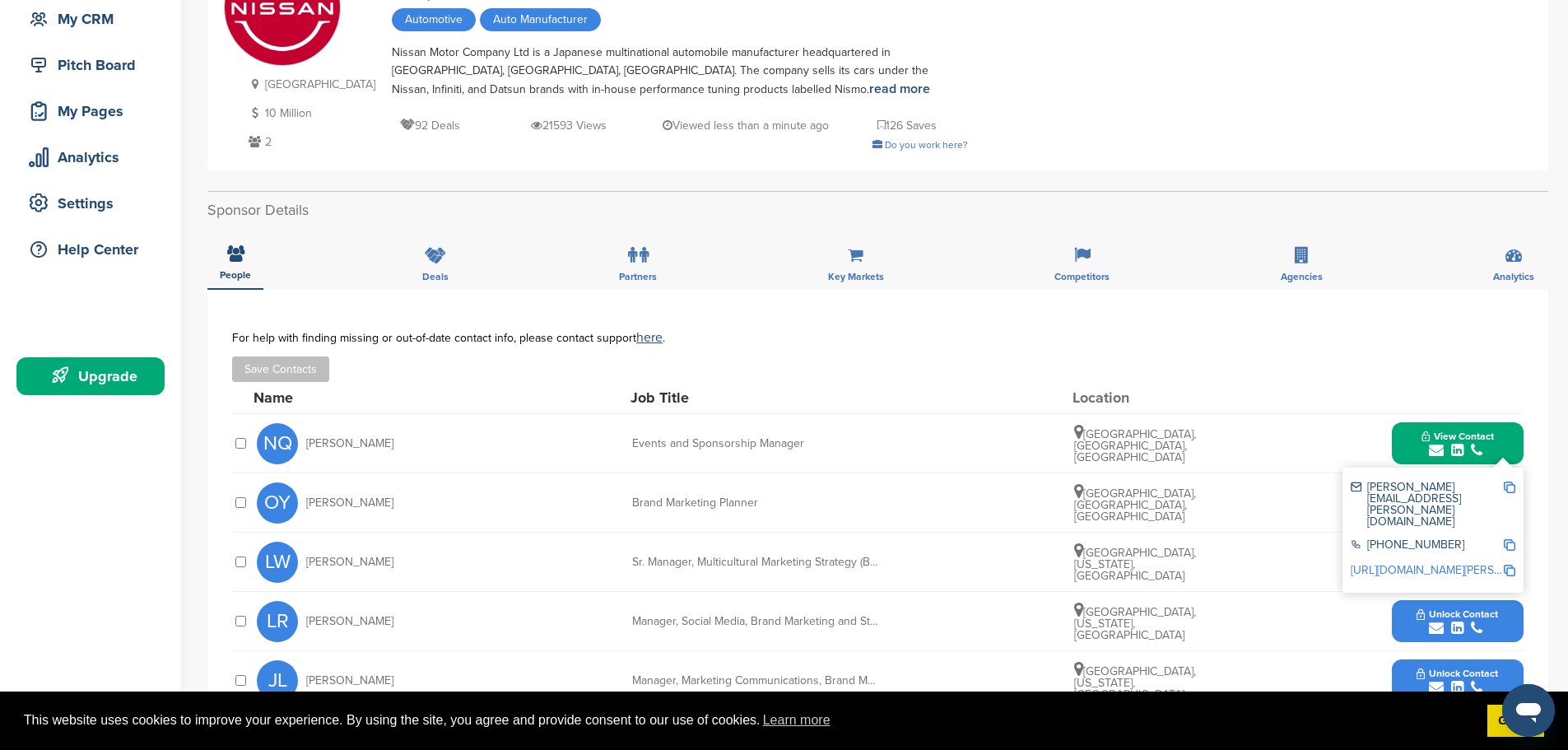
click at [1507, 486] on img at bounding box center [1509, 487] width 11 height 11
drag, startPoint x: 346, startPoint y: 444, endPoint x: 301, endPoint y: 442, distance: 45.0
click at [301, 442] on div "NQ [PERSON_NAME]" at bounding box center [347, 444] width 181 height 41
copy div "[PERSON_NAME]"
click at [1507, 488] on img at bounding box center [1509, 487] width 11 height 11
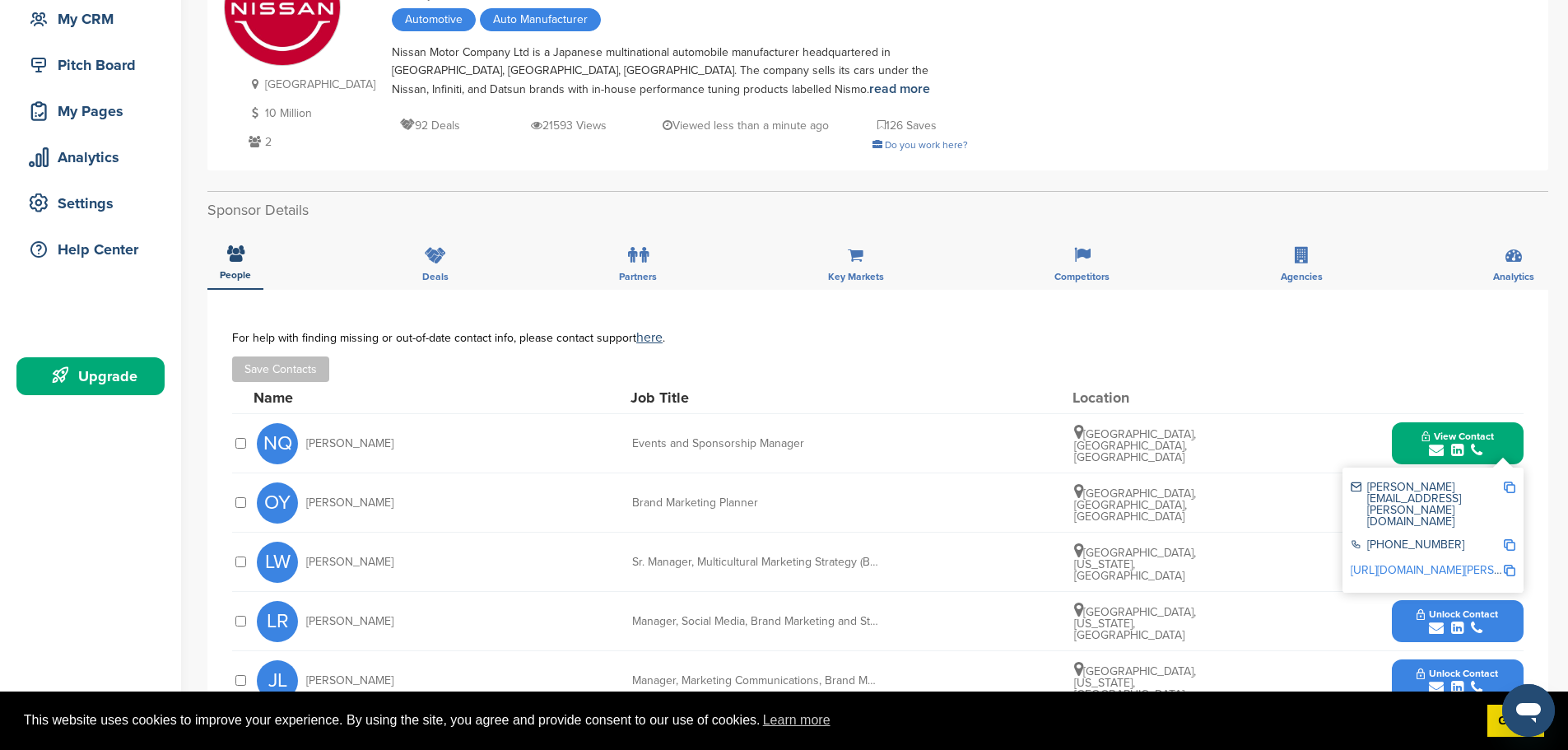
copy div "[PERSON_NAME]"
